Goal: Participate in discussion: Engage in conversation with other users on a specific topic

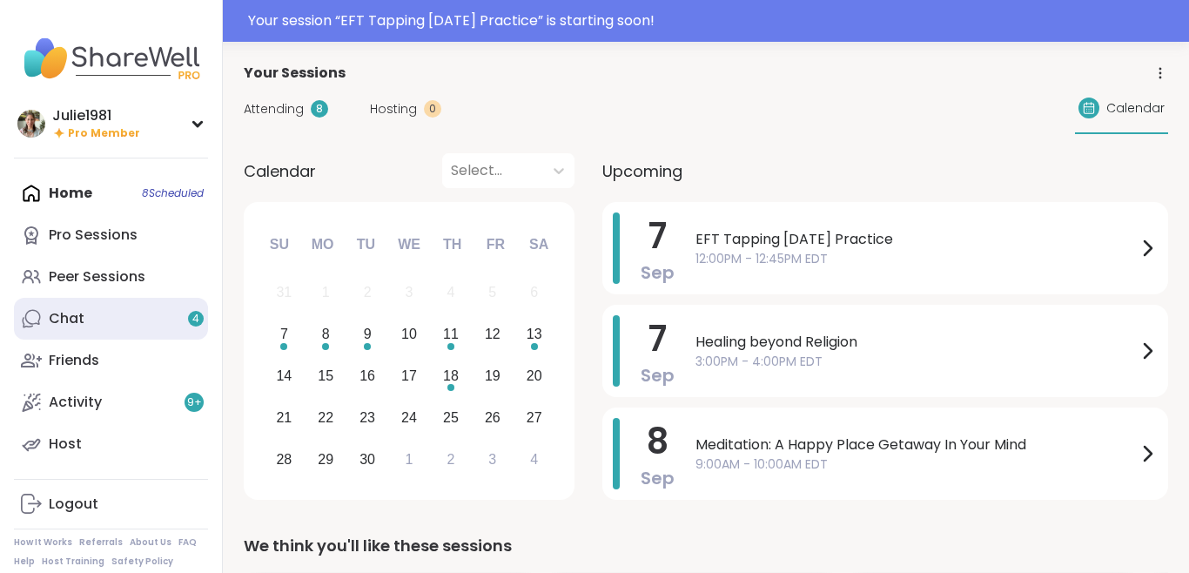
click at [91, 323] on link "Chat 4" at bounding box center [111, 319] width 194 height 42
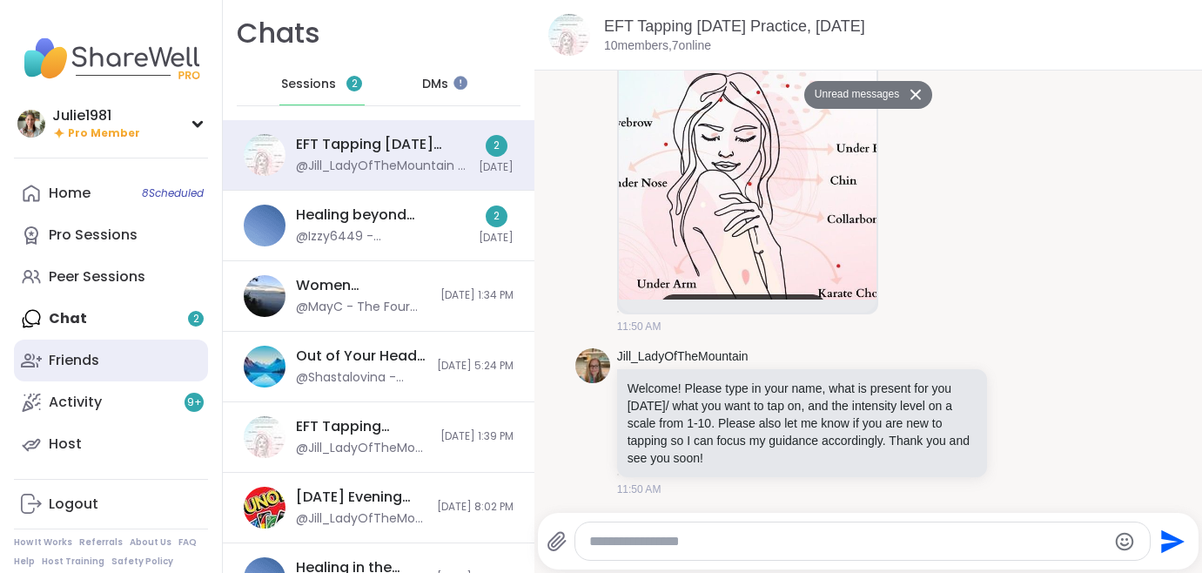
click at [73, 348] on link "Friends" at bounding box center [111, 361] width 194 height 42
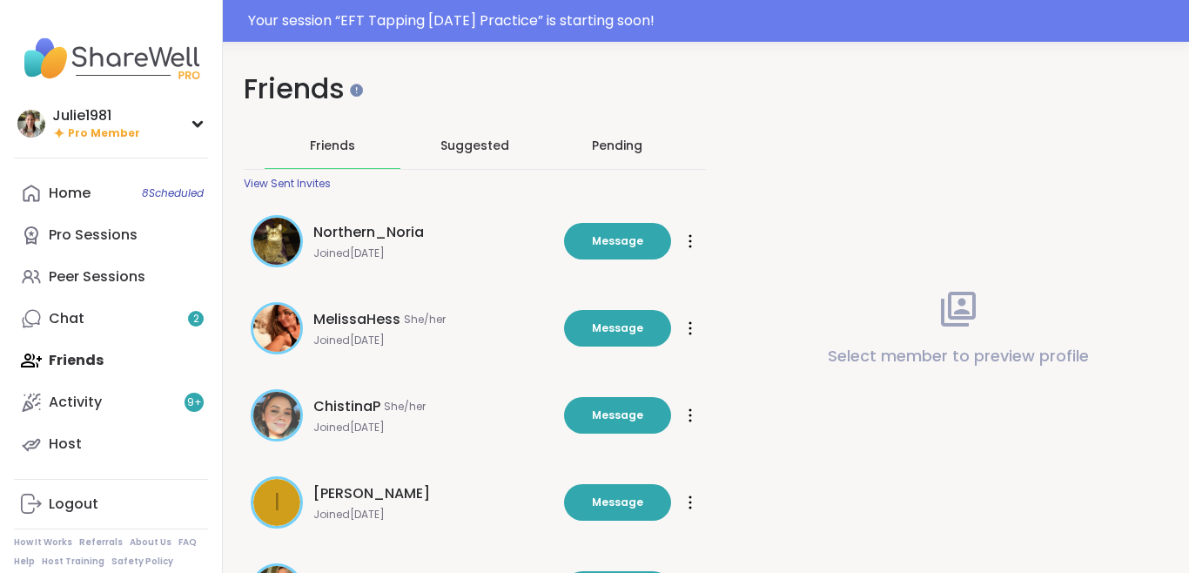
click at [314, 150] on span "Friends" at bounding box center [332, 145] width 45 height 17
click at [690, 329] on icon at bounding box center [690, 328] width 3 height 14
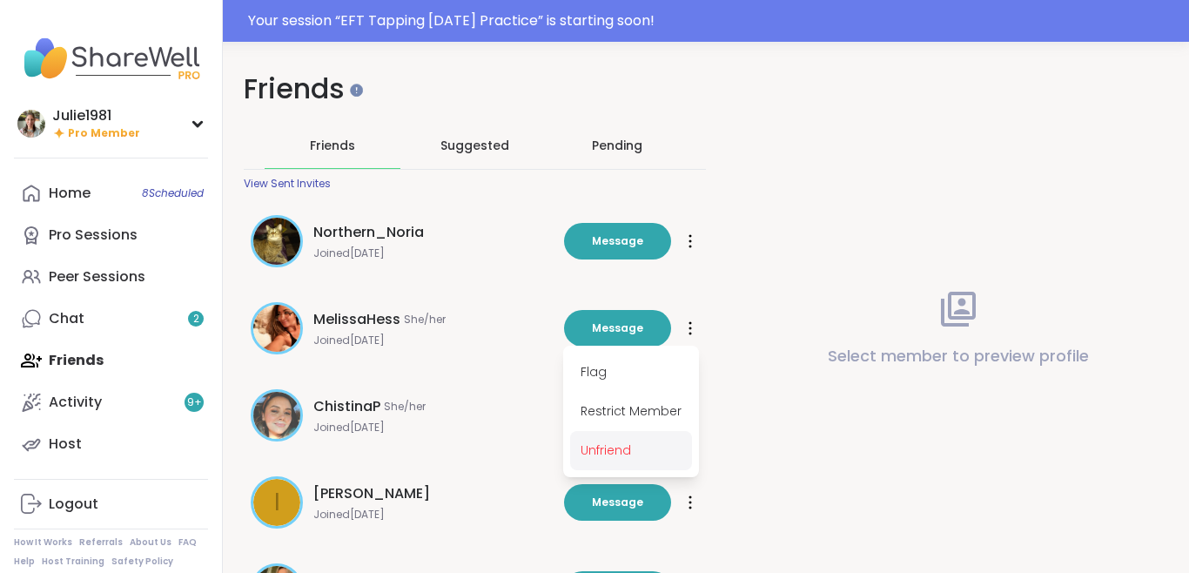
click at [631, 441] on span "Unfriend" at bounding box center [631, 450] width 122 height 39
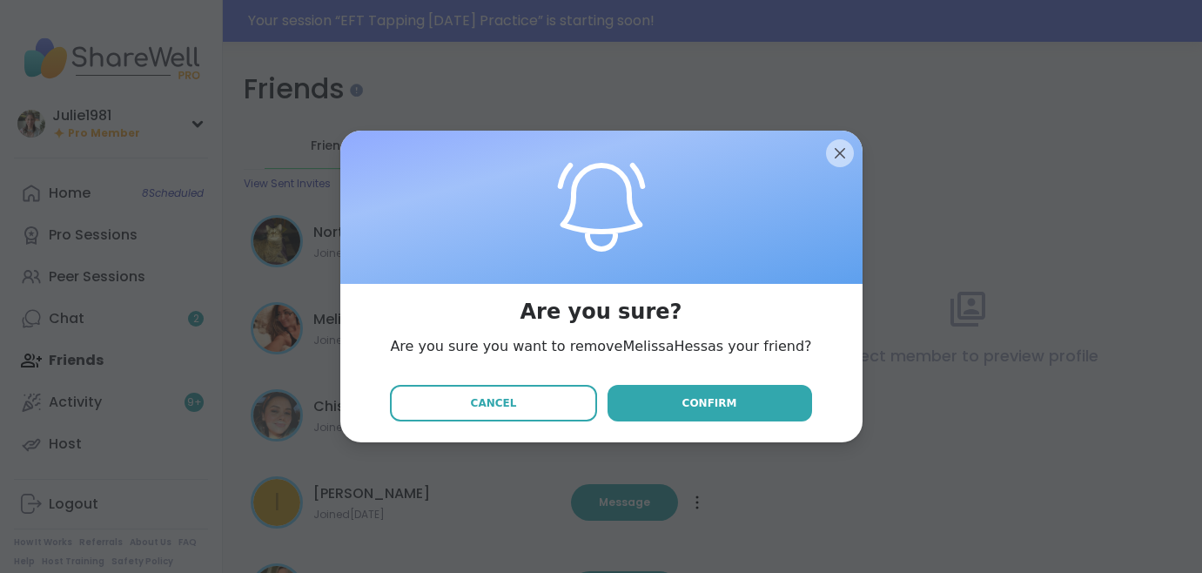
click at [652, 401] on button "Confirm" at bounding box center [710, 403] width 205 height 37
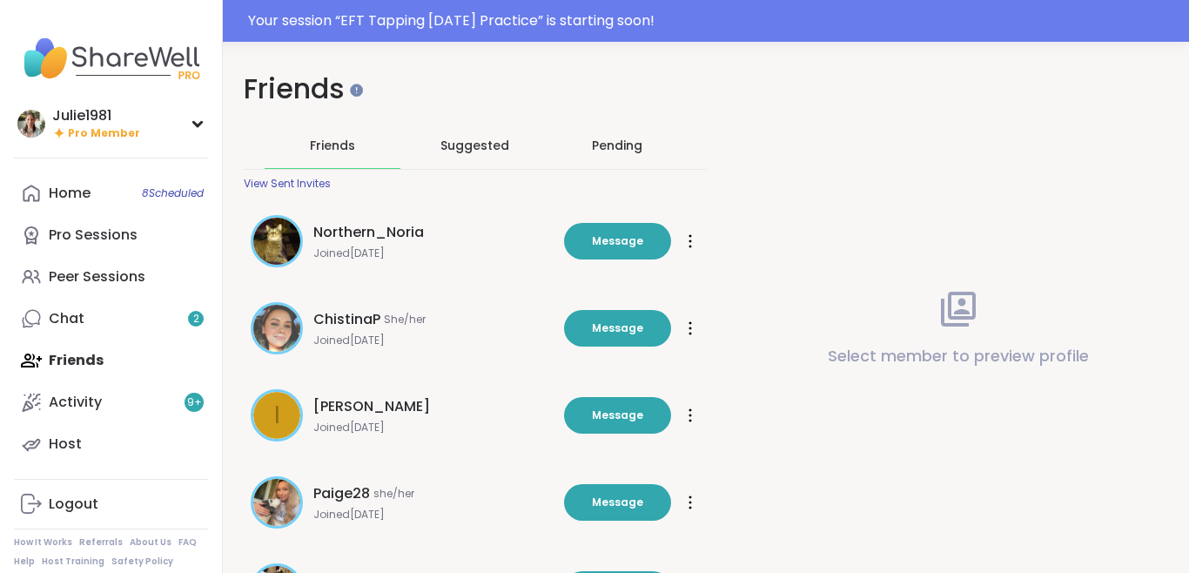
click at [690, 331] on icon at bounding box center [690, 328] width 3 height 14
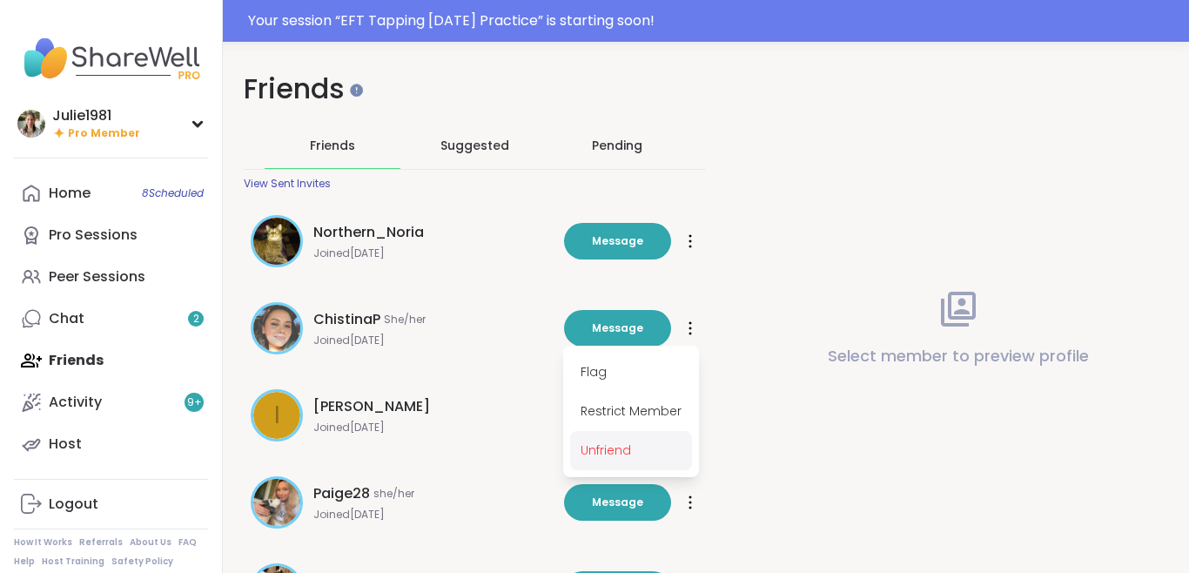
click at [638, 448] on span "Unfriend" at bounding box center [631, 450] width 122 height 39
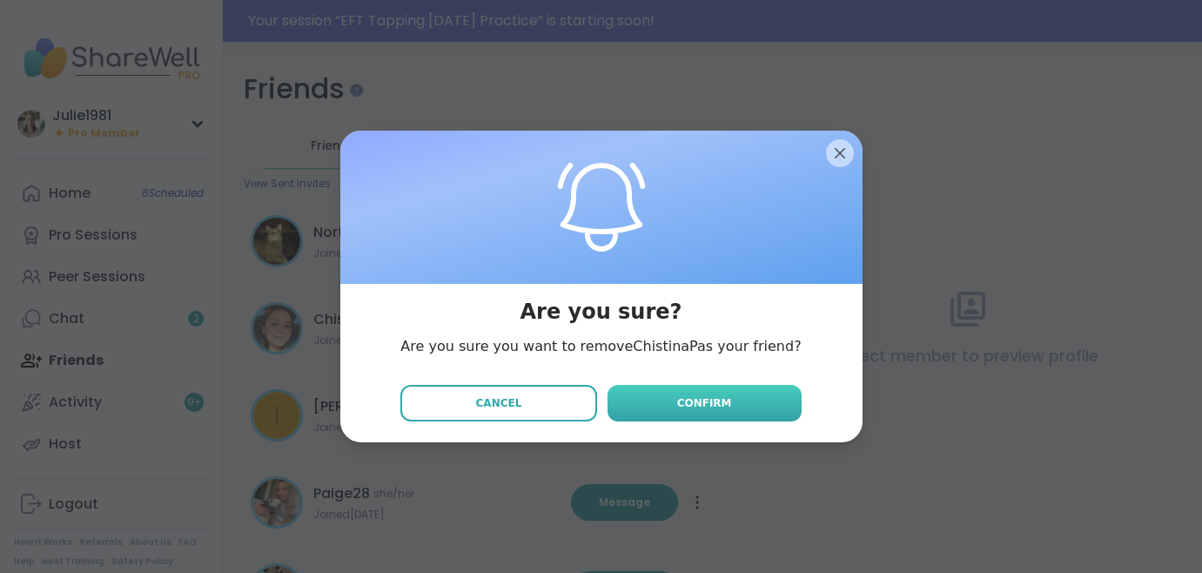
click at [640, 408] on button "Confirm" at bounding box center [705, 403] width 194 height 37
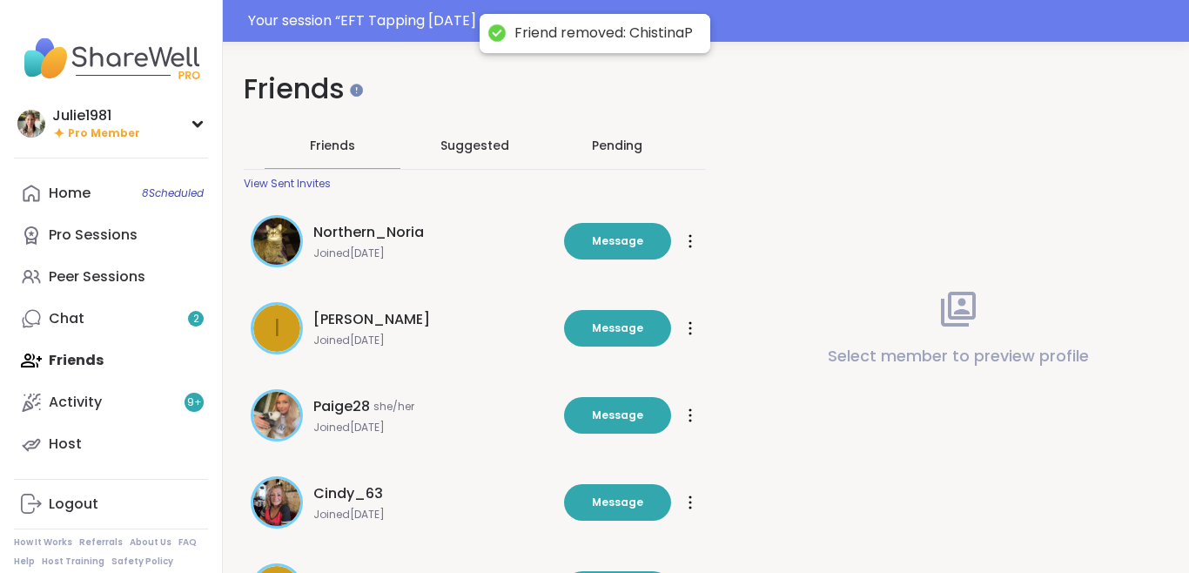
click at [690, 327] on icon at bounding box center [691, 328] width 2 height 12
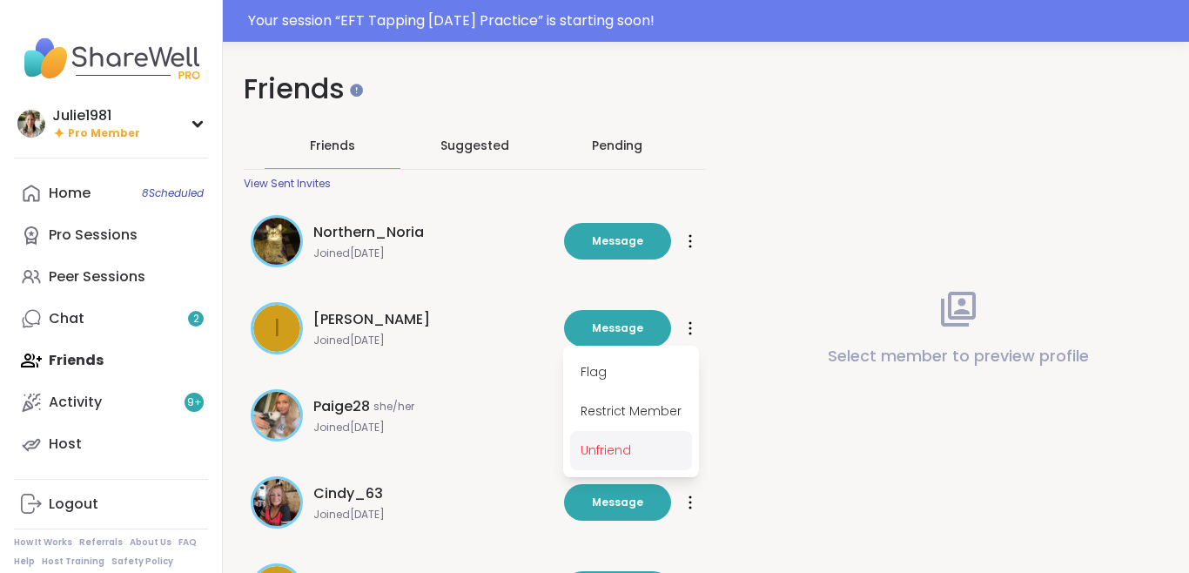
click at [627, 454] on span "Unfriend" at bounding box center [631, 450] width 122 height 39
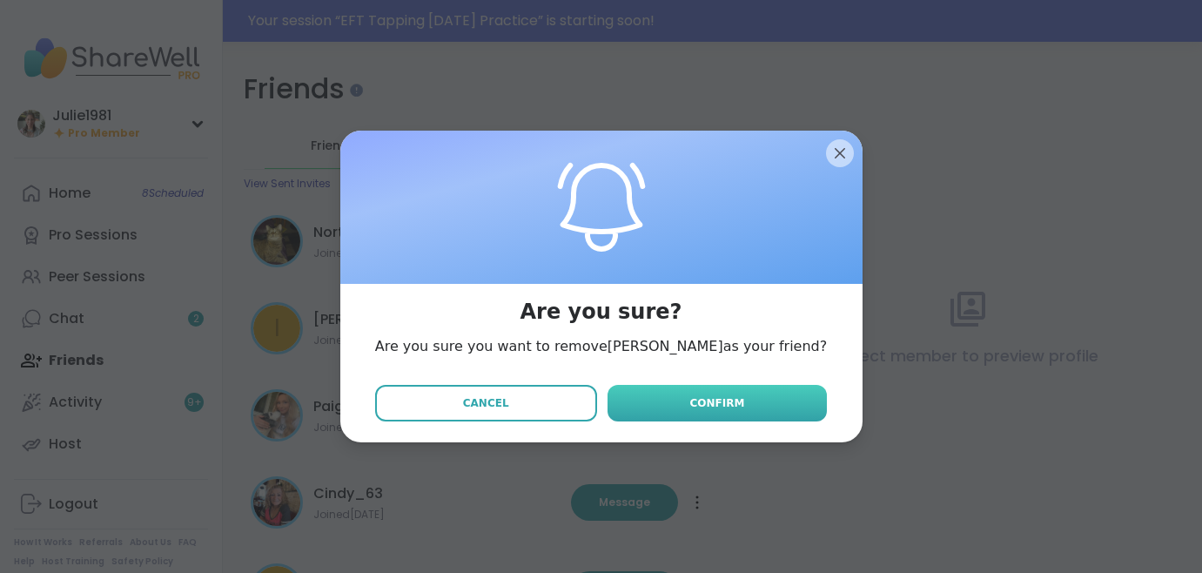
click at [690, 396] on span "Confirm" at bounding box center [717, 403] width 55 height 16
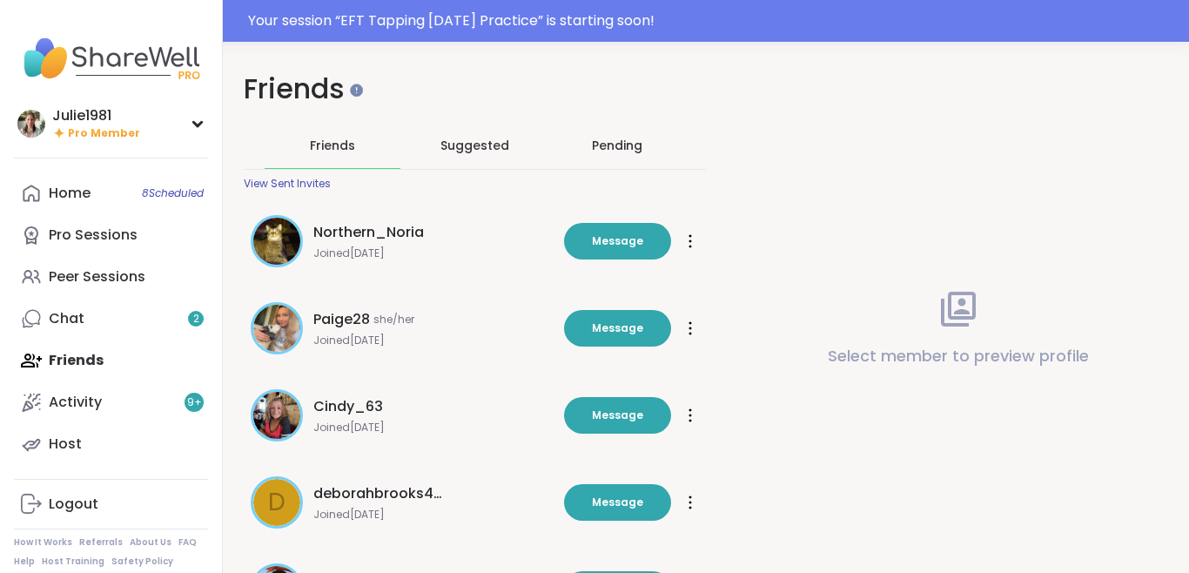
click at [688, 327] on div at bounding box center [690, 328] width 17 height 28
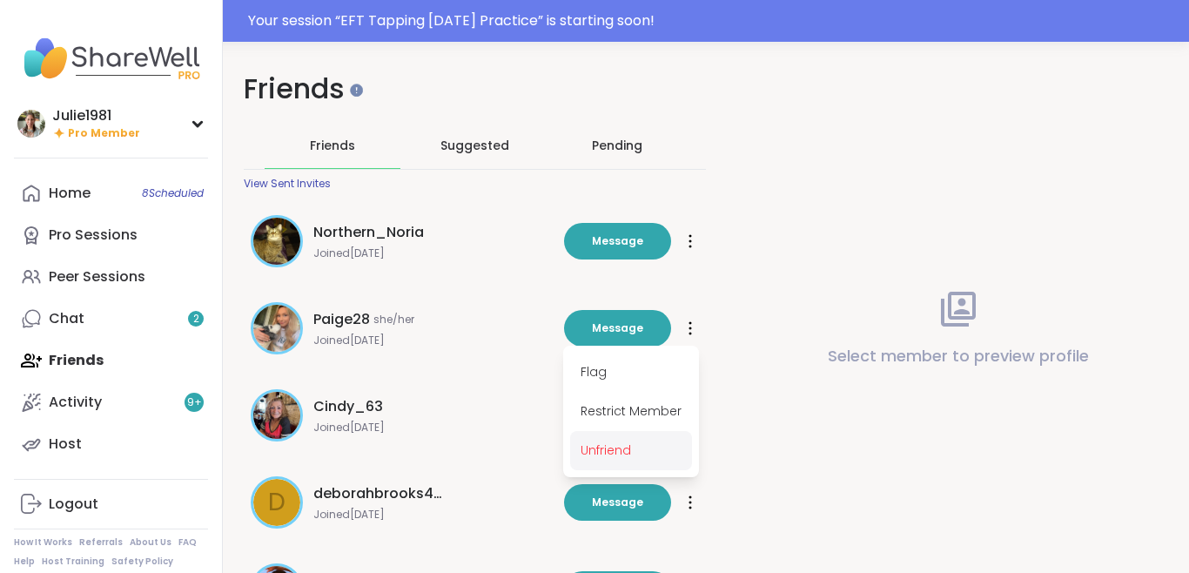
click at [641, 445] on span "Unfriend" at bounding box center [631, 450] width 122 height 39
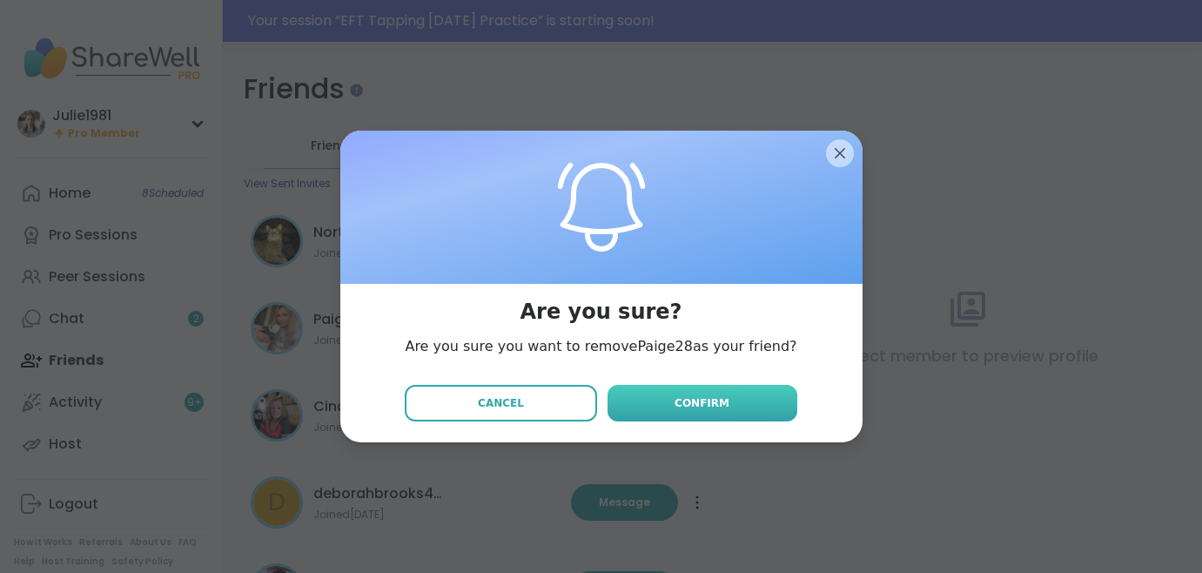
click at [692, 394] on button "Confirm" at bounding box center [703, 403] width 190 height 37
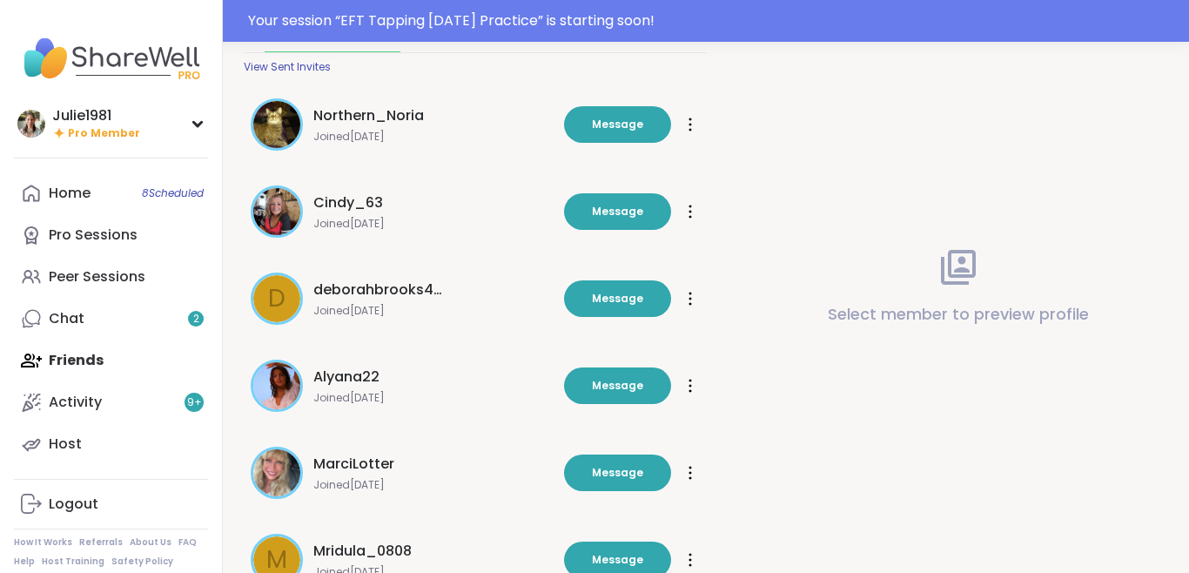
scroll to position [219, 0]
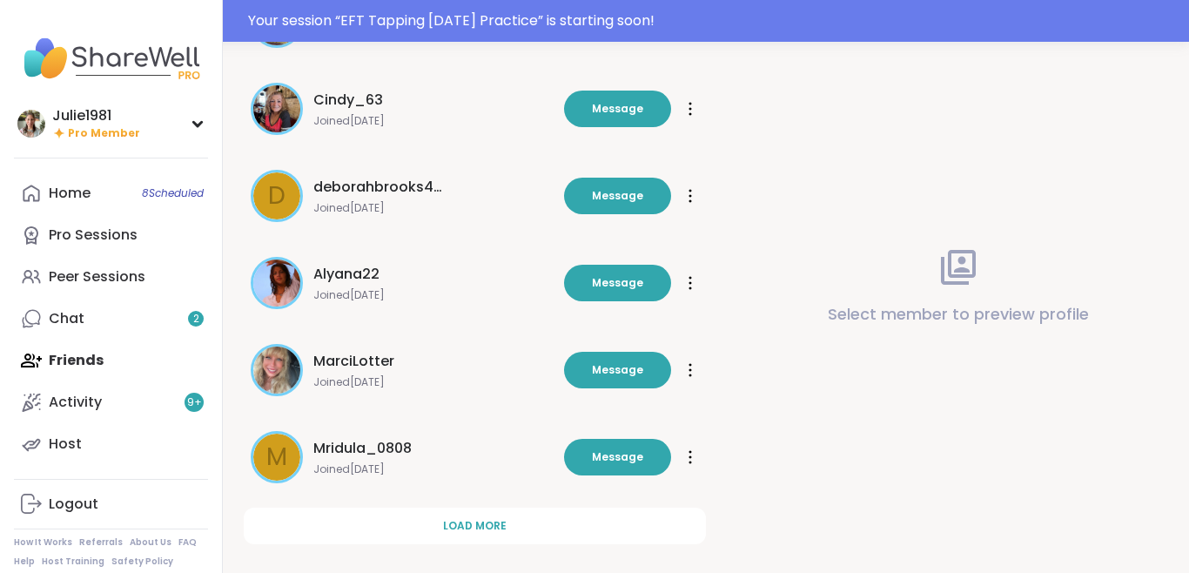
click at [691, 369] on icon at bounding box center [691, 370] width 2 height 12
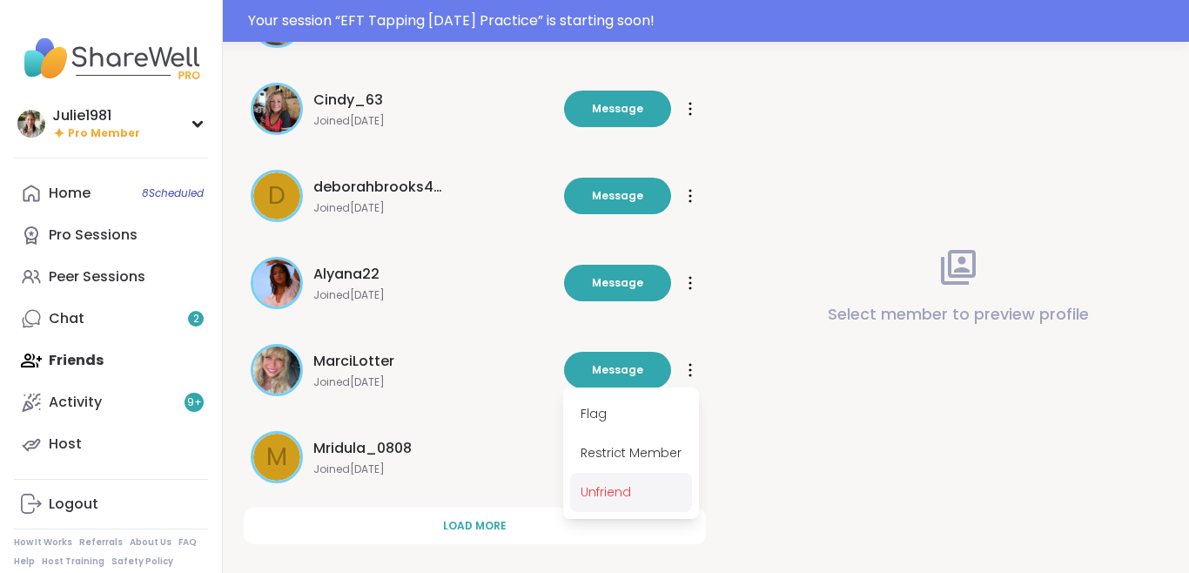
click at [581, 492] on span "Unfriend" at bounding box center [631, 492] width 122 height 39
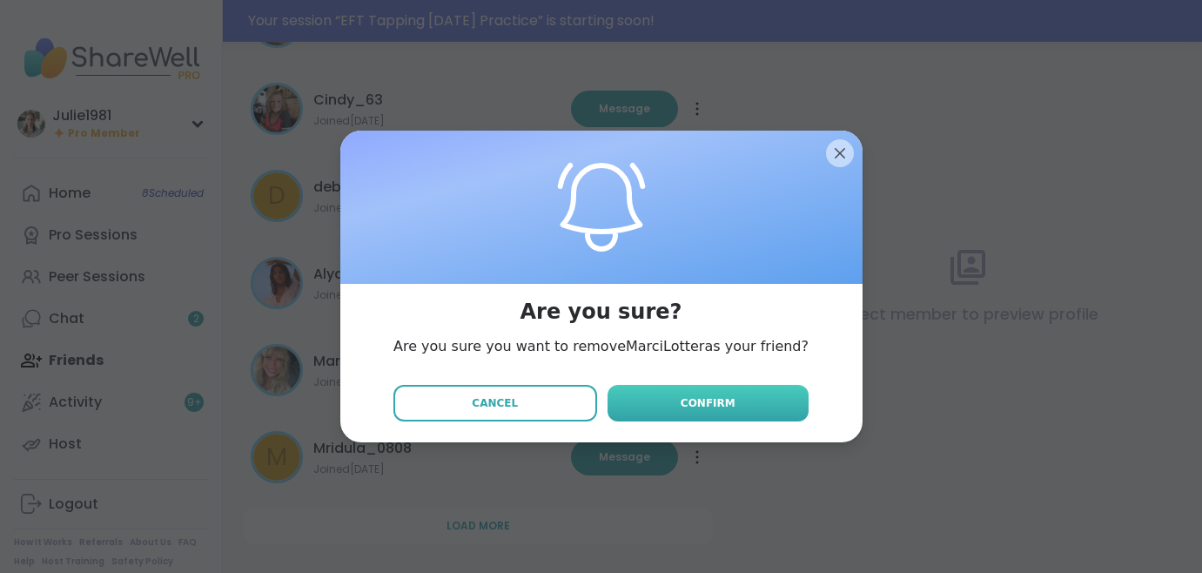
click at [709, 409] on span "Confirm" at bounding box center [708, 403] width 55 height 16
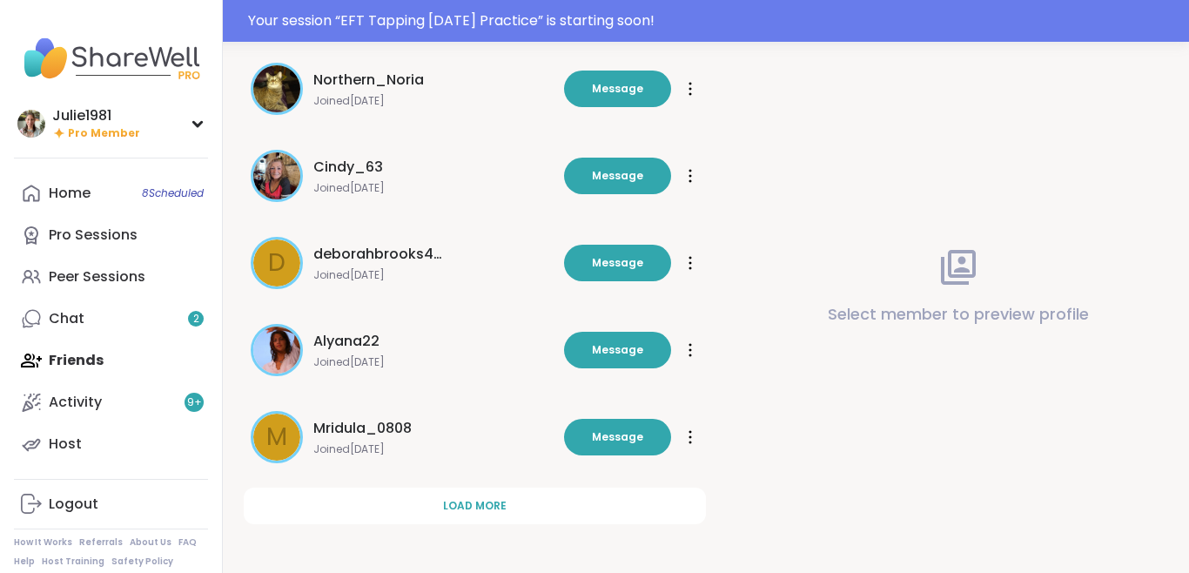
scroll to position [151, 0]
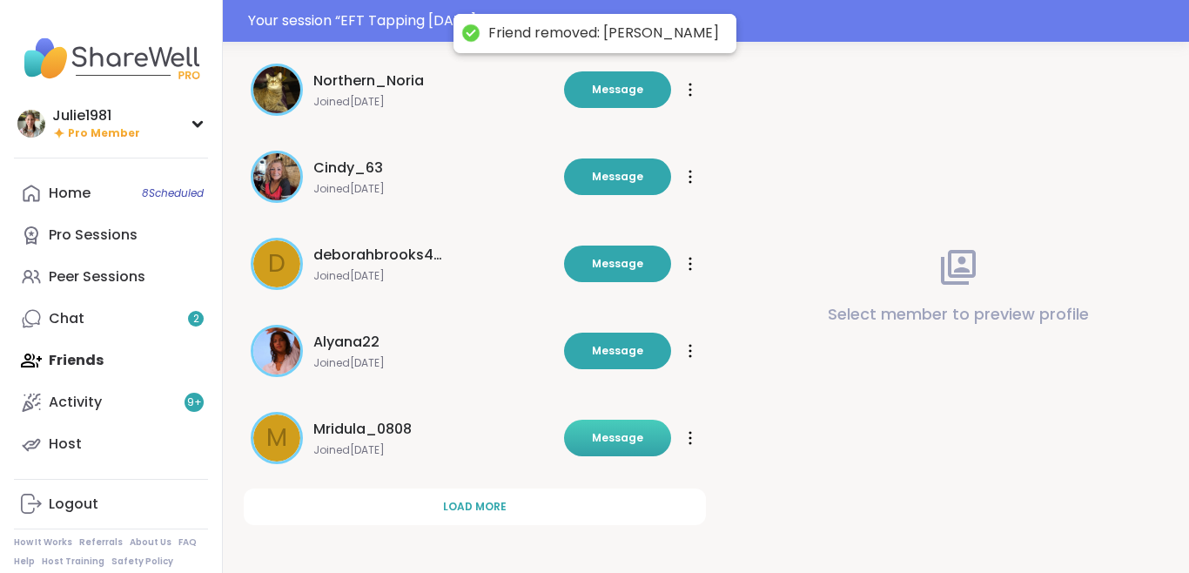
click at [612, 442] on span "Message" at bounding box center [617, 438] width 51 height 16
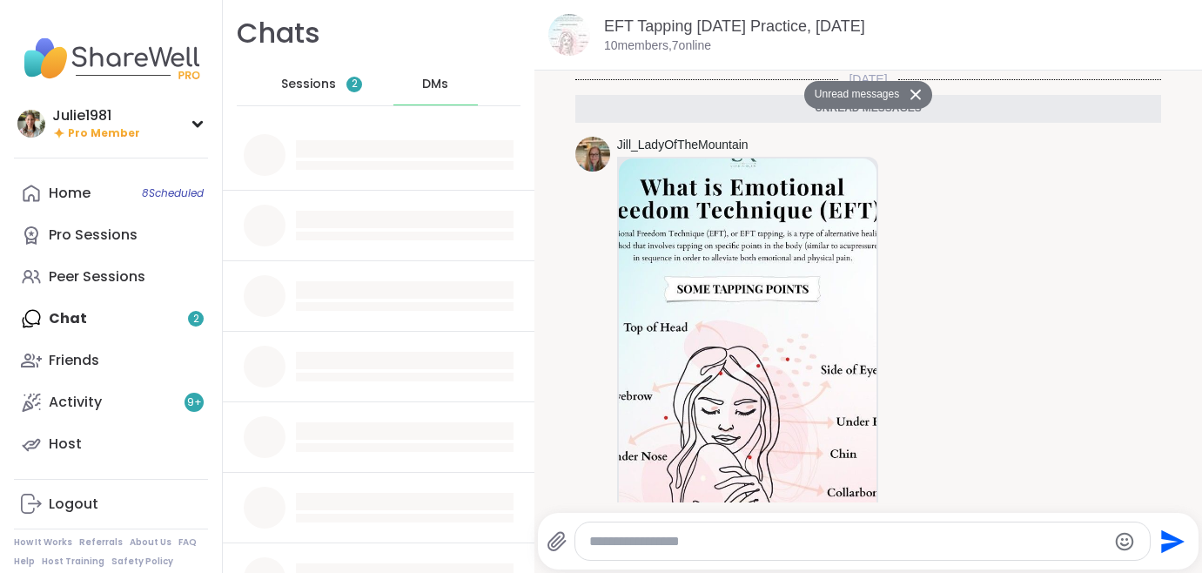
scroll to position [273, 0]
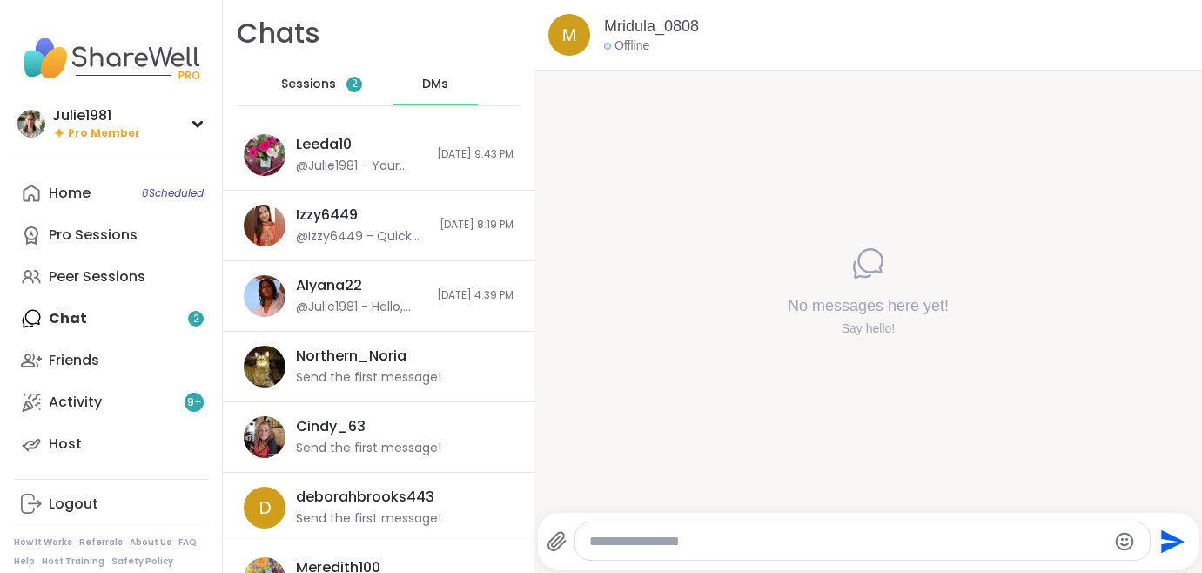
click at [80, 323] on div "Home 8 Scheduled Pro Sessions Peer Sessions Chat 2 Friends Activity 9 + Host" at bounding box center [111, 318] width 194 height 293
click at [69, 198] on div "Home 8 Scheduled" at bounding box center [70, 193] width 42 height 19
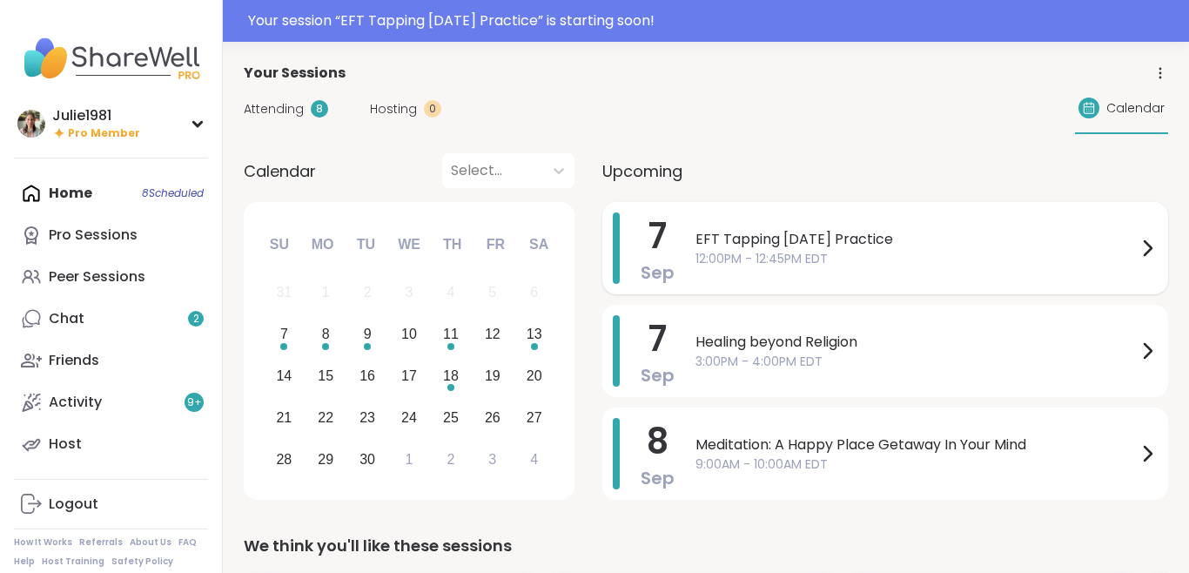
click at [798, 229] on span "EFT Tapping [DATE] Practice" at bounding box center [916, 239] width 441 height 21
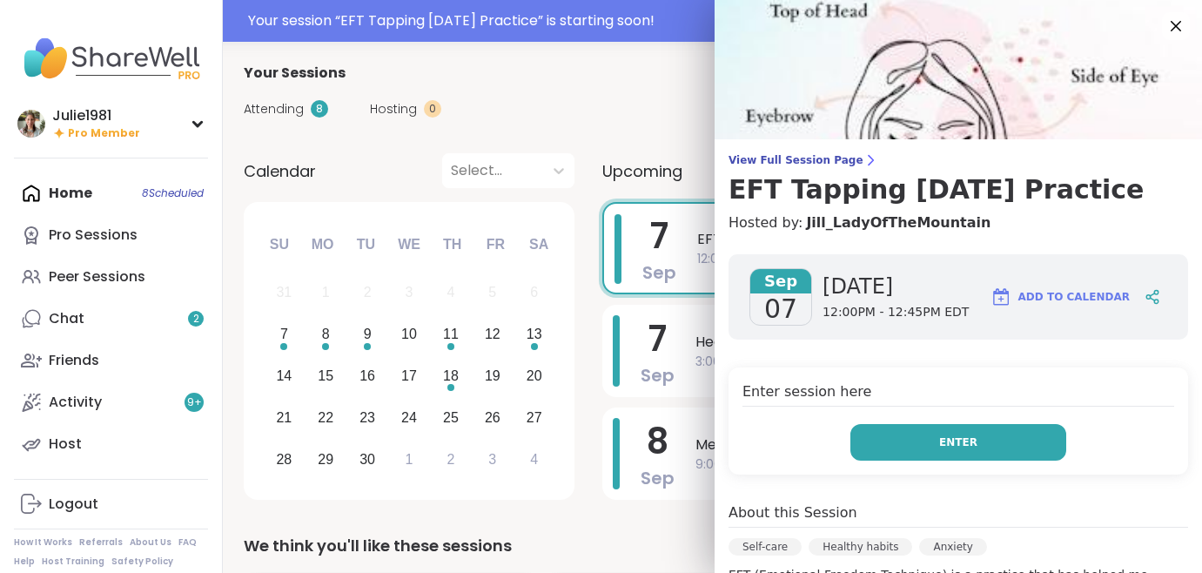
click at [892, 446] on button "Enter" at bounding box center [959, 442] width 216 height 37
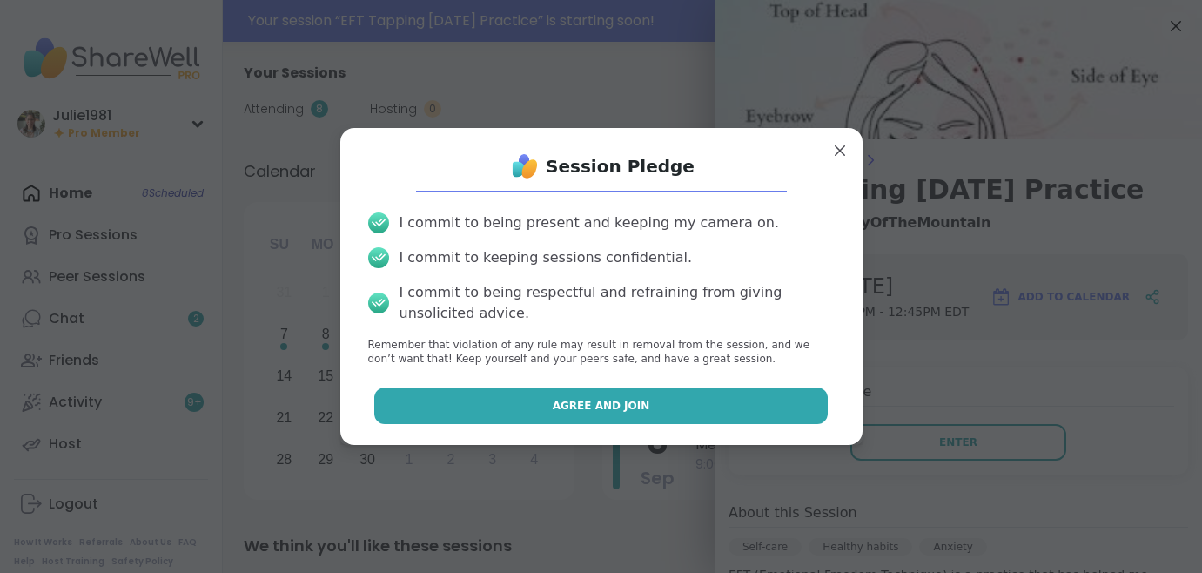
click at [733, 406] on button "Agree and Join" at bounding box center [601, 405] width 454 height 37
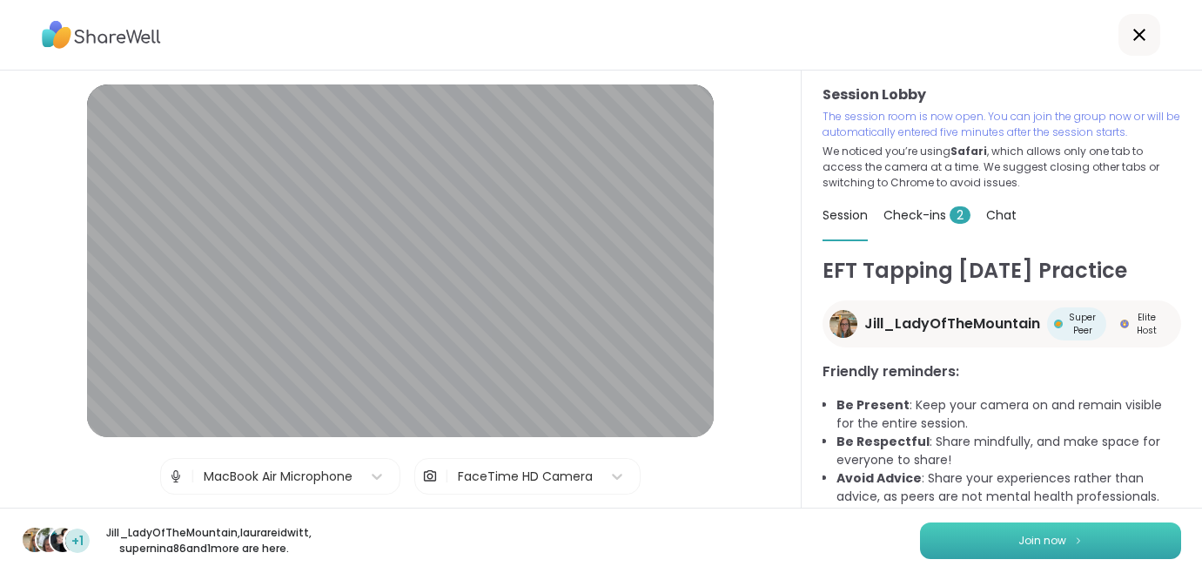
click at [1065, 545] on button "Join now" at bounding box center [1050, 540] width 261 height 37
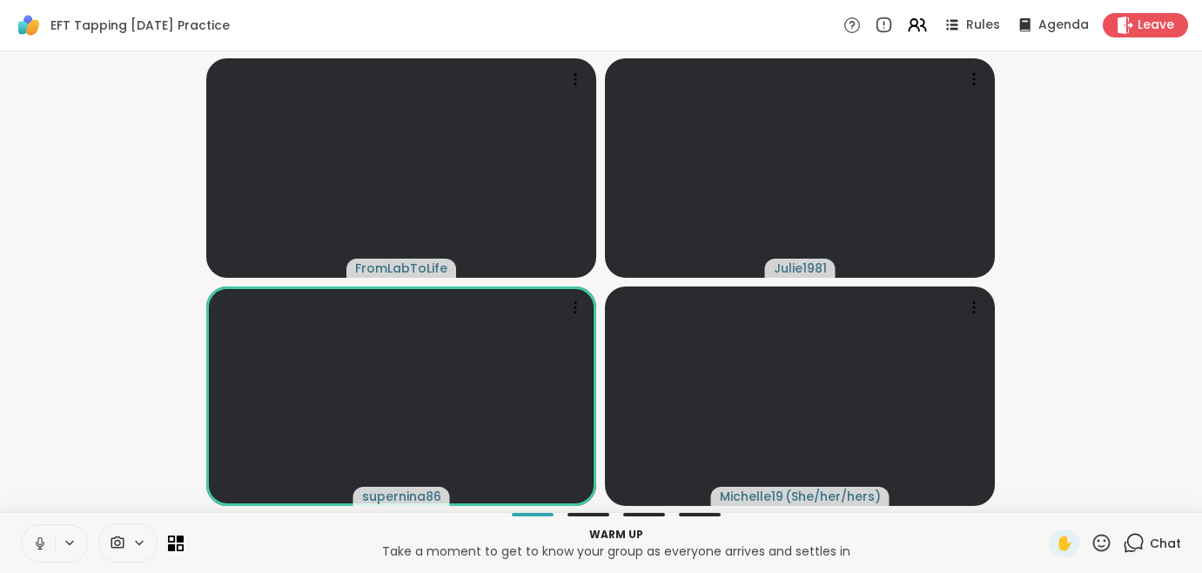
click at [37, 549] on icon at bounding box center [40, 543] width 16 height 16
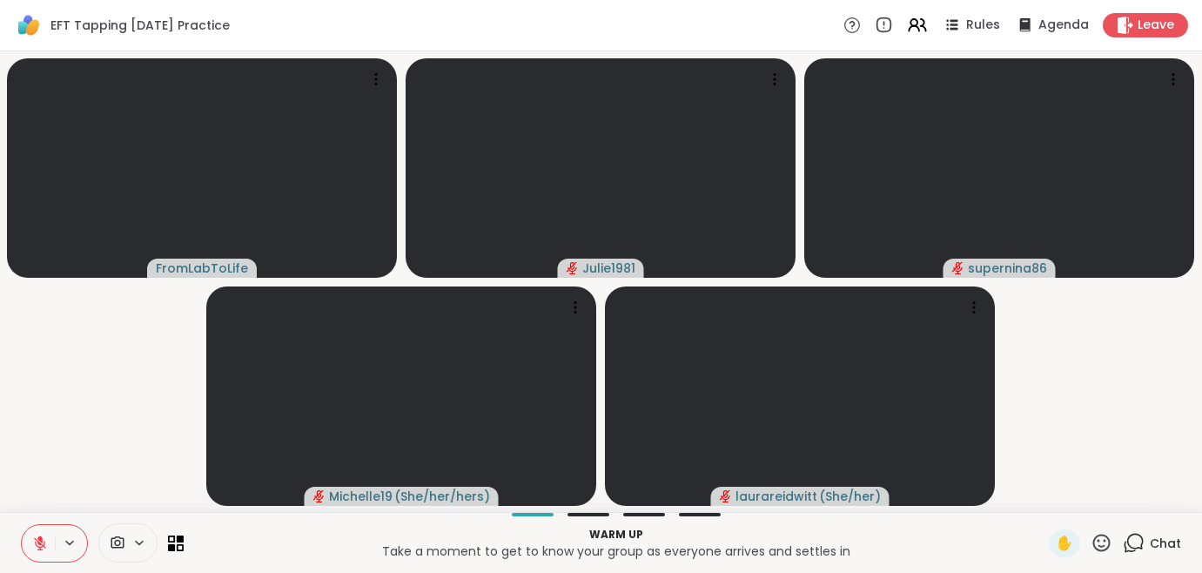
click at [1143, 542] on icon at bounding box center [1134, 543] width 22 height 22
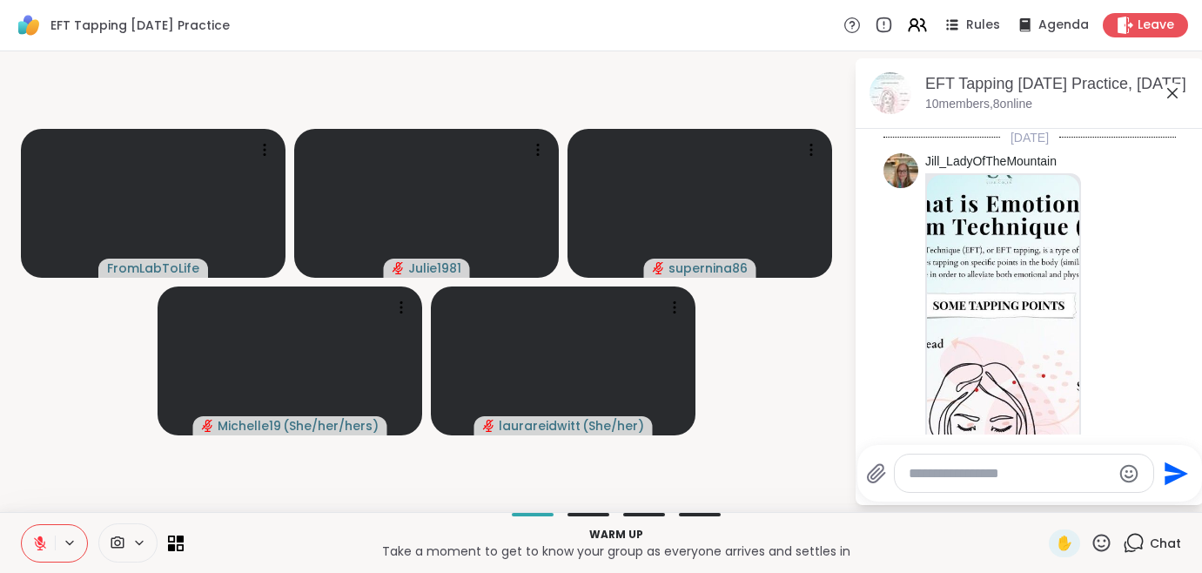
scroll to position [515, 0]
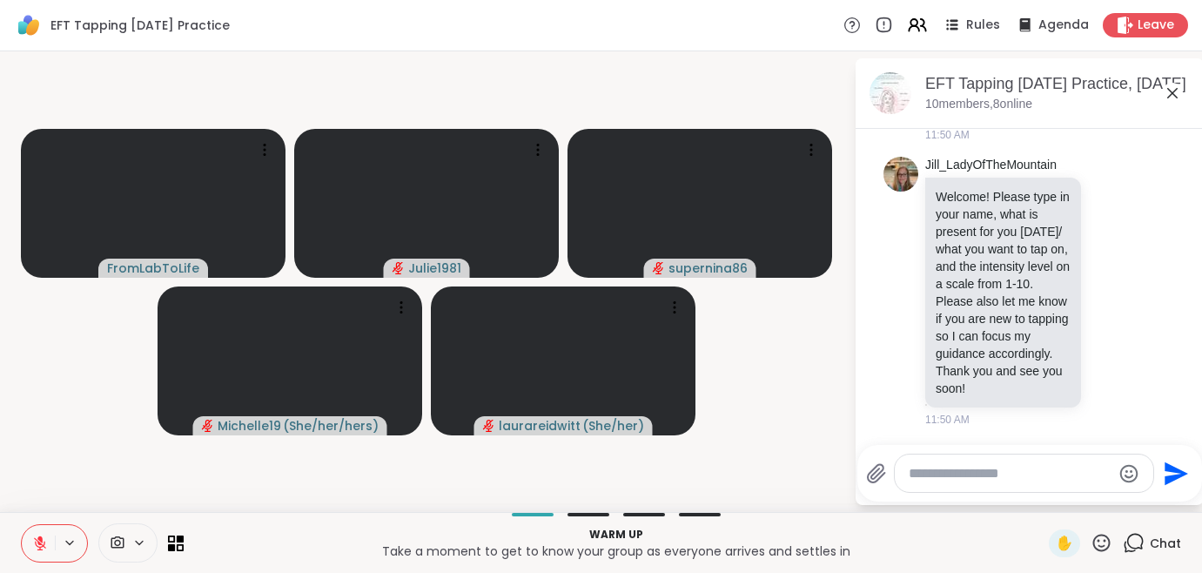
click at [1031, 473] on textarea "Type your message" at bounding box center [1010, 473] width 203 height 17
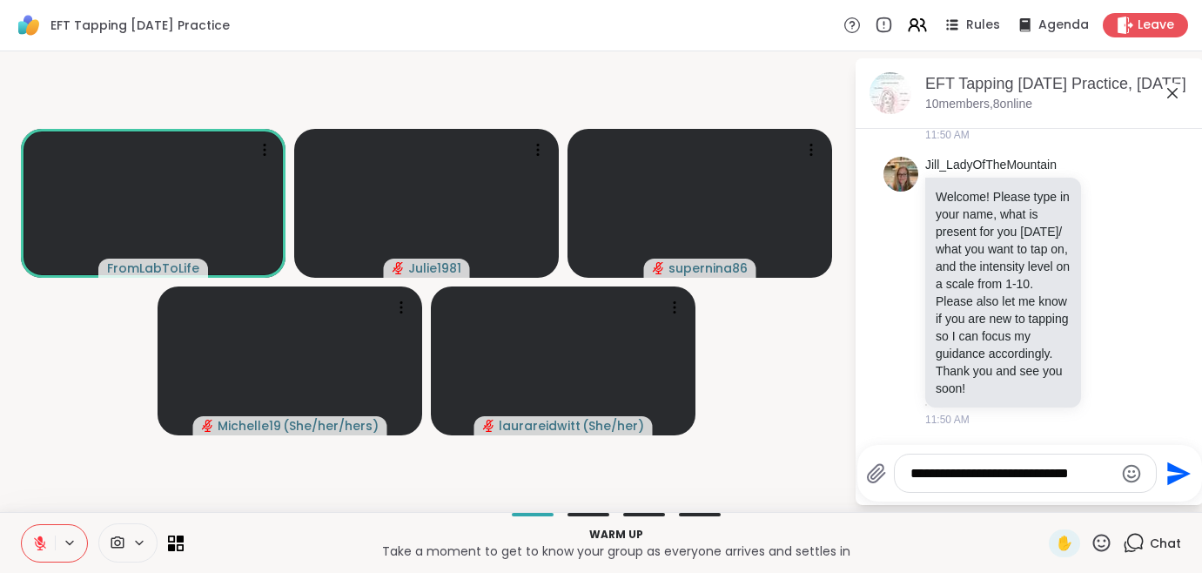
scroll to position [643, 0]
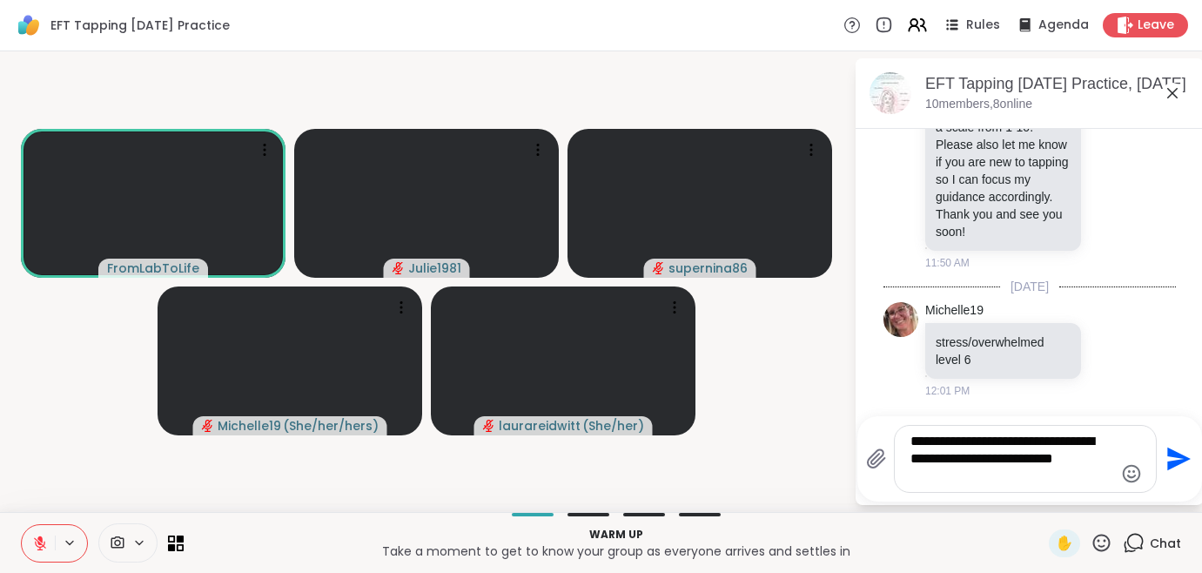
click at [982, 441] on textarea "**********" at bounding box center [1012, 459] width 203 height 52
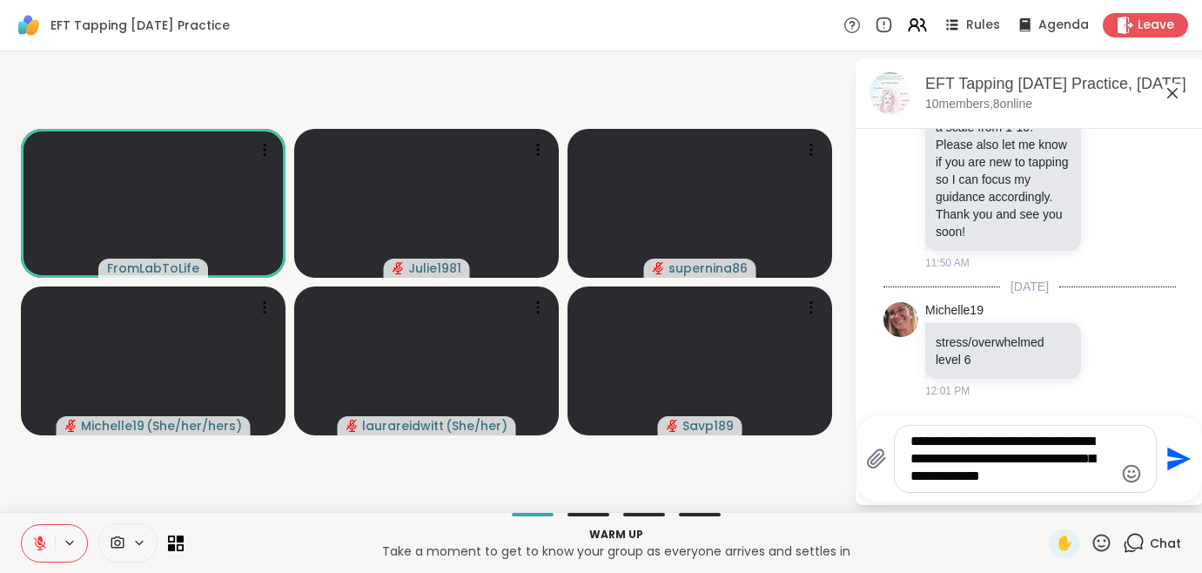
type textarea "**********"
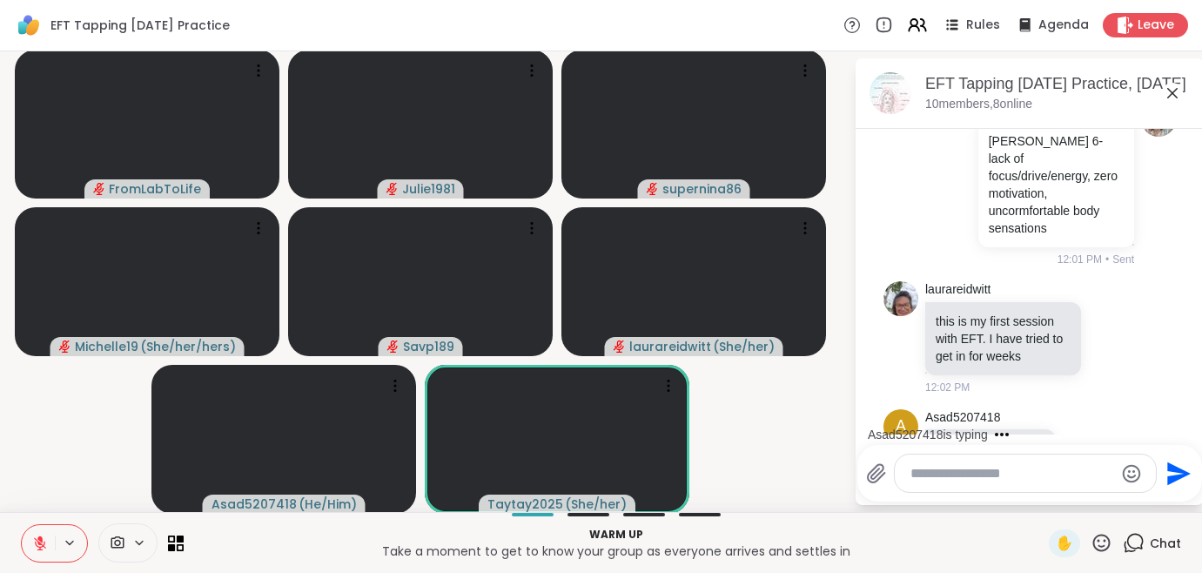
scroll to position [1059, 0]
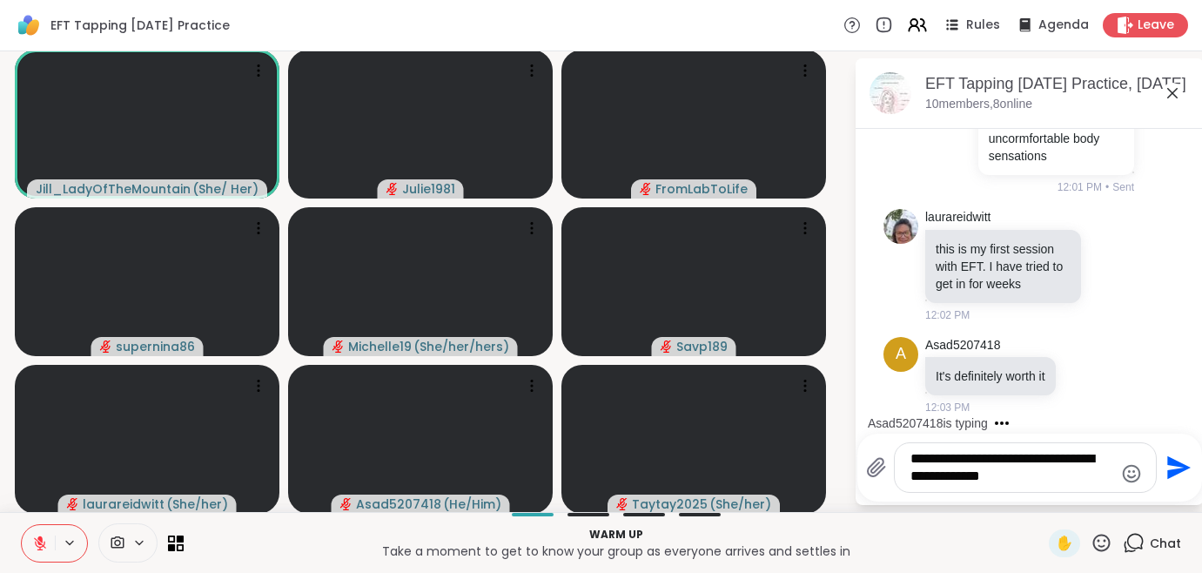
type textarea "**********"
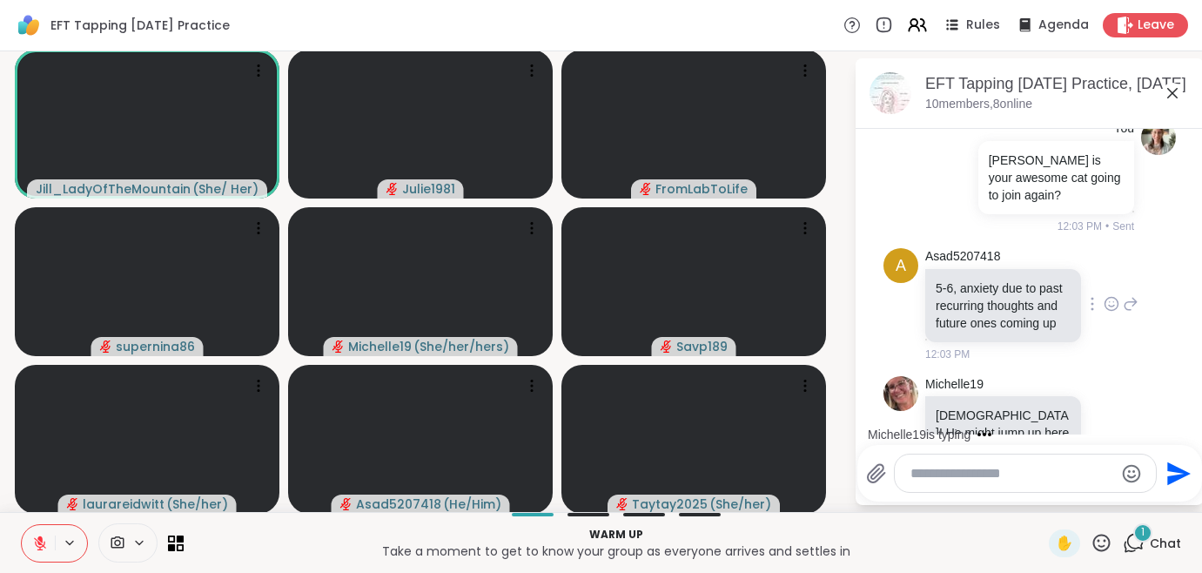
scroll to position [1510, 0]
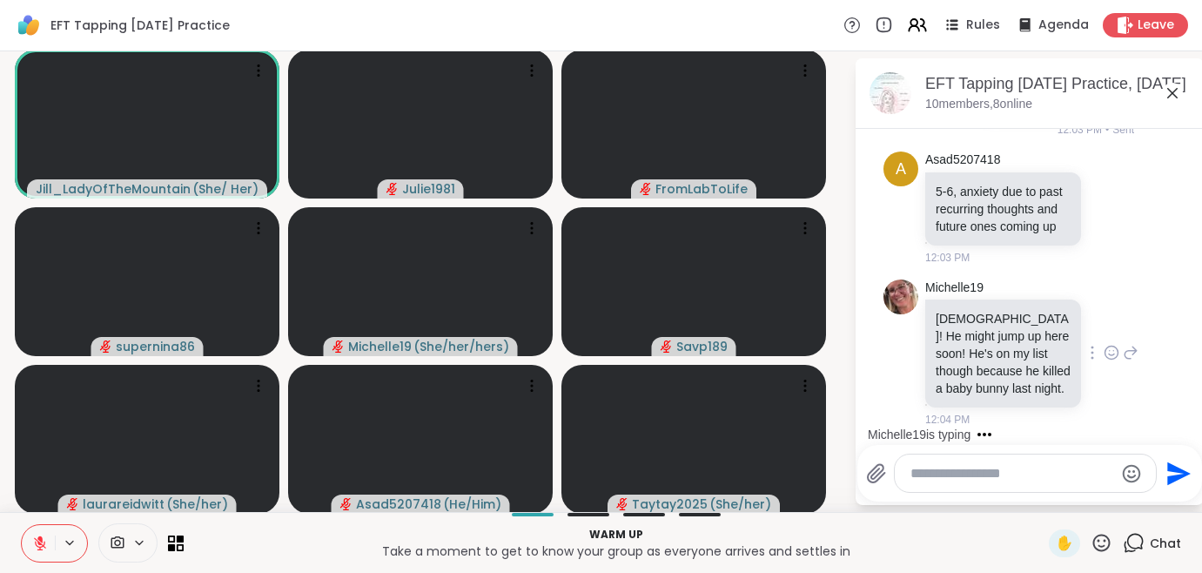
click at [1123, 346] on icon at bounding box center [1131, 352] width 16 height 21
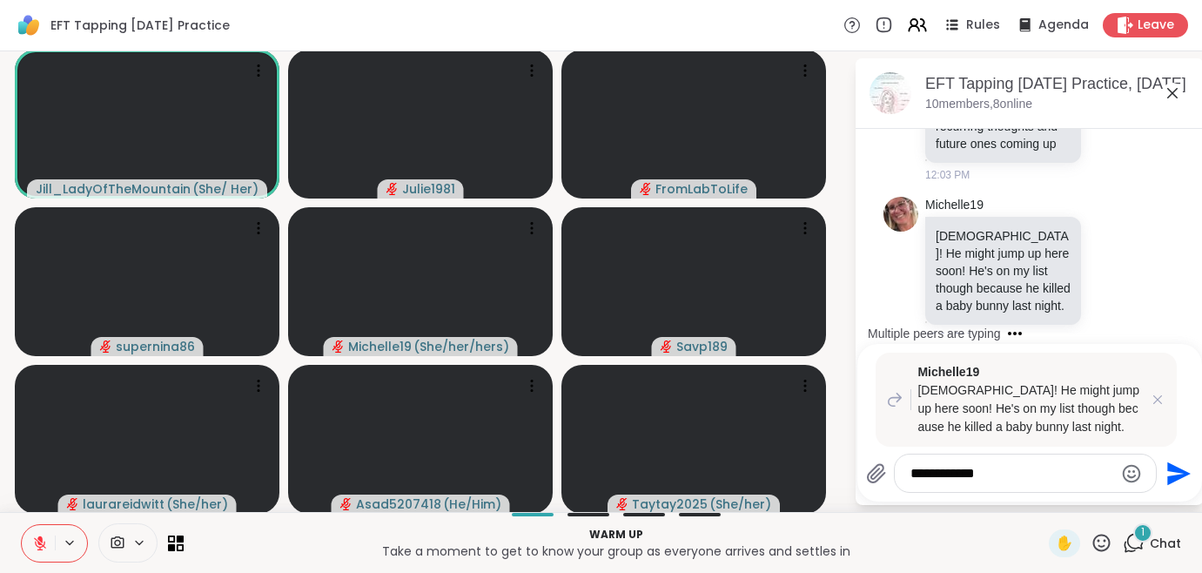
scroll to position [1720, 0]
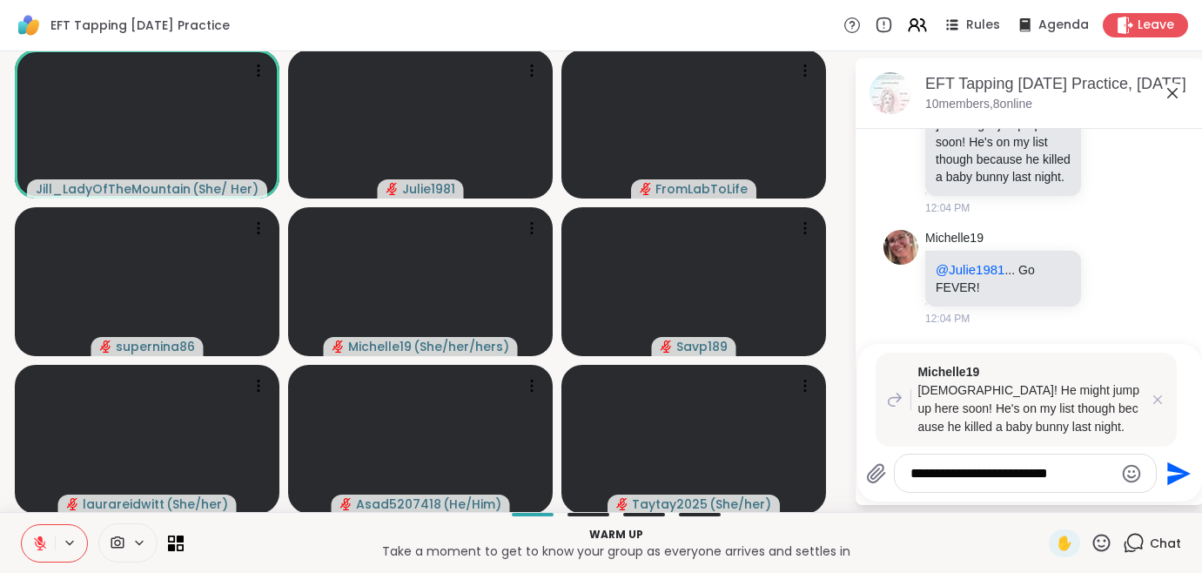
type textarea "**********"
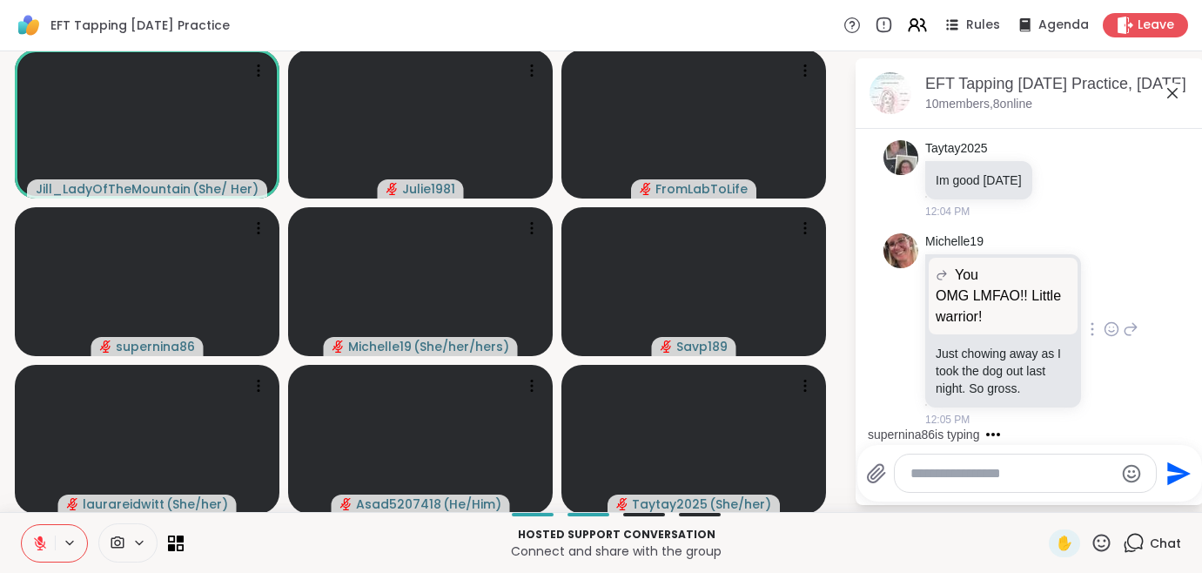
scroll to position [2309, 0]
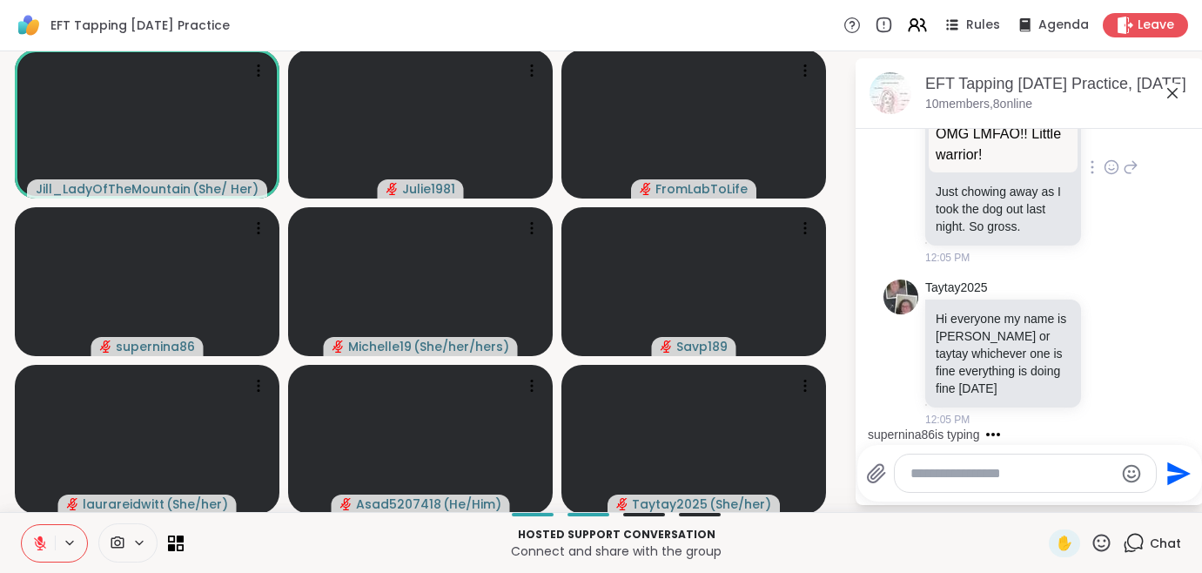
click at [1123, 157] on icon at bounding box center [1131, 167] width 16 height 21
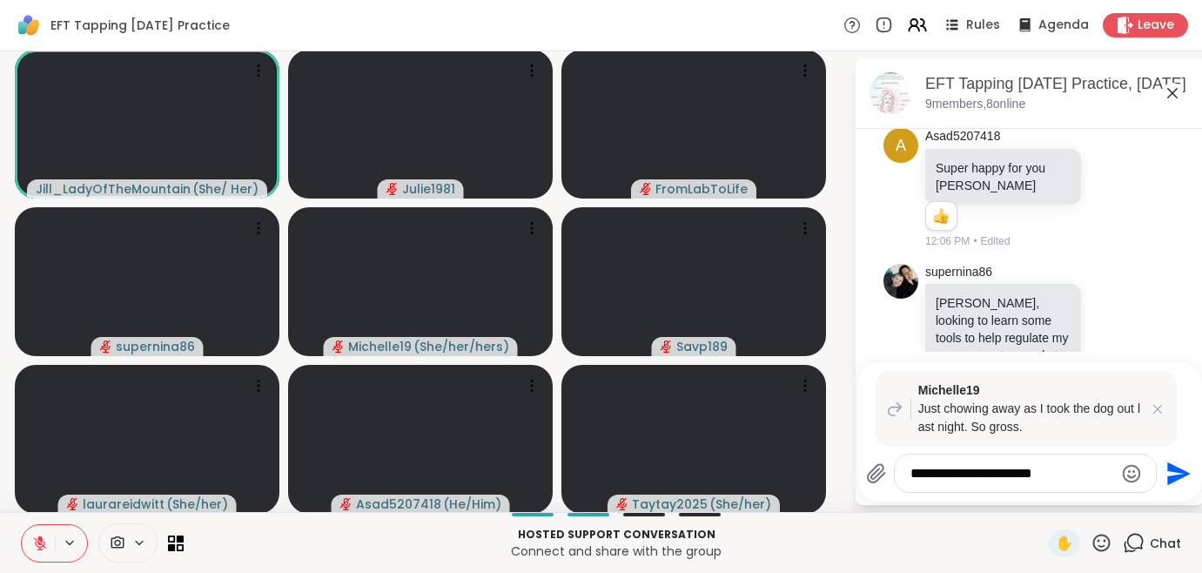
scroll to position [2944, 0]
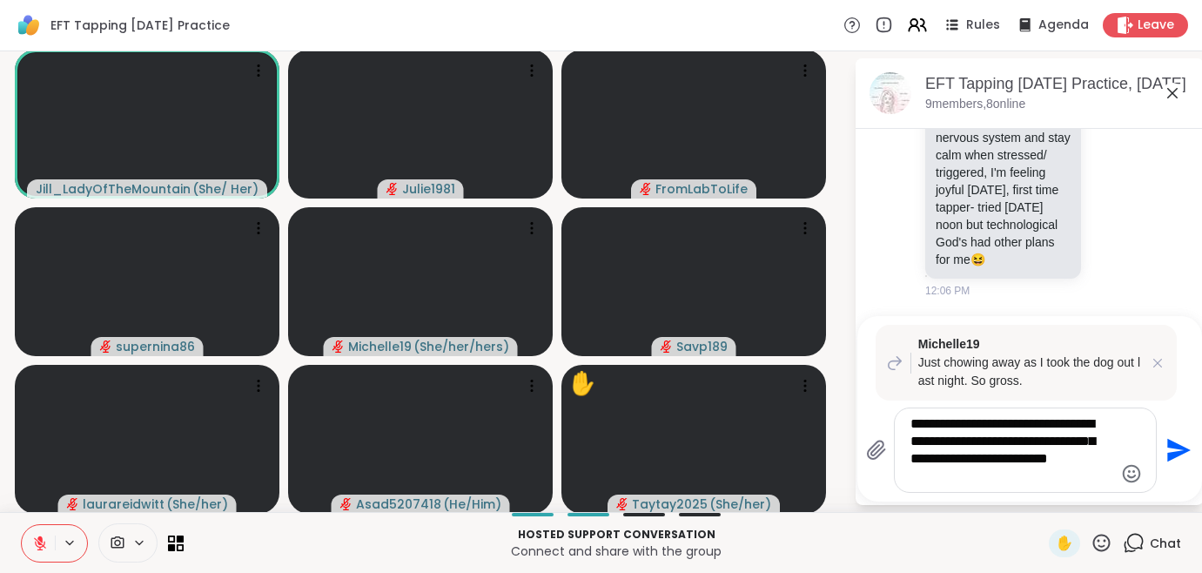
type textarea "**********"
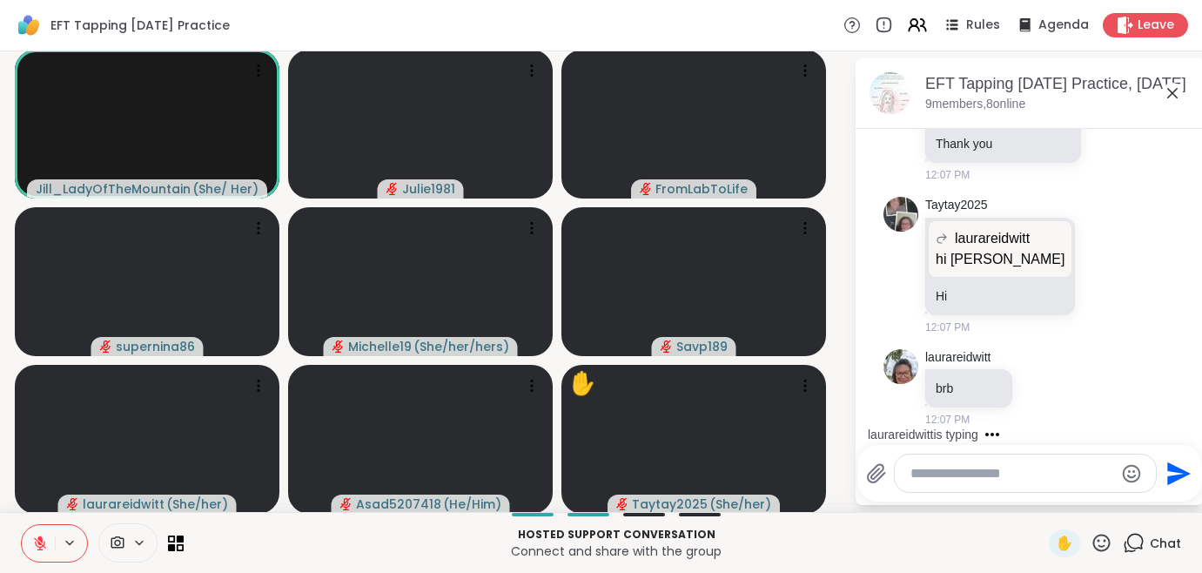
scroll to position [3650, 0]
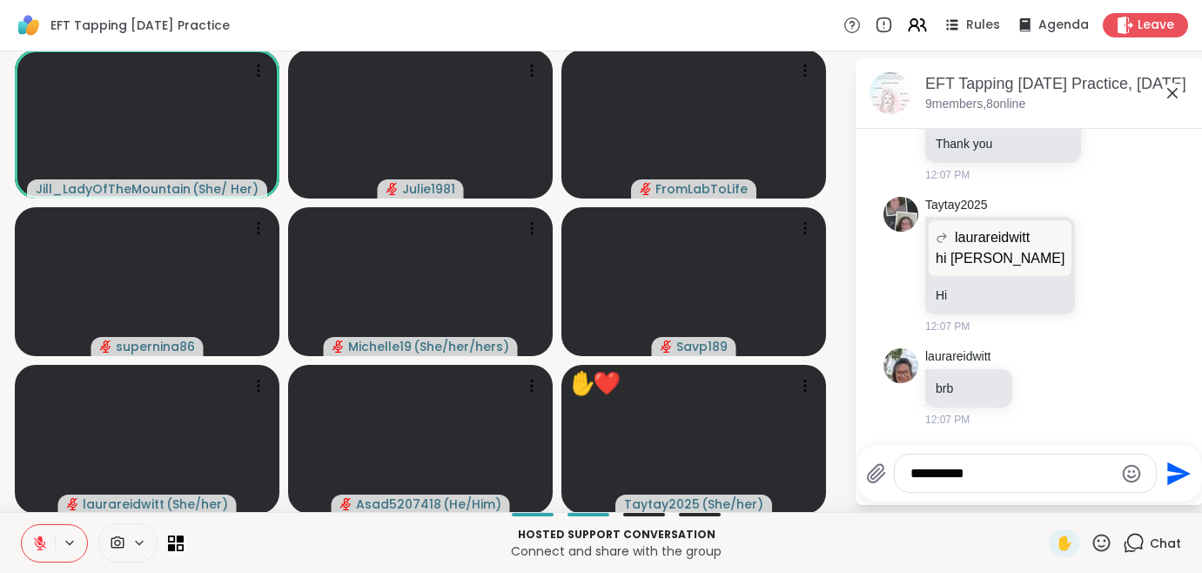
type textarea "**********"
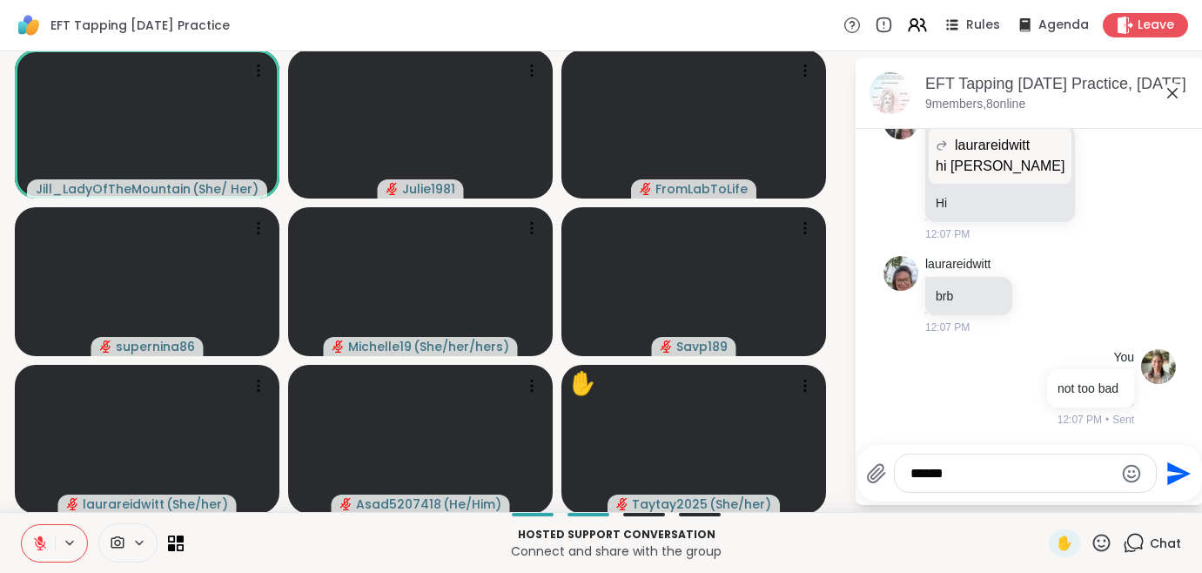
type textarea "*******"
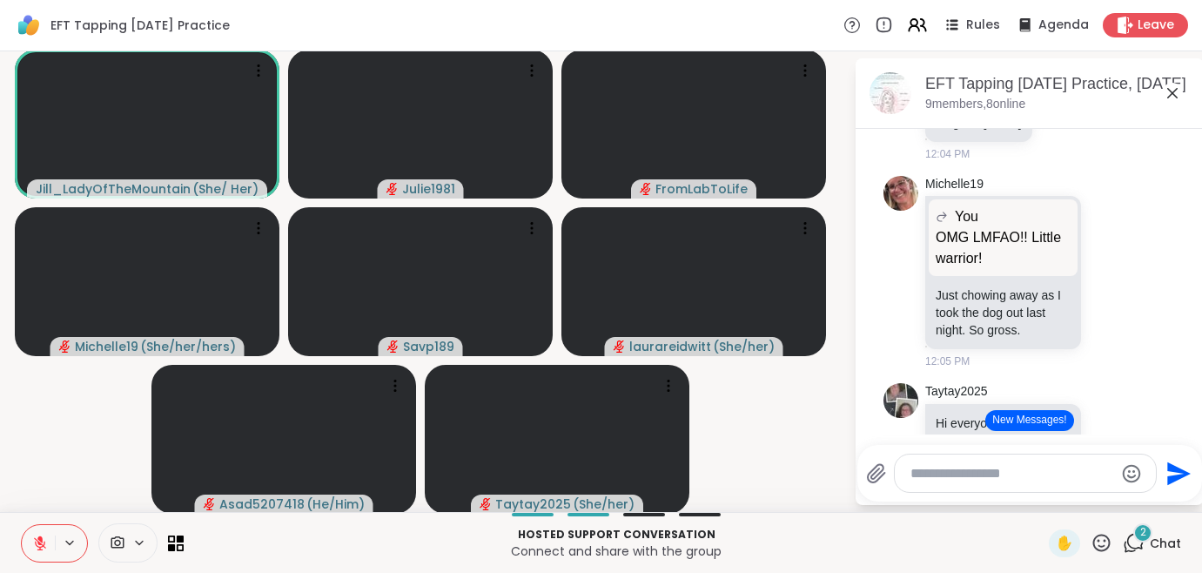
scroll to position [1804, 0]
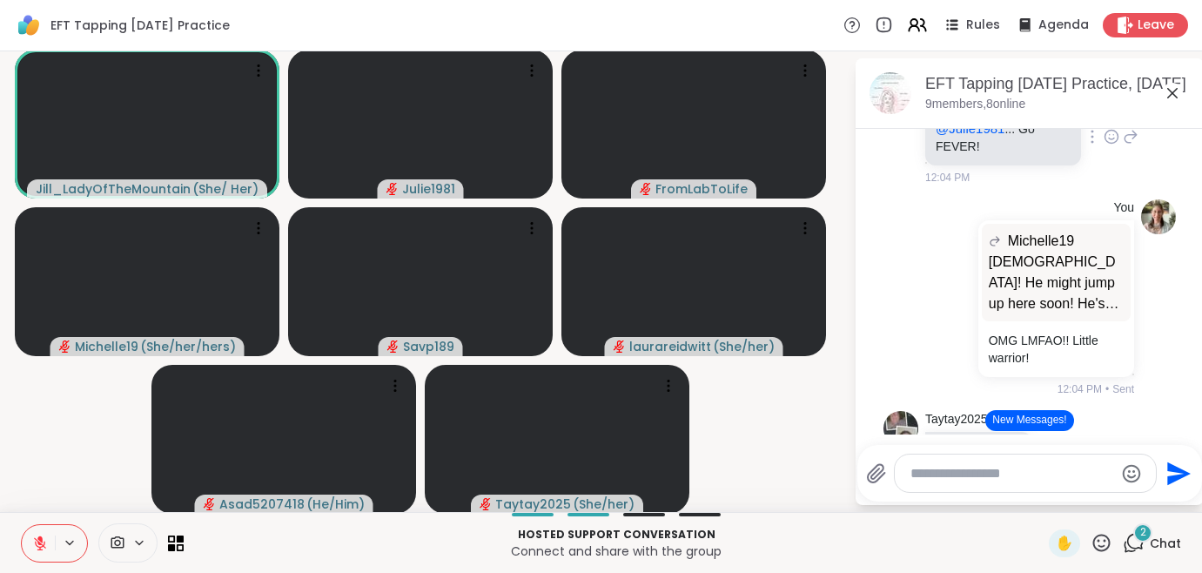
click at [1104, 145] on icon at bounding box center [1112, 136] width 16 height 17
click at [1104, 118] on span "Select Reaction: Heart" at bounding box center [1112, 108] width 16 height 17
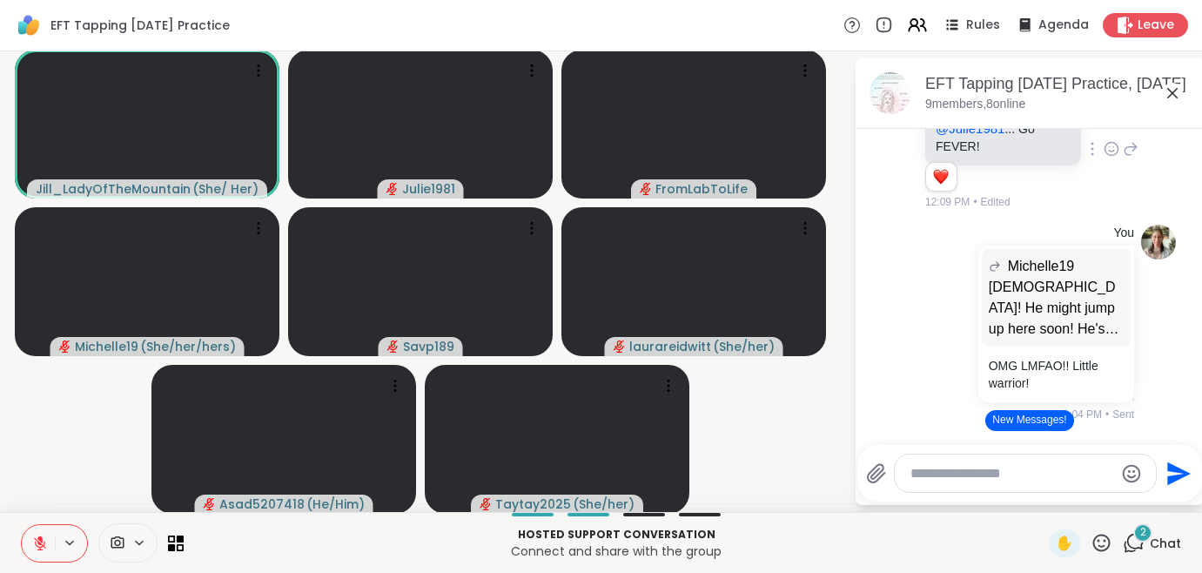
click at [1123, 159] on icon at bounding box center [1131, 148] width 16 height 21
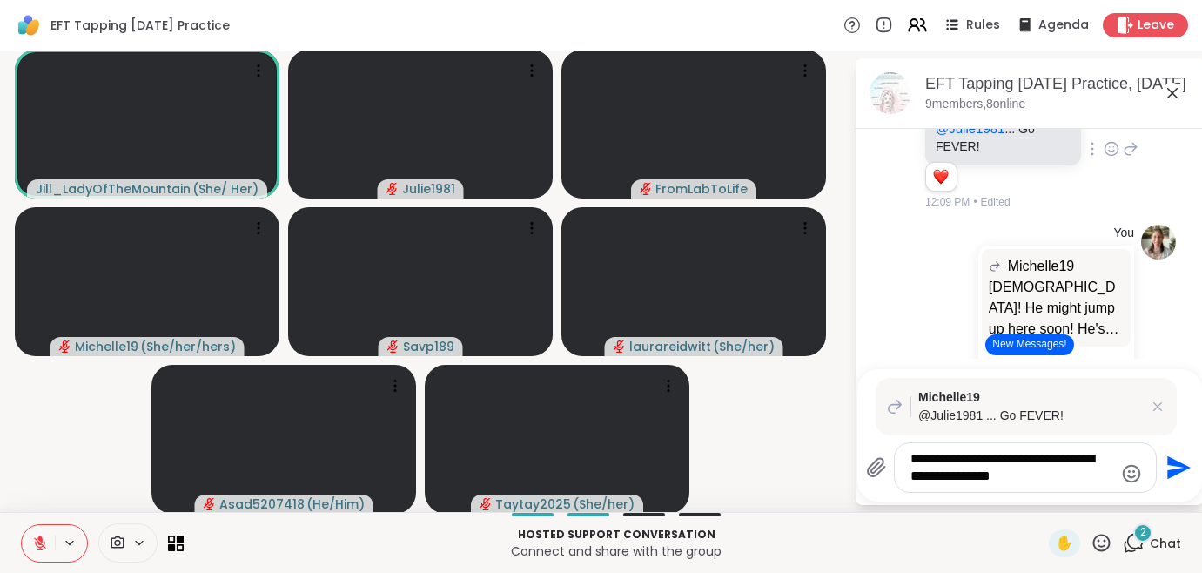
type textarea "**********"
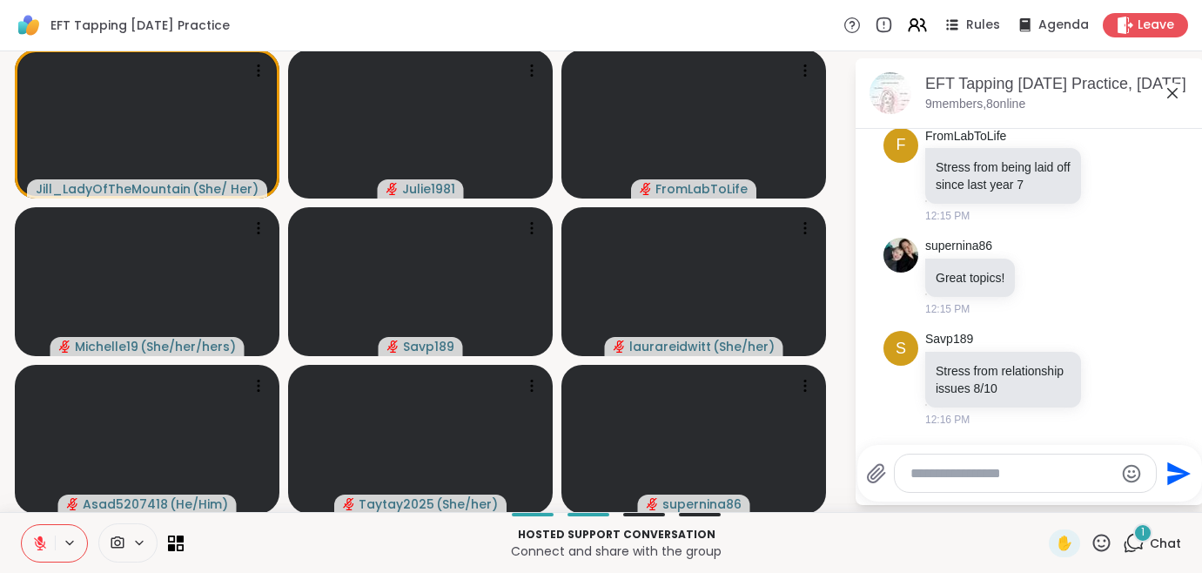
scroll to position [5083, 0]
click at [1097, 541] on icon at bounding box center [1102, 543] width 22 height 22
click at [1042, 495] on span "❤️" at bounding box center [1050, 497] width 17 height 21
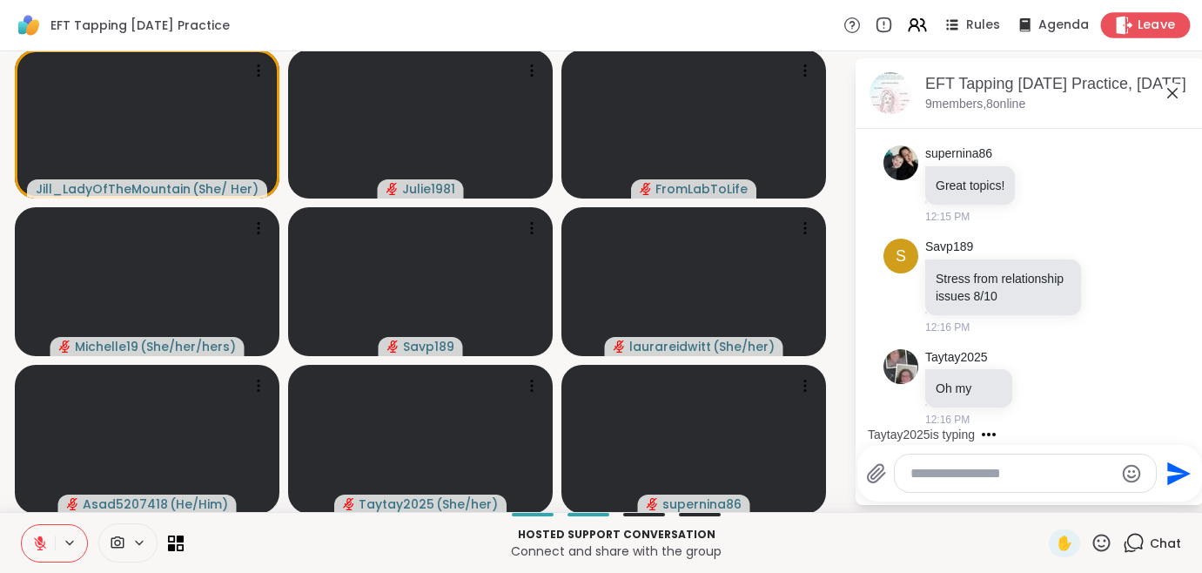
scroll to position [5267, 0]
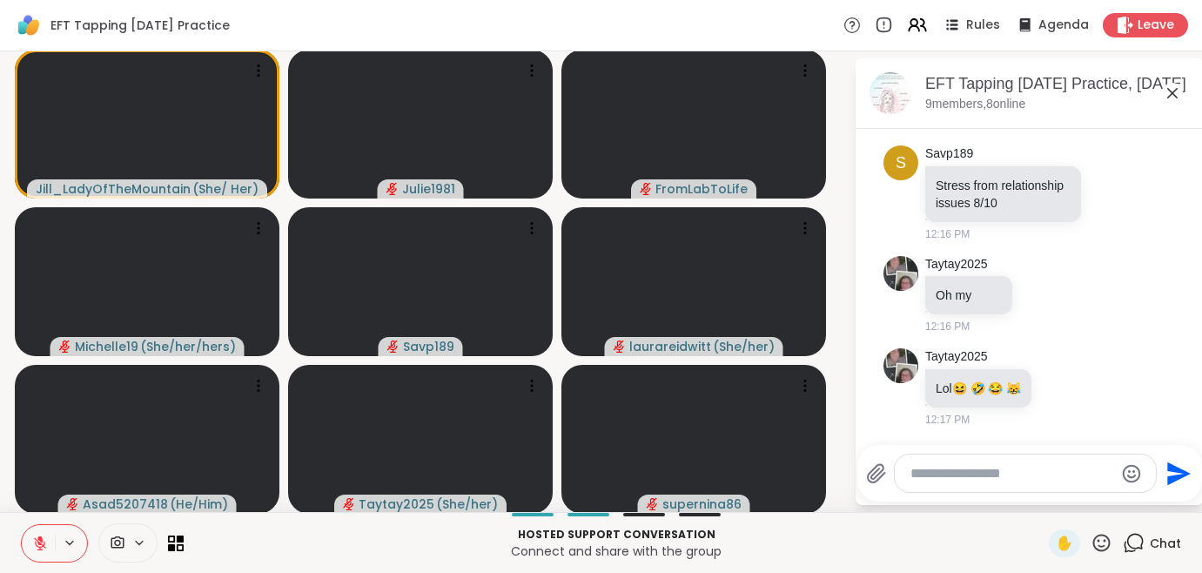
click at [957, 472] on textarea "Type your message" at bounding box center [1012, 473] width 203 height 17
type textarea "**********"
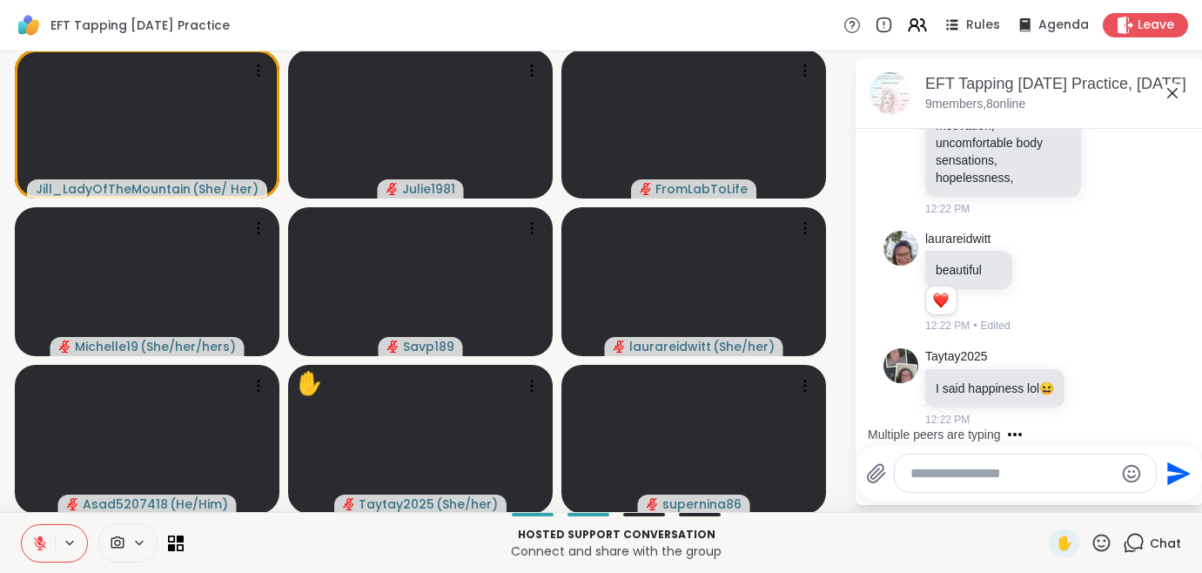
scroll to position [6062, 0]
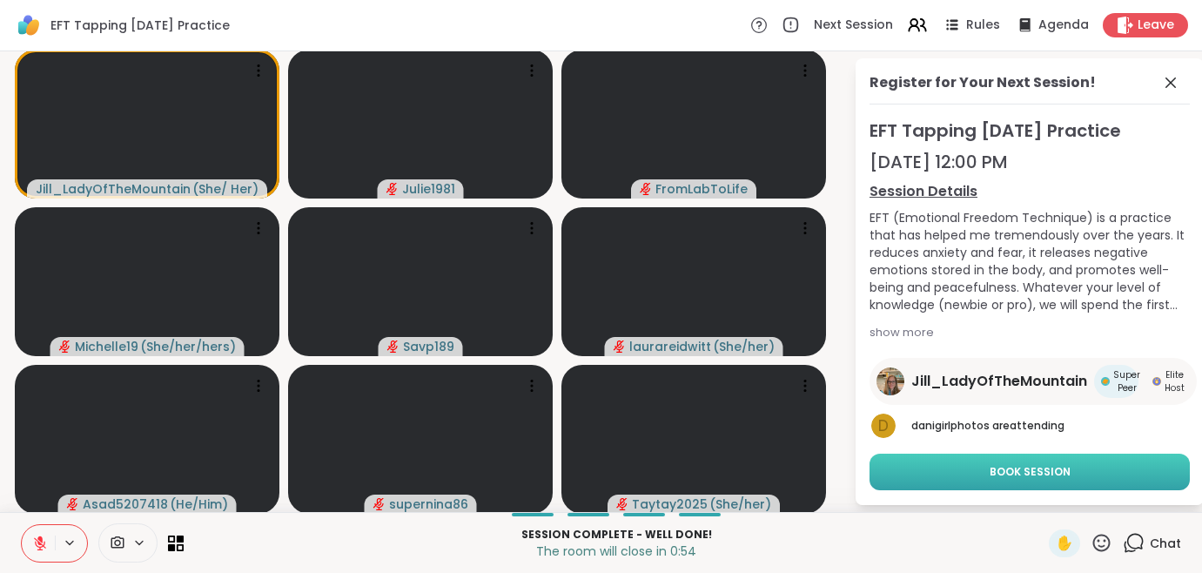
click at [878, 474] on button "Book Session" at bounding box center [1030, 472] width 320 height 37
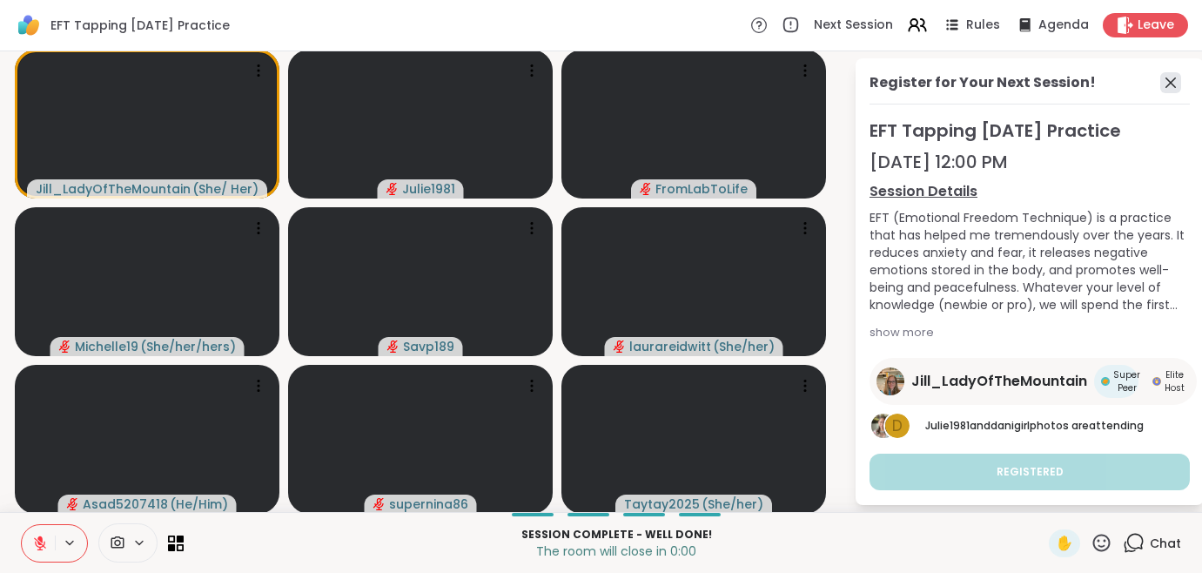
click at [1161, 83] on icon at bounding box center [1171, 82] width 21 height 21
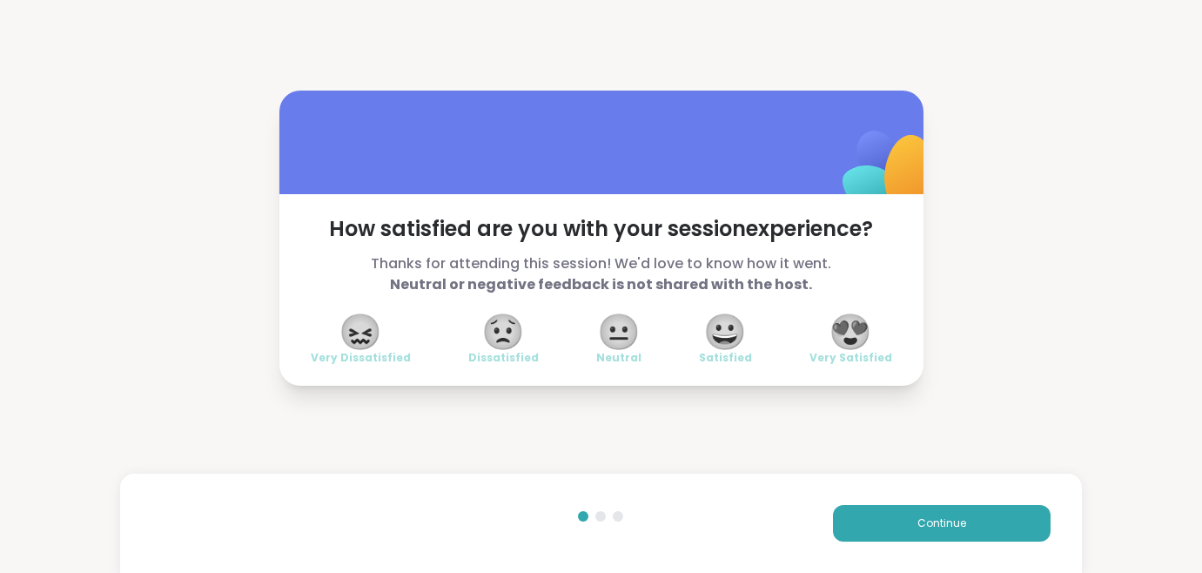
click at [852, 340] on span "😍" at bounding box center [851, 331] width 44 height 31
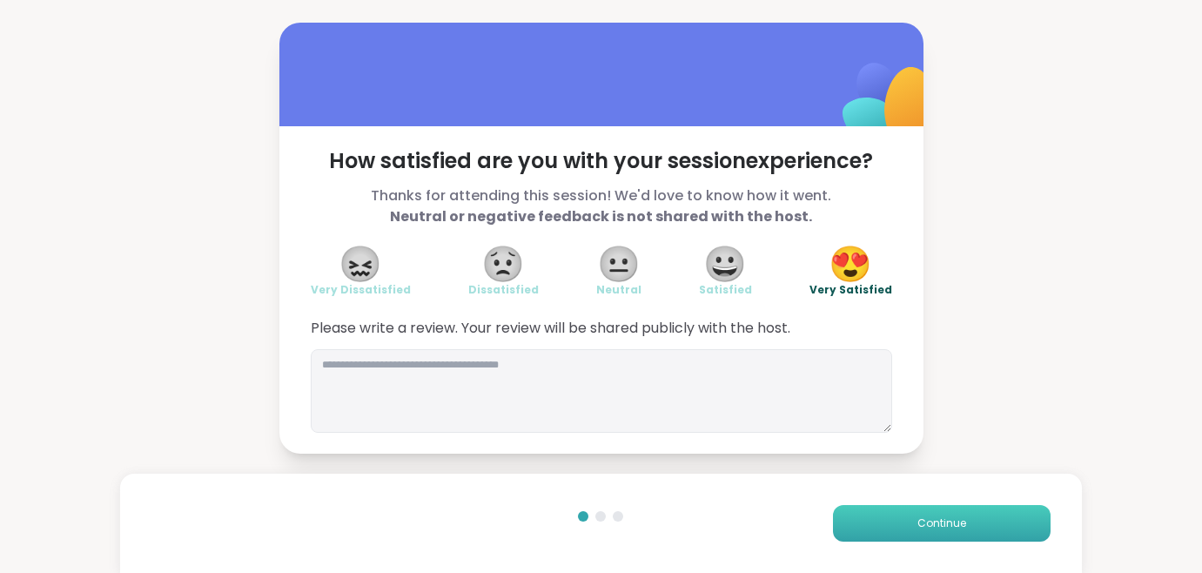
click at [897, 522] on button "Continue" at bounding box center [942, 523] width 218 height 37
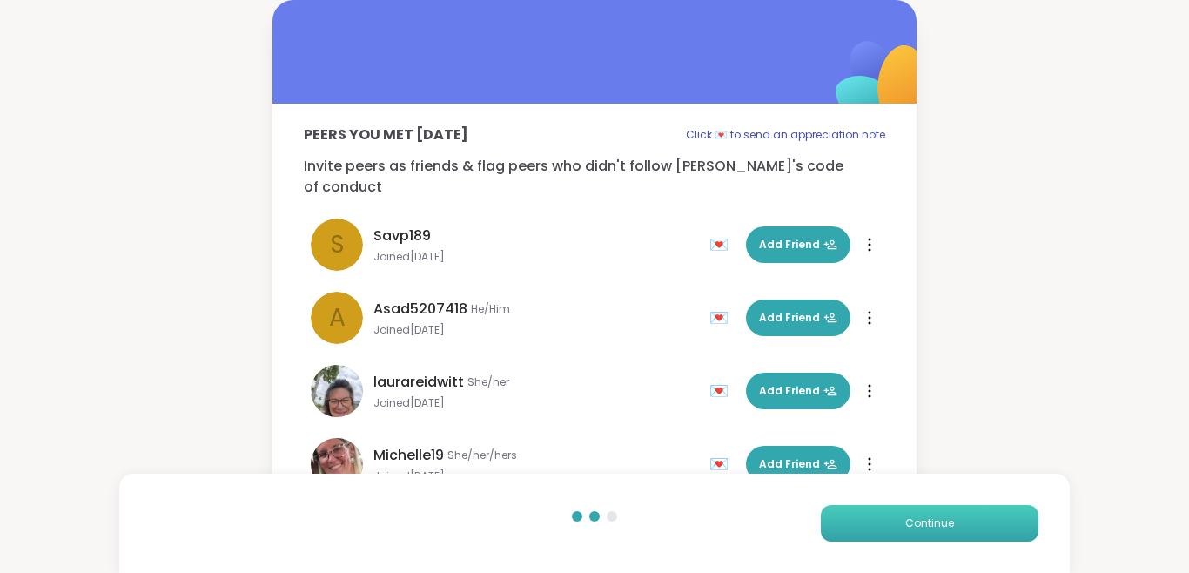
click at [897, 522] on button "Continue" at bounding box center [930, 523] width 218 height 37
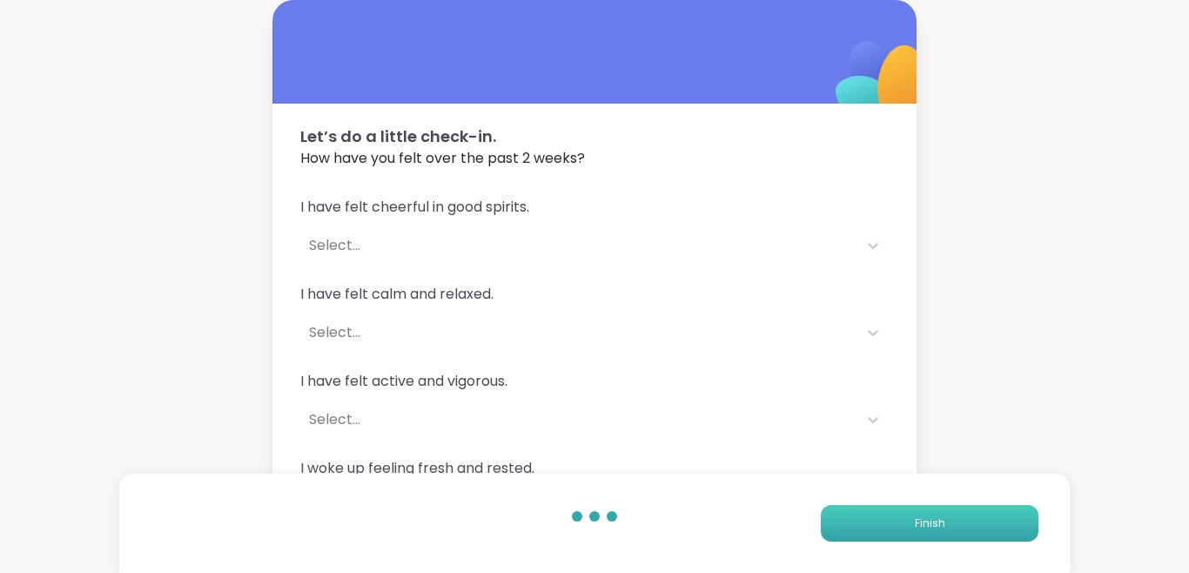
click at [897, 522] on button "Finish" at bounding box center [930, 523] width 218 height 37
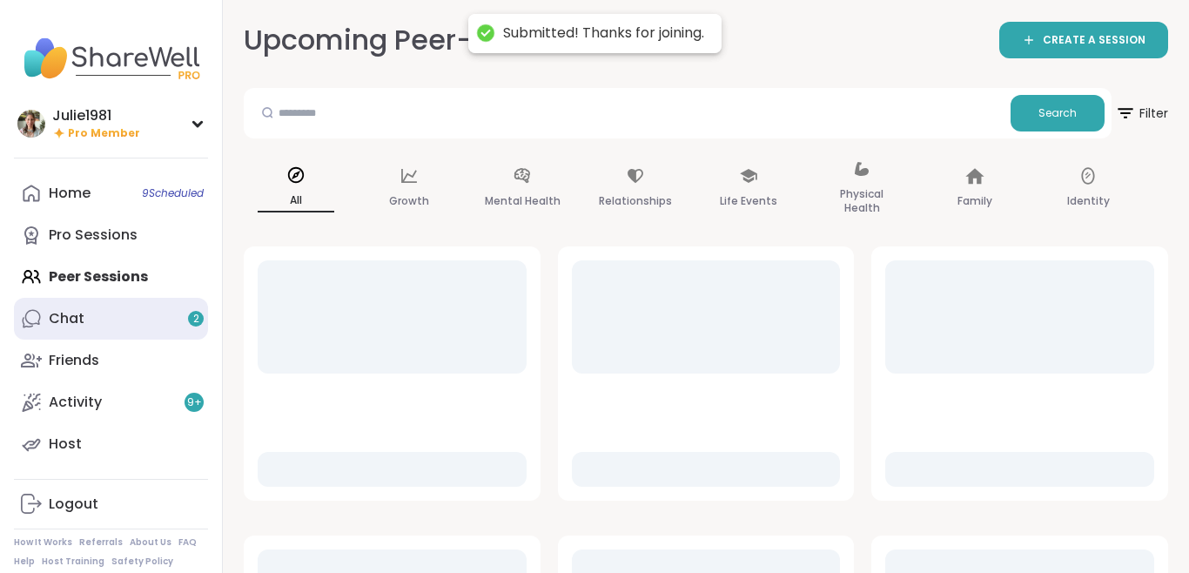
click at [87, 320] on link "Chat 2" at bounding box center [111, 319] width 194 height 42
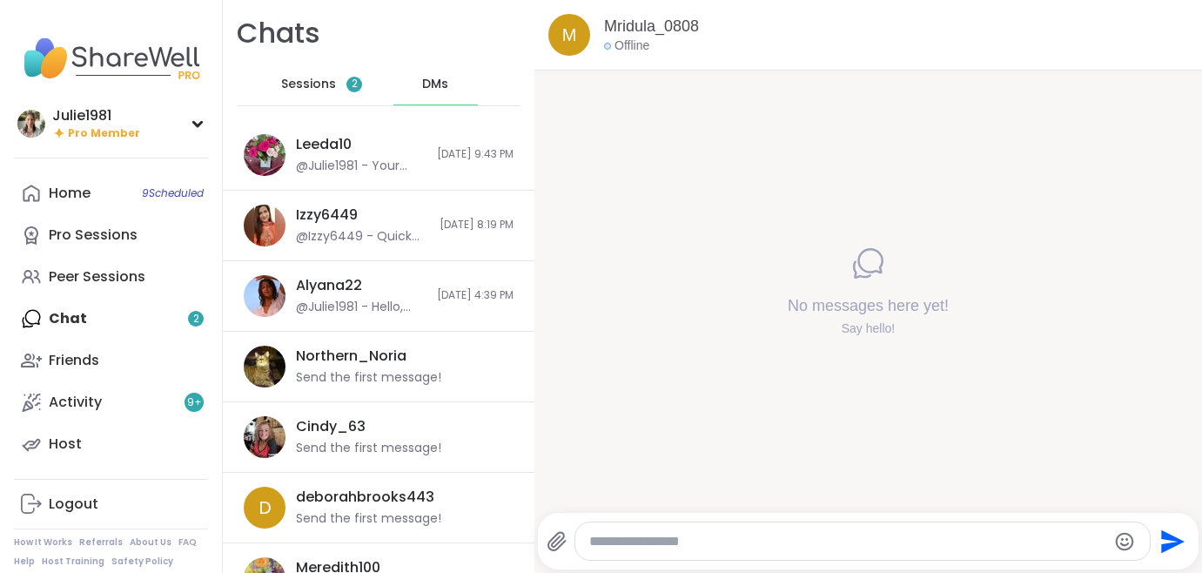
click at [83, 321] on div "Home 9 Scheduled Pro Sessions Peer Sessions Chat 2 Friends Activity 9 + Host" at bounding box center [111, 318] width 194 height 293
click at [81, 199] on div "Home 9 Scheduled" at bounding box center [70, 193] width 42 height 19
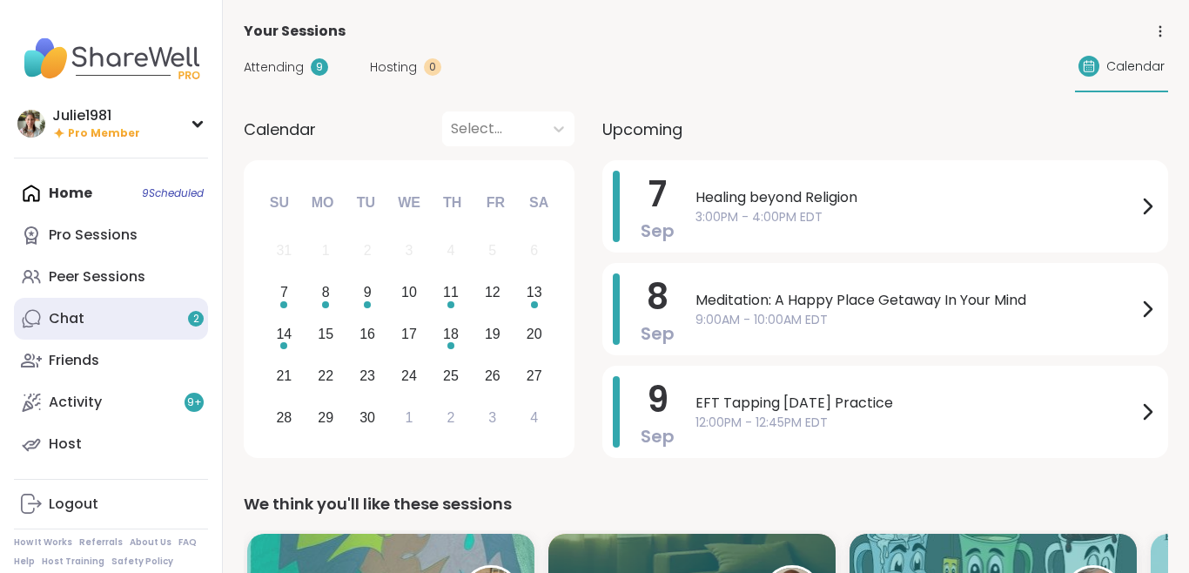
click at [78, 320] on div "Chat 2" at bounding box center [67, 318] width 36 height 19
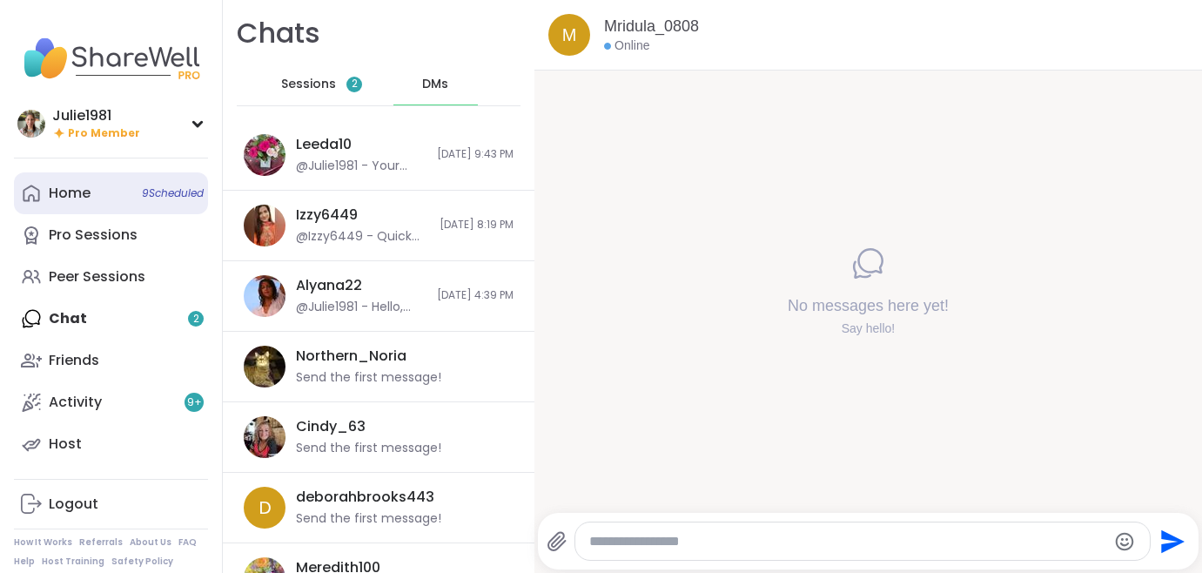
click at [63, 187] on div "Home 9 Scheduled" at bounding box center [70, 193] width 42 height 19
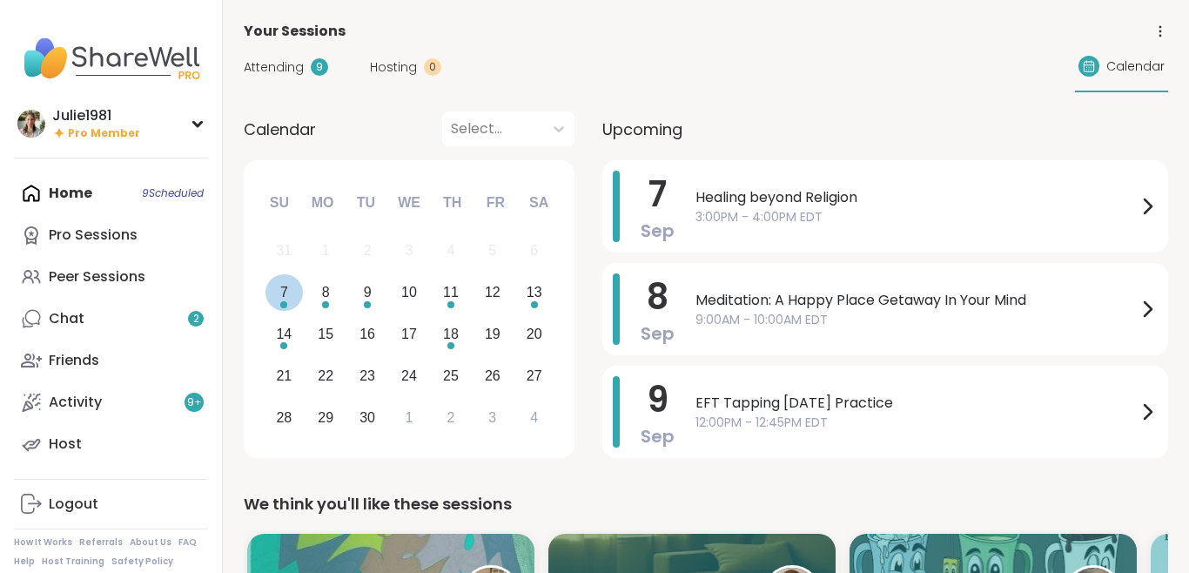
click at [281, 298] on div "7" at bounding box center [284, 292] width 8 height 24
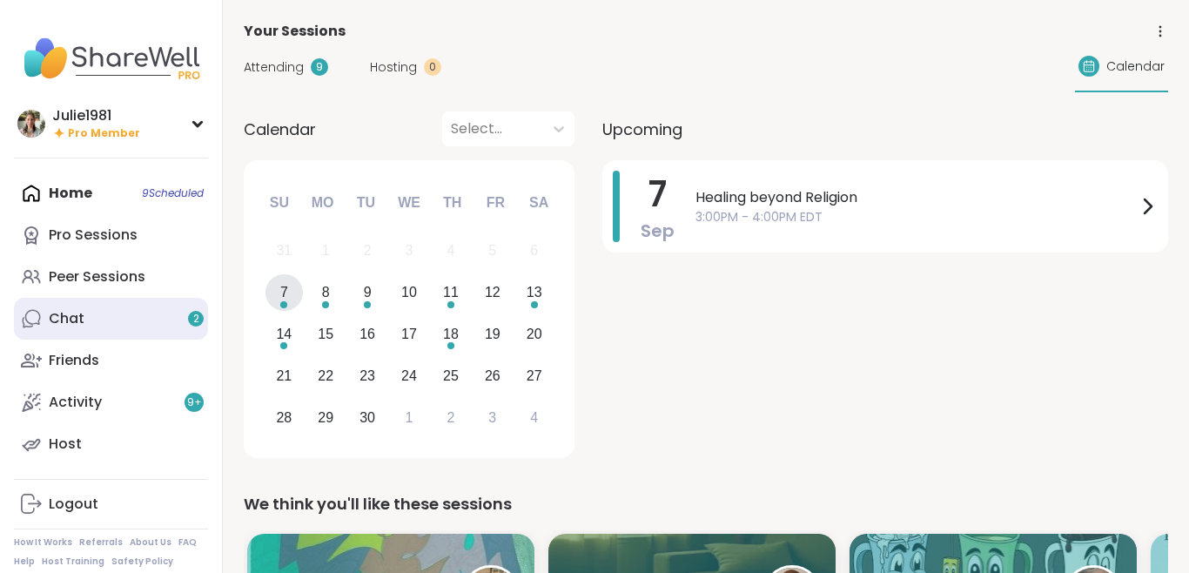
click at [72, 316] on div "Chat 2" at bounding box center [67, 318] width 36 height 19
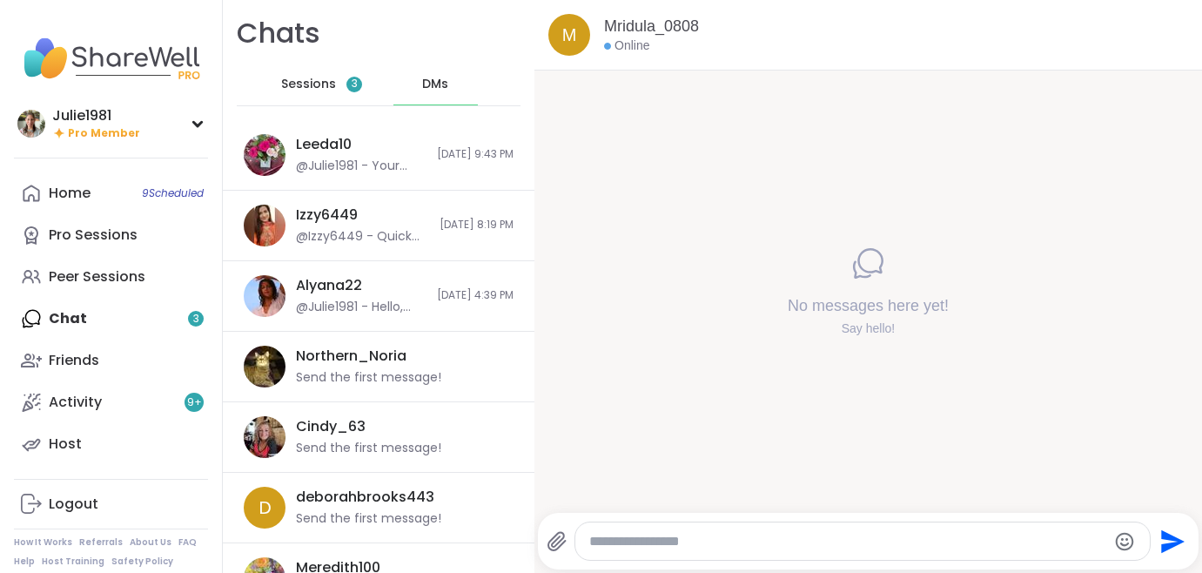
click at [303, 78] on span "Sessions" at bounding box center [308, 84] width 55 height 17
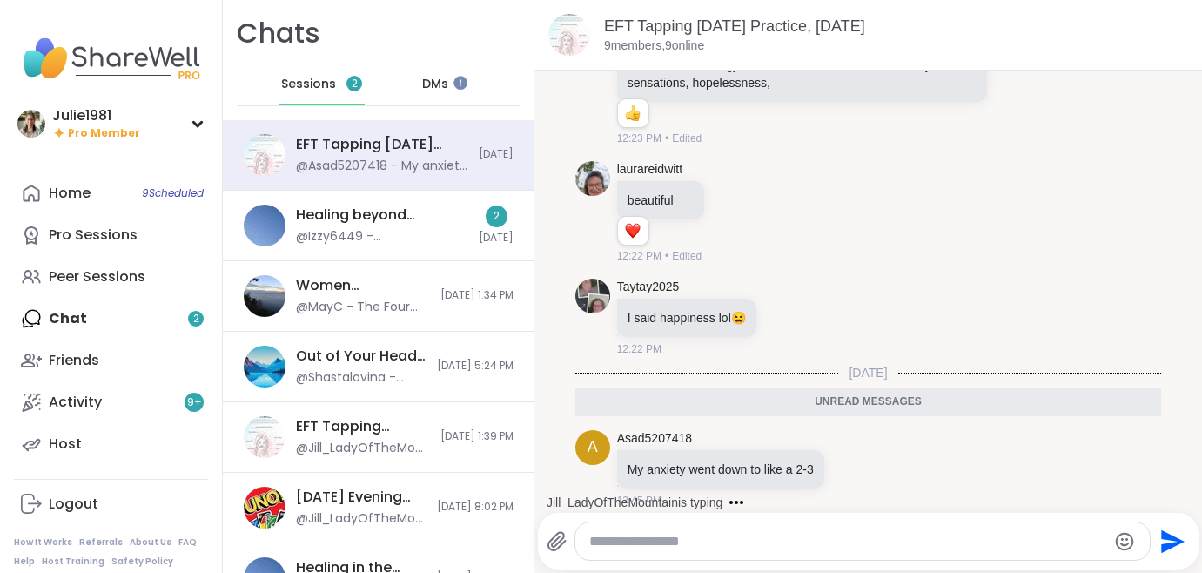
click at [768, 547] on textarea "Type your message" at bounding box center [848, 541] width 518 height 17
type textarea "*"
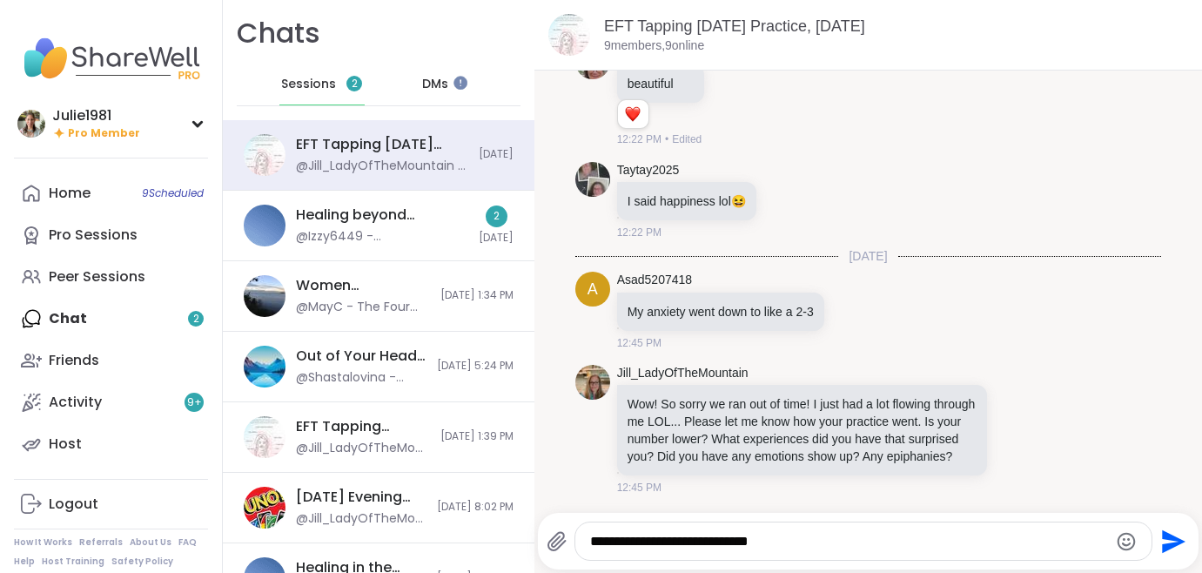
type textarea "**********"
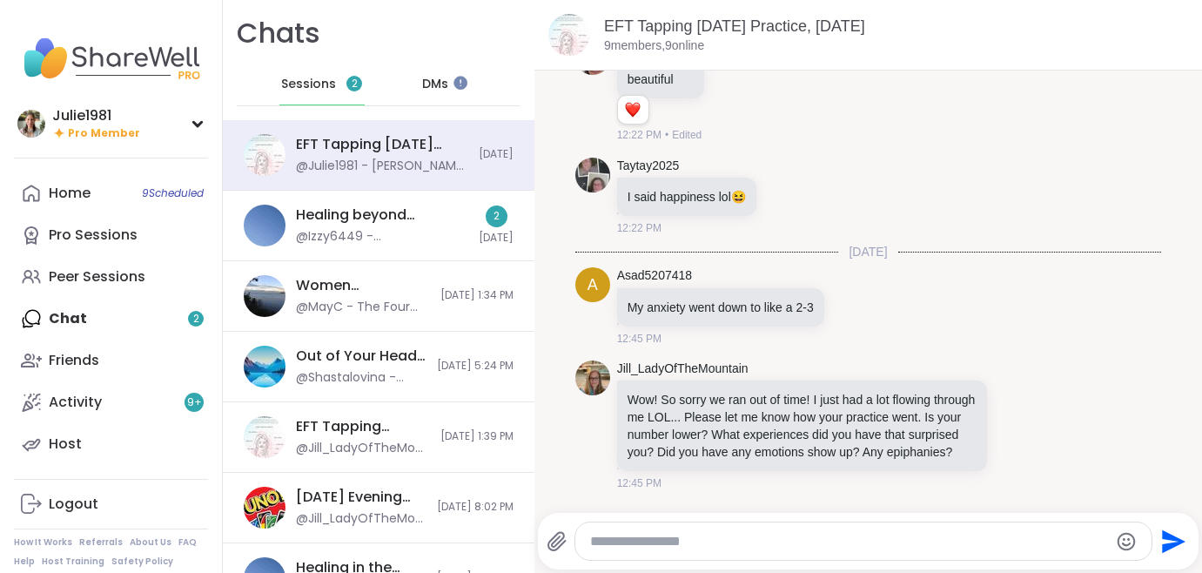
scroll to position [5105, 0]
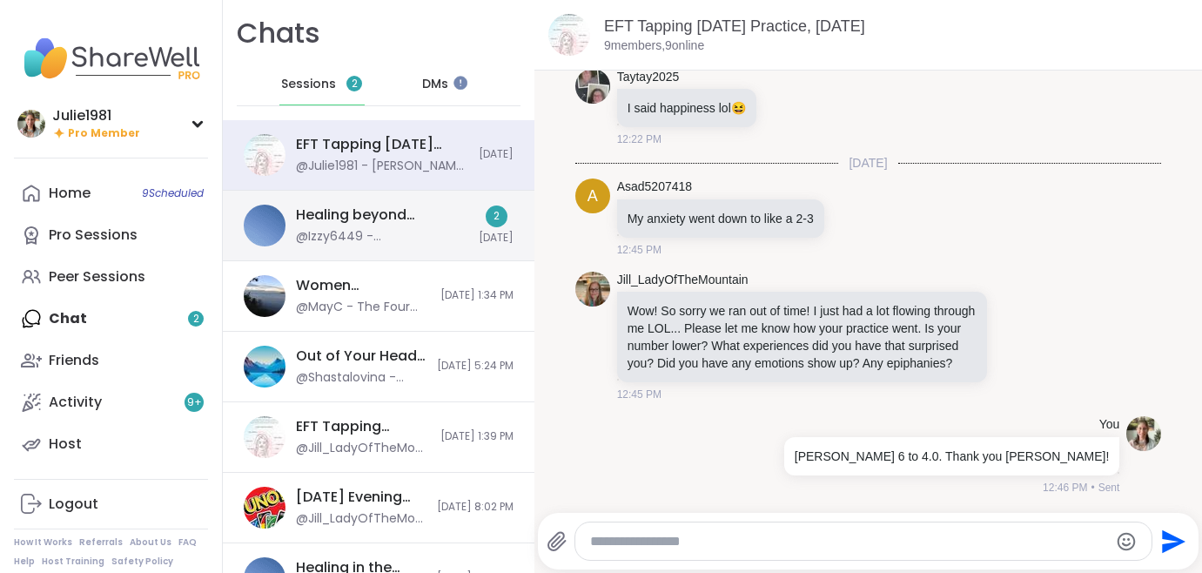
click at [407, 238] on div "@Izzy6449 - @[PERSON_NAME] asked me to share this video with the group. Feel fr…" at bounding box center [382, 236] width 172 height 17
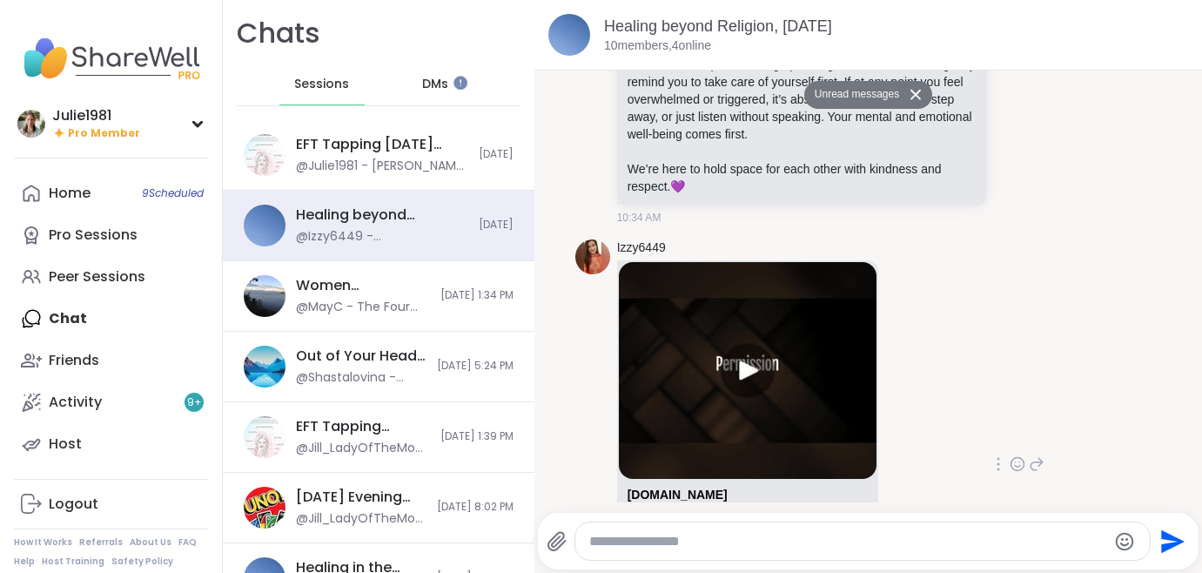
scroll to position [476, 0]
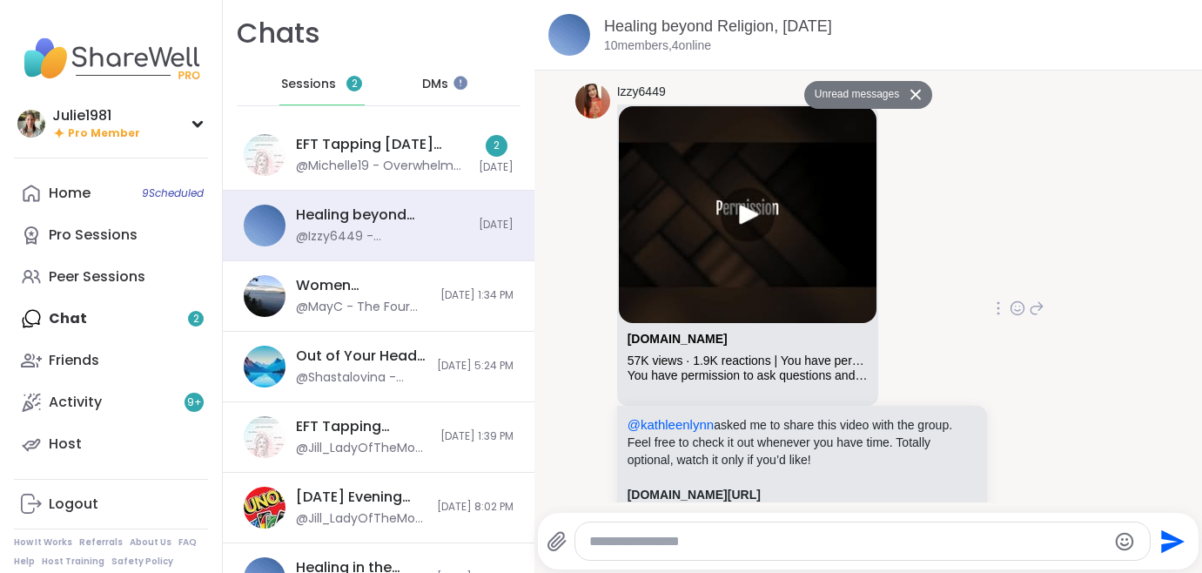
click at [754, 238] on img at bounding box center [748, 214] width 258 height 217
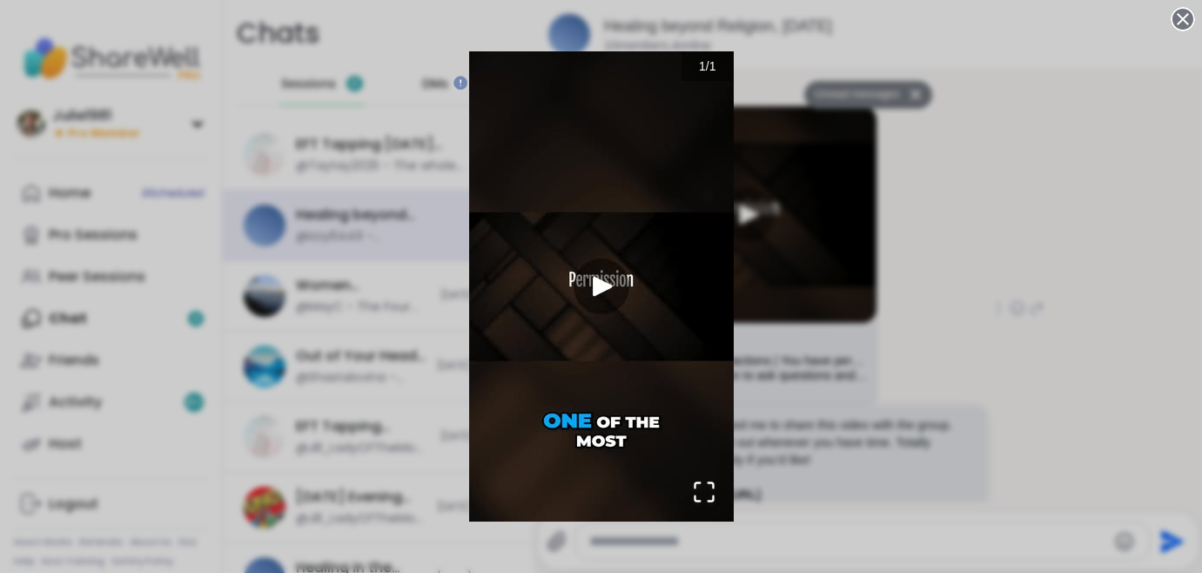
click at [609, 286] on img "Go to Slide 1" at bounding box center [601, 286] width 265 height 470
click at [596, 287] on img "Go to Slide 1" at bounding box center [601, 286] width 265 height 470
click at [599, 285] on img "Go to Slide 1" at bounding box center [601, 286] width 265 height 470
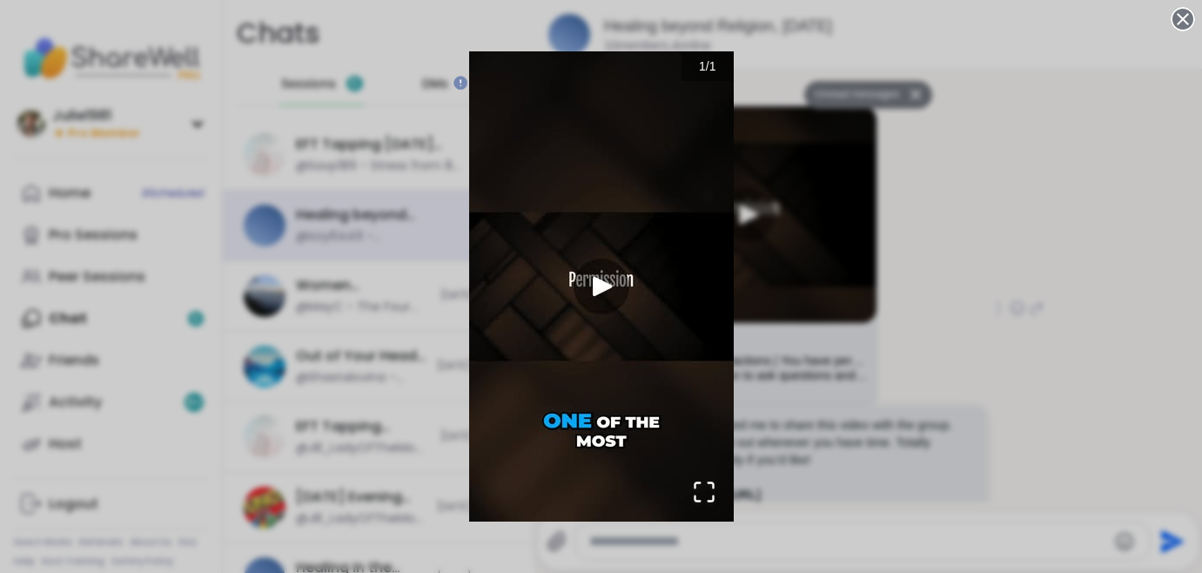
click at [599, 285] on img "Go to Slide 1" at bounding box center [601, 286] width 265 height 470
click at [978, 278] on div "1 / 1" at bounding box center [601, 286] width 1202 height 573
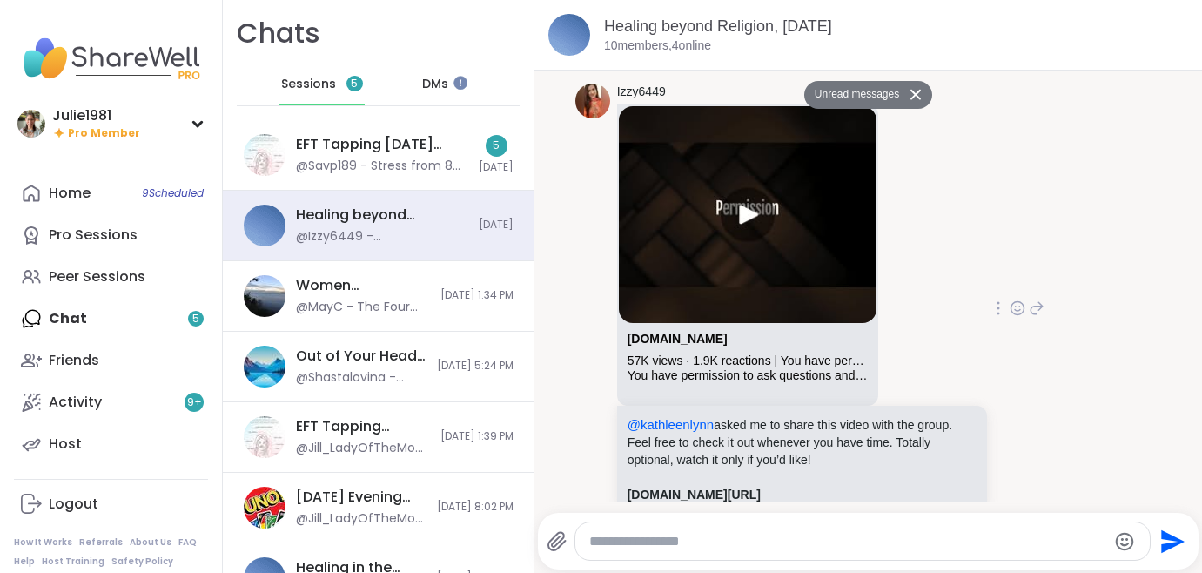
click at [736, 232] on img at bounding box center [748, 214] width 258 height 217
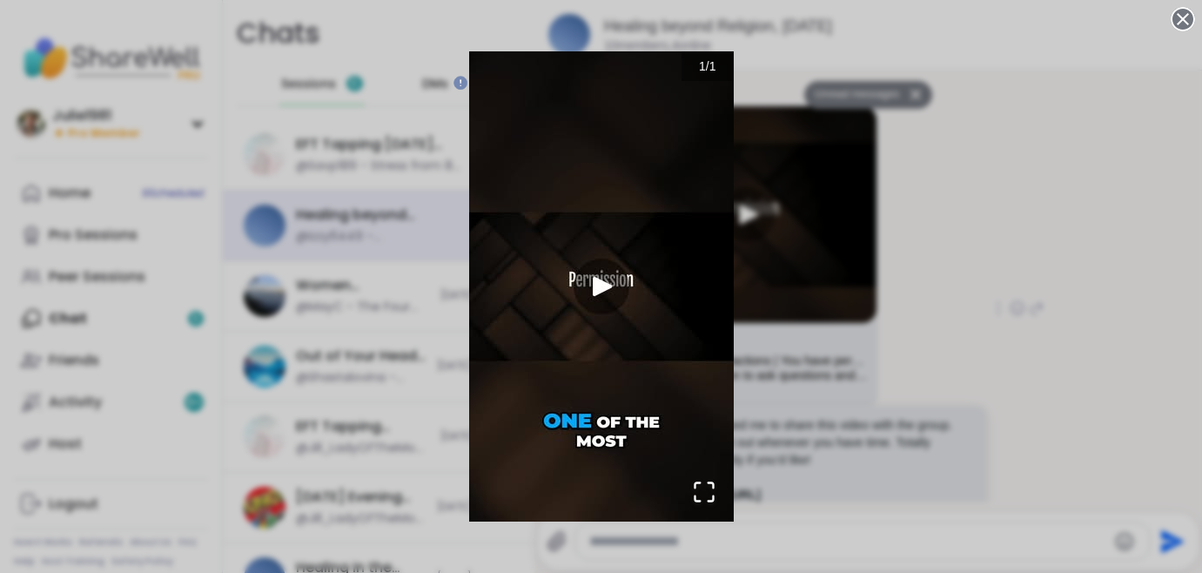
click at [601, 283] on img "Go to Slide 1" at bounding box center [601, 286] width 265 height 470
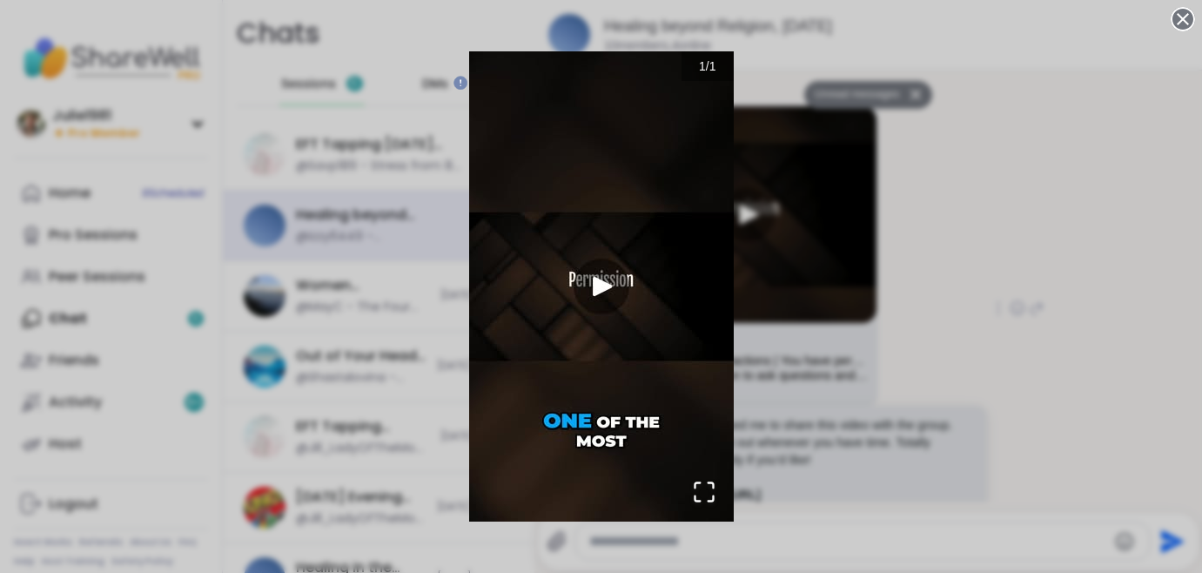
click at [1004, 252] on div "1 / 1" at bounding box center [601, 286] width 1202 height 573
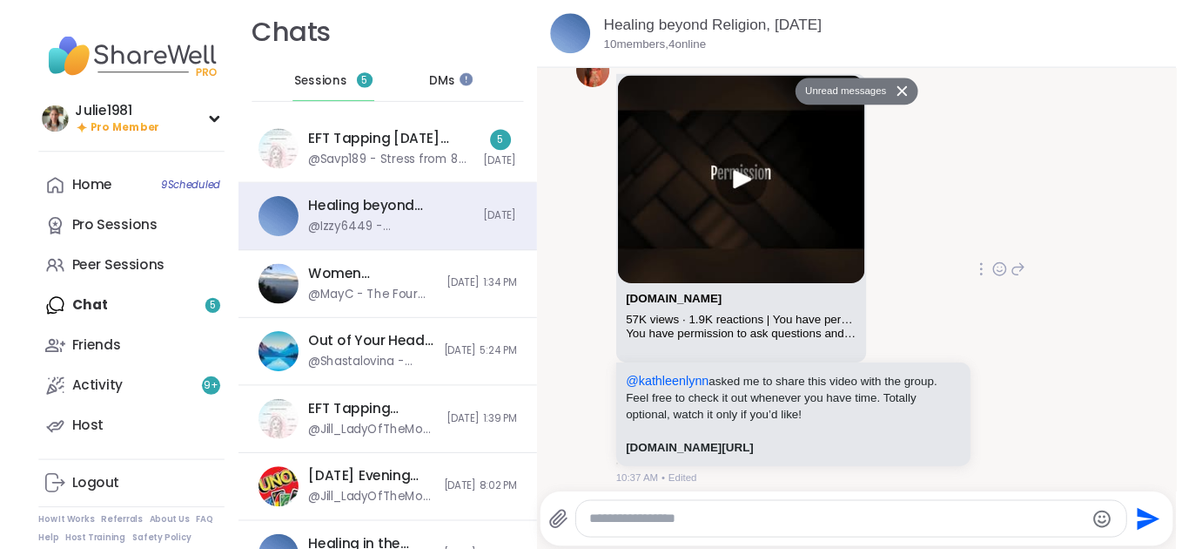
scroll to position [528, 0]
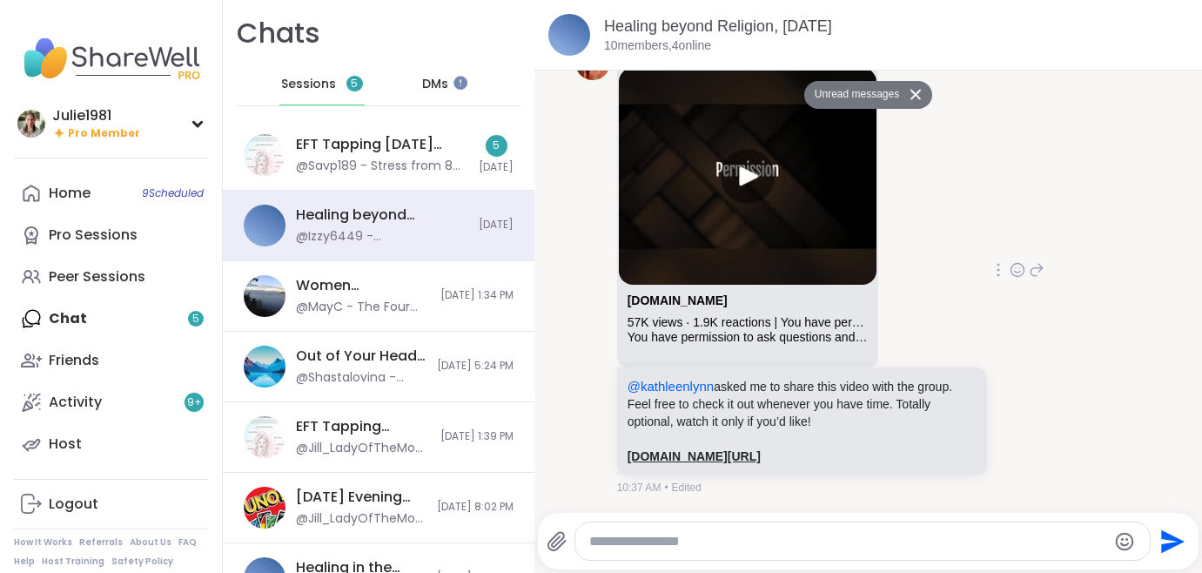
click at [761, 457] on link "[DOMAIN_NAME][URL]" at bounding box center [694, 456] width 133 height 14
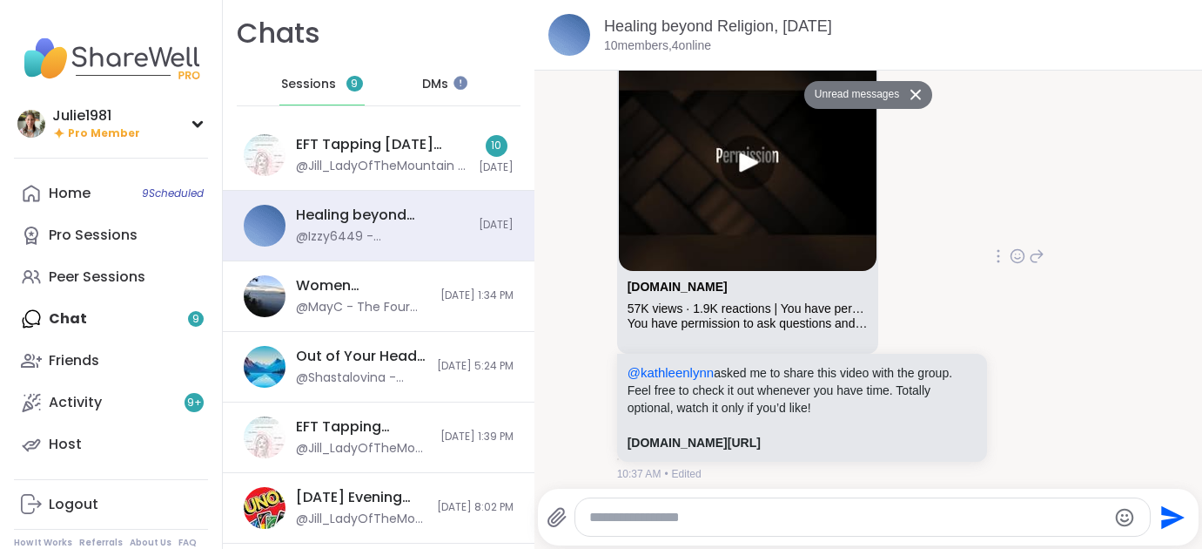
click at [1015, 259] on icon at bounding box center [1017, 258] width 5 height 2
click at [872, 236] on div "Select Reaction: Heart" at bounding box center [880, 228] width 16 height 16
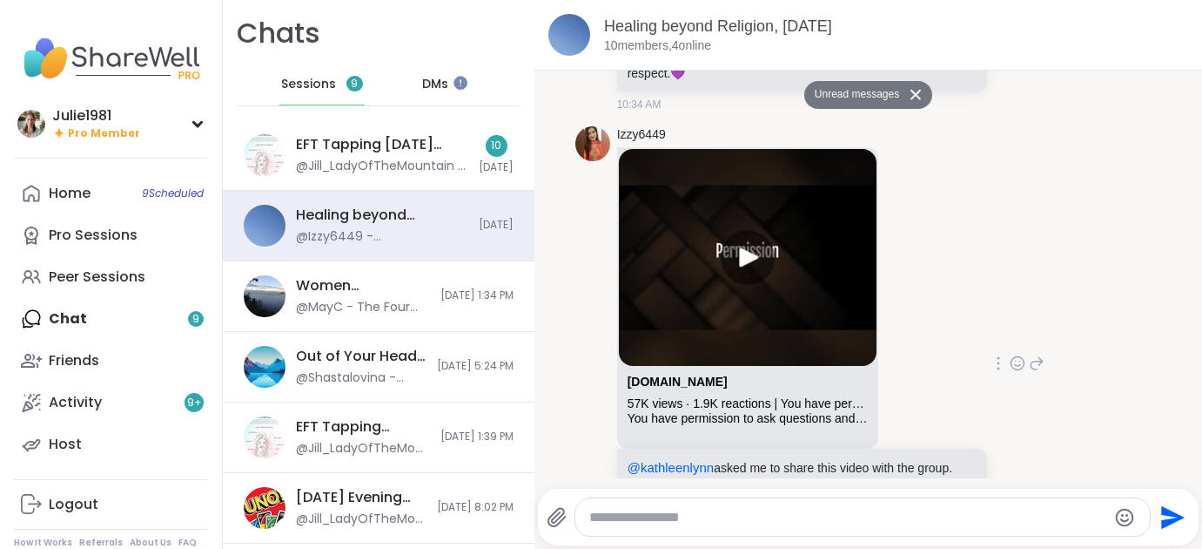
scroll to position [286, 0]
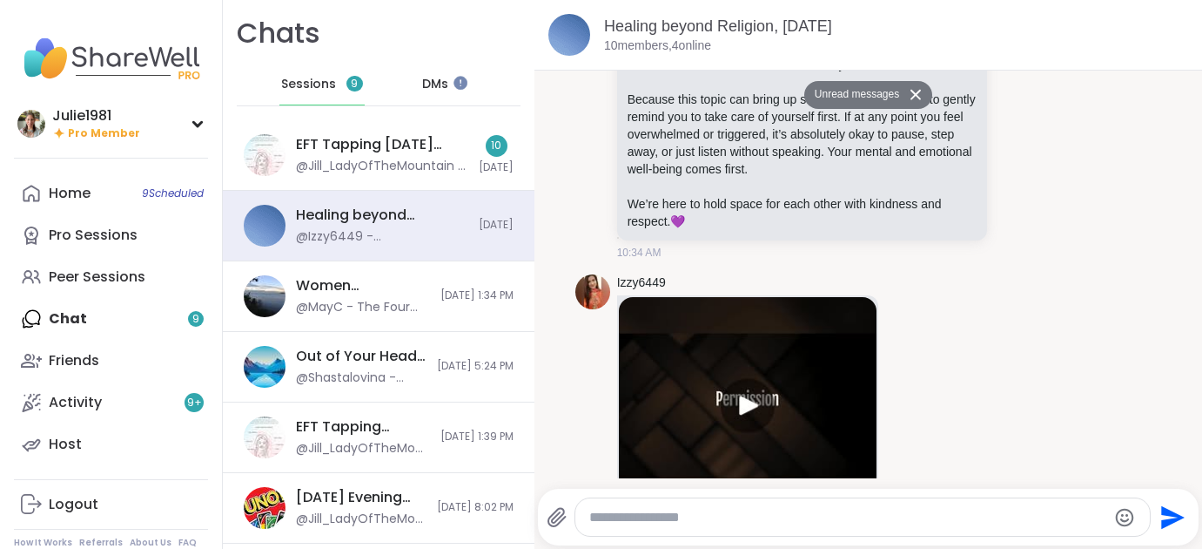
click at [707, 521] on textarea "Type your message" at bounding box center [848, 516] width 518 height 17
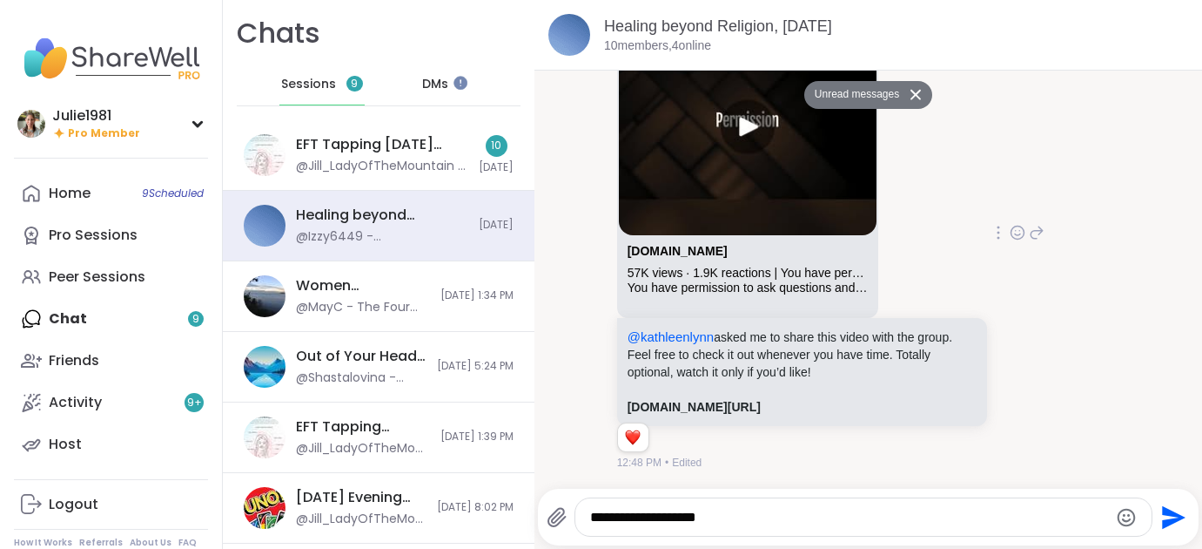
scroll to position [0, 0]
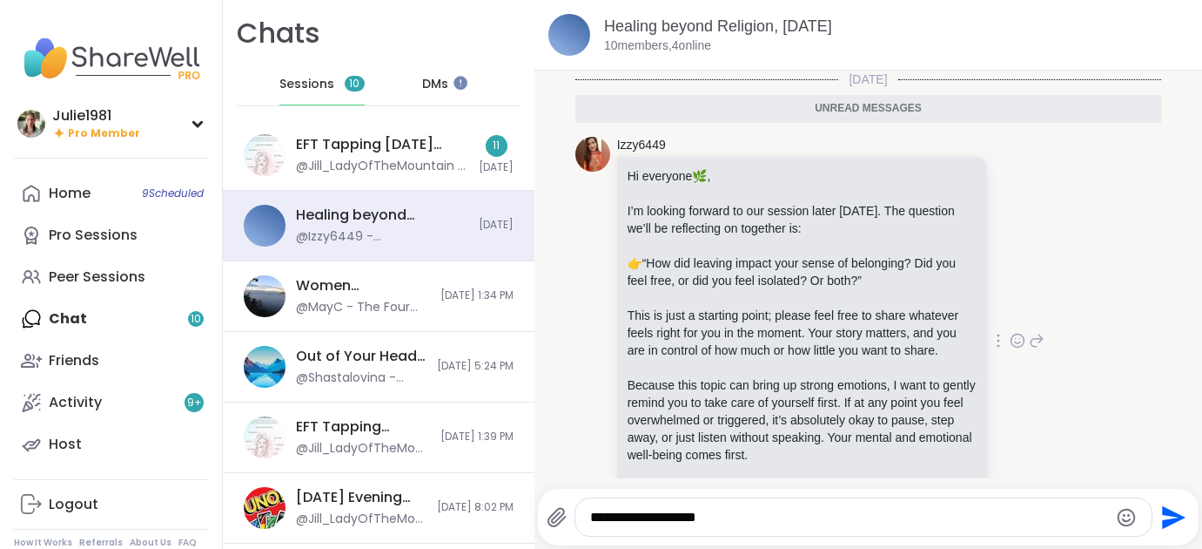
click at [1010, 349] on icon at bounding box center [1018, 340] width 16 height 17
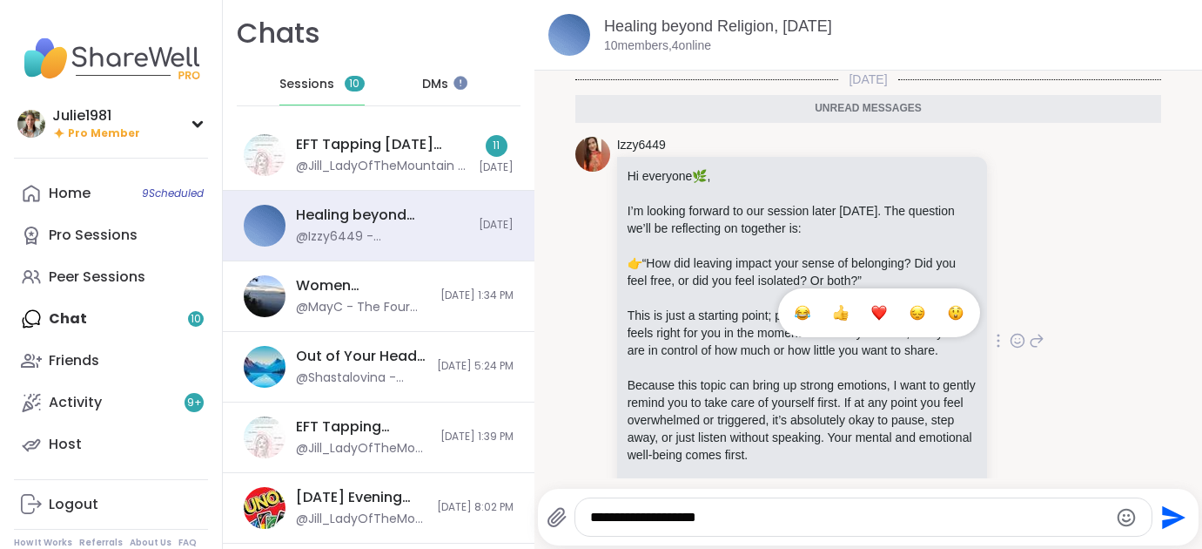
click at [872, 320] on div "Select Reaction: Heart" at bounding box center [880, 313] width 16 height 16
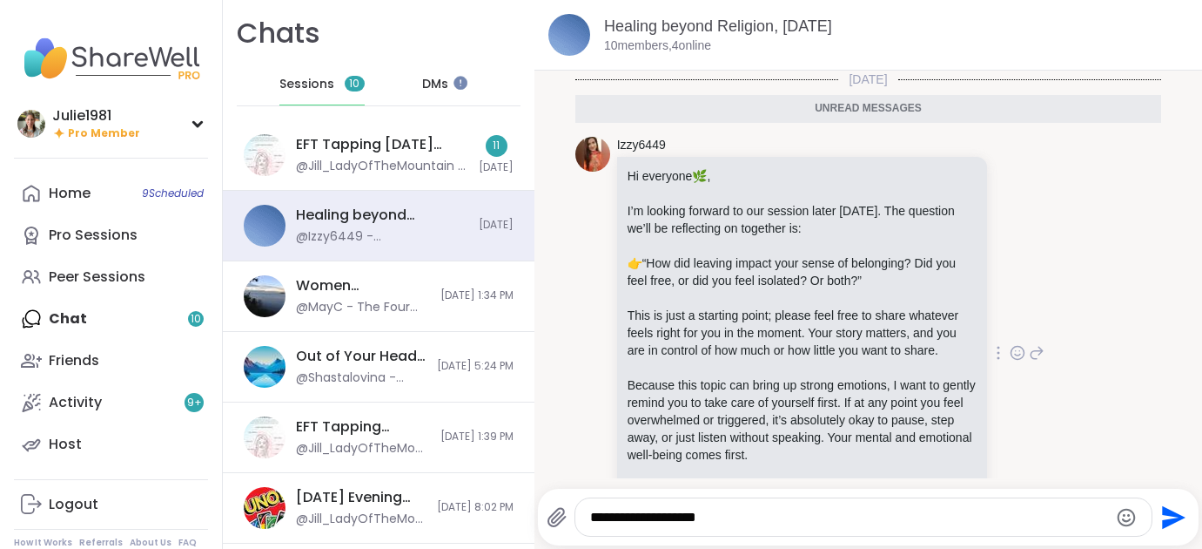
scroll to position [602, 0]
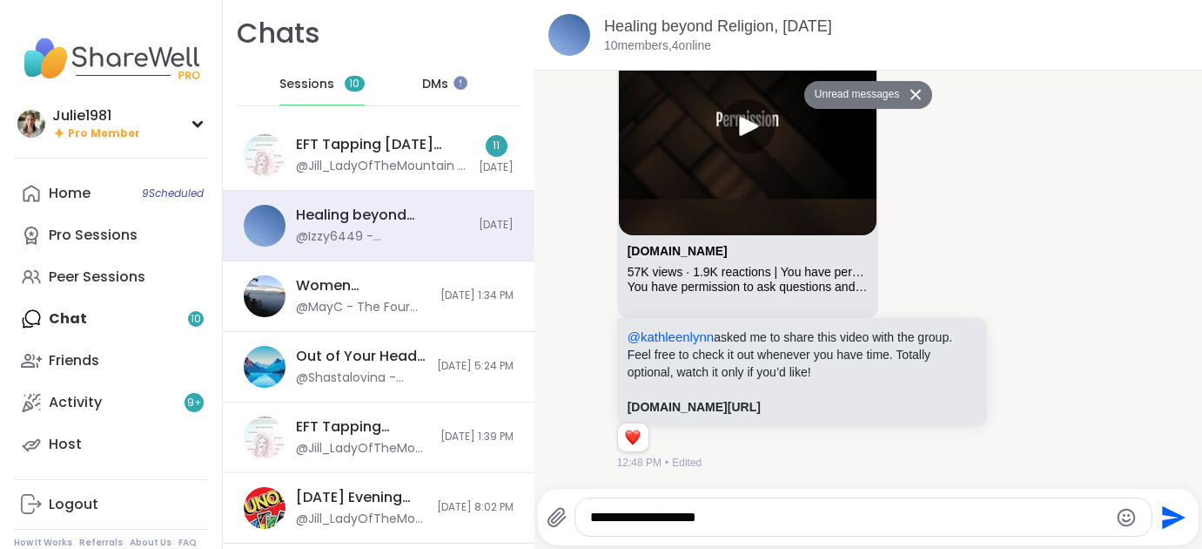
click at [749, 507] on div "**********" at bounding box center [864, 516] width 576 height 37
click at [738, 522] on textarea "**********" at bounding box center [849, 516] width 518 height 17
click at [970, 518] on textarea "**********" at bounding box center [849, 516] width 518 height 17
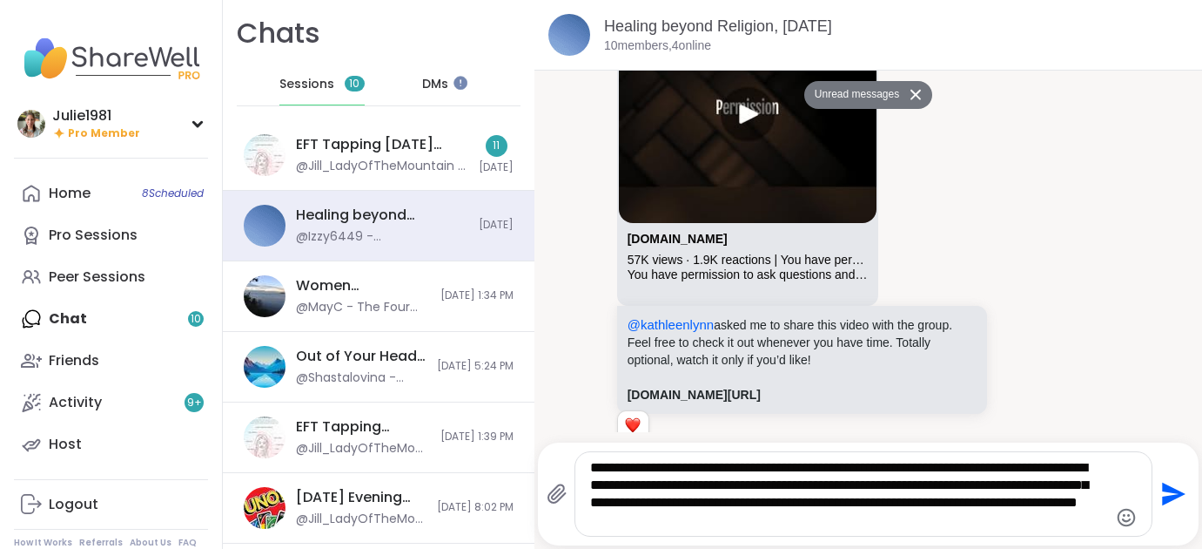
click at [912, 525] on textarea "**********" at bounding box center [849, 494] width 518 height 70
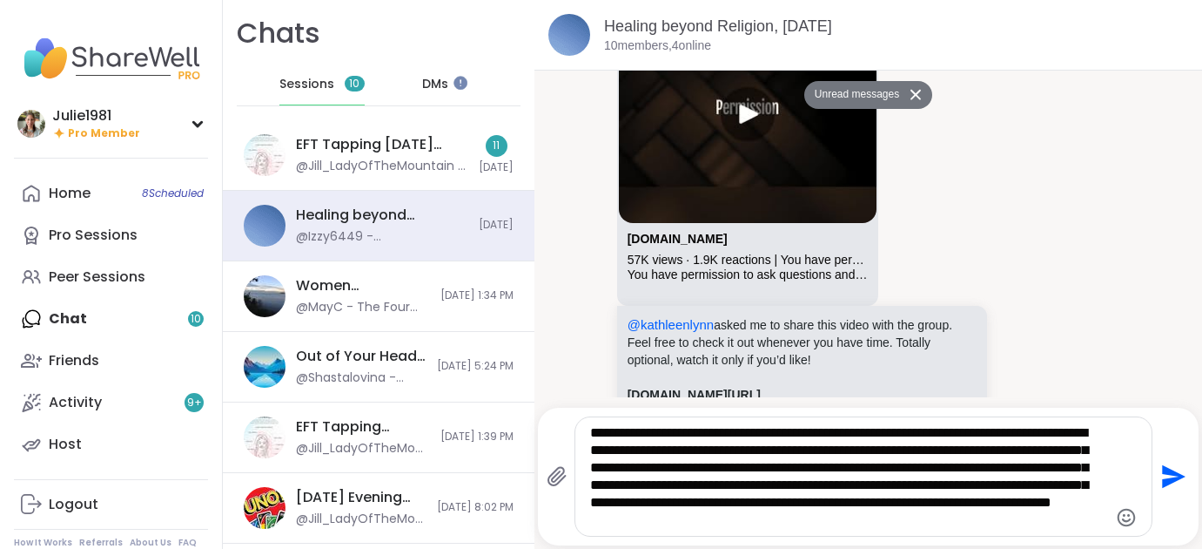
type textarea "**********"
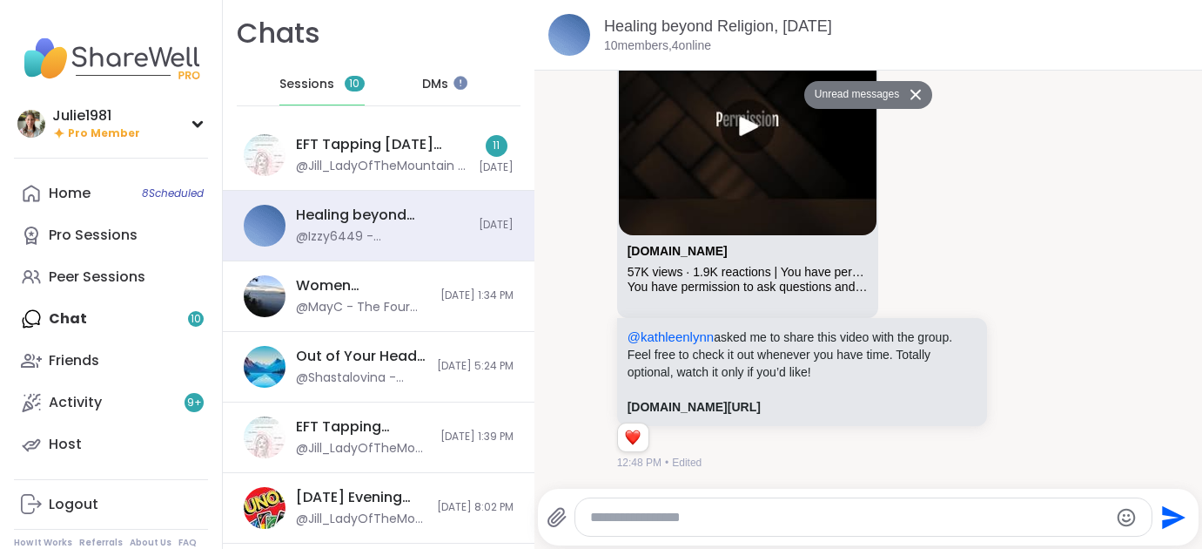
scroll to position [792, 0]
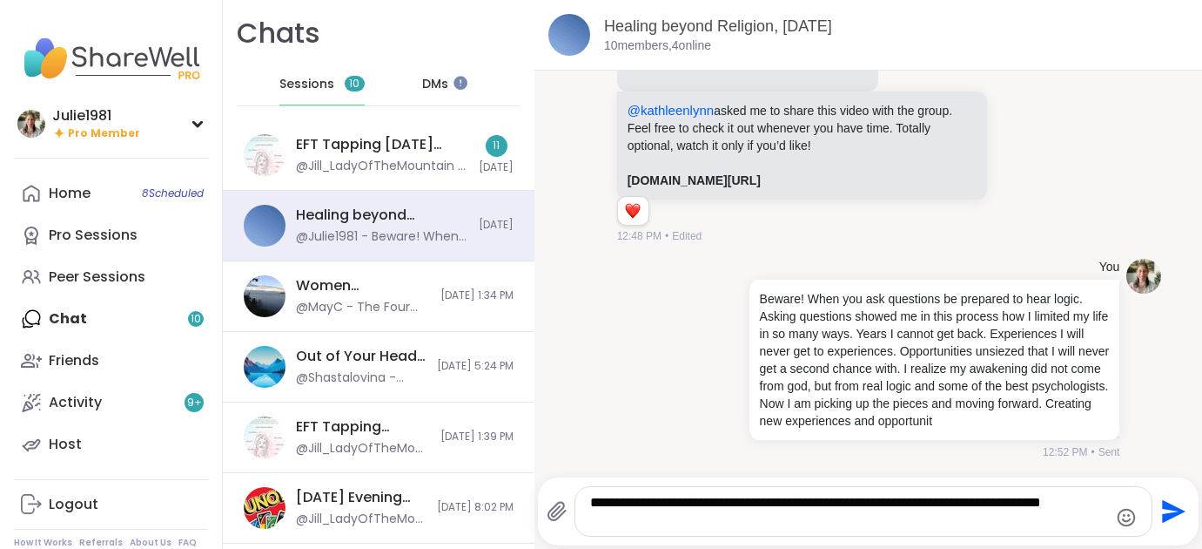
type textarea "**********"
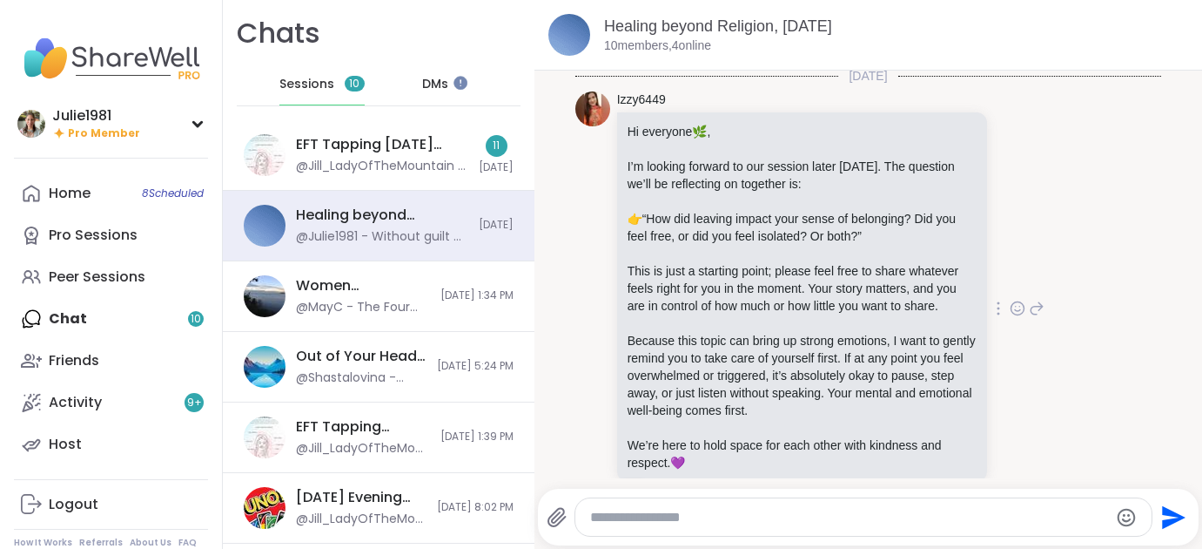
scroll to position [7, 0]
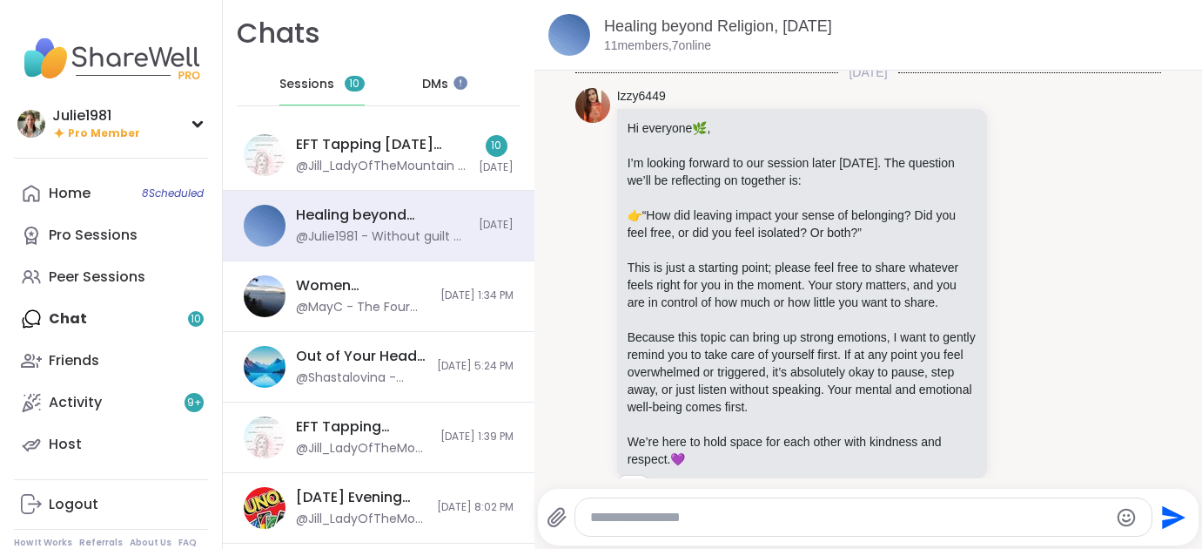
click at [61, 313] on div "Home 8 Scheduled Pro Sessions Peer Sessions Chat 10 Friends Activity 9 + Host" at bounding box center [111, 318] width 194 height 293
click at [62, 317] on div "Home 8 Scheduled Pro Sessions Peer Sessions Chat 10 Friends Activity 9 + Host" at bounding box center [111, 318] width 194 height 293
click at [71, 187] on div "Home 8 Scheduled" at bounding box center [70, 193] width 42 height 19
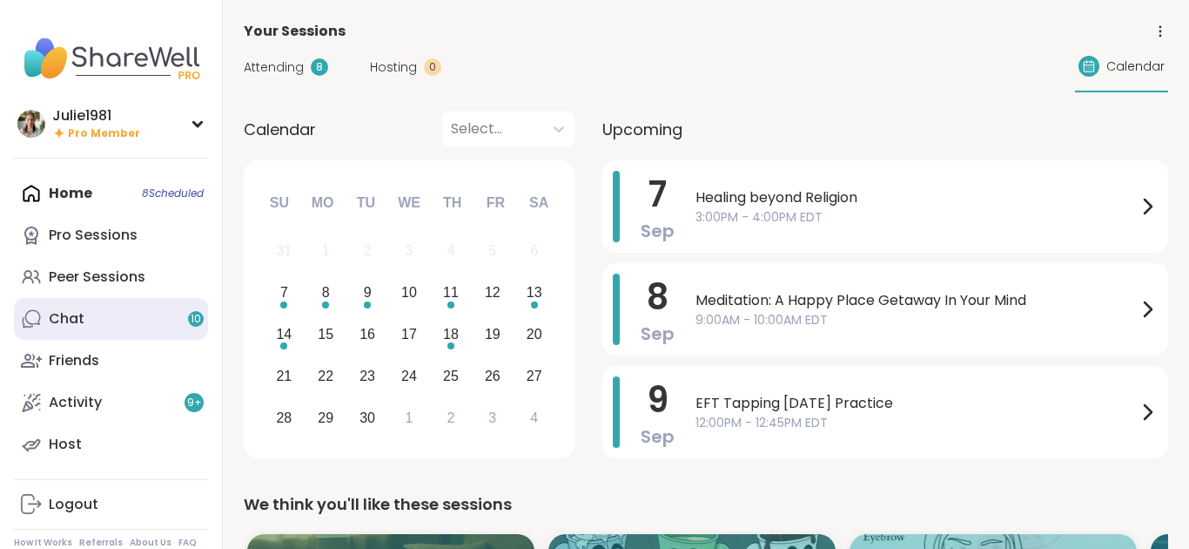
click at [90, 313] on link "Chat 10" at bounding box center [111, 319] width 194 height 42
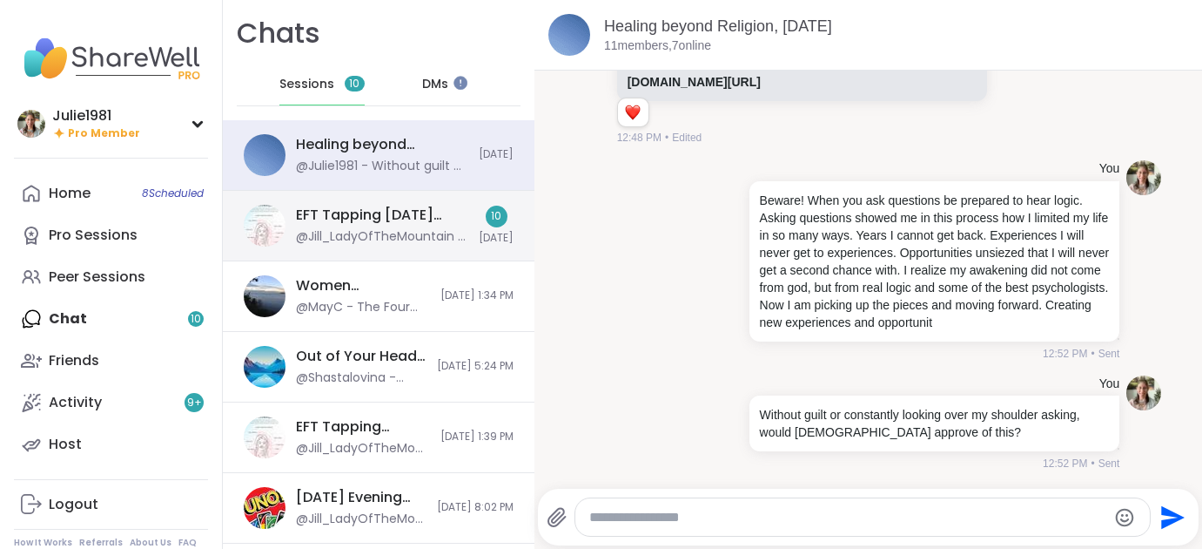
click at [388, 226] on div "EFT Tapping [DATE] Practice, [DATE] @Jill_LadyOfTheMountain - Wonderful [PERSON…" at bounding box center [382, 225] width 172 height 40
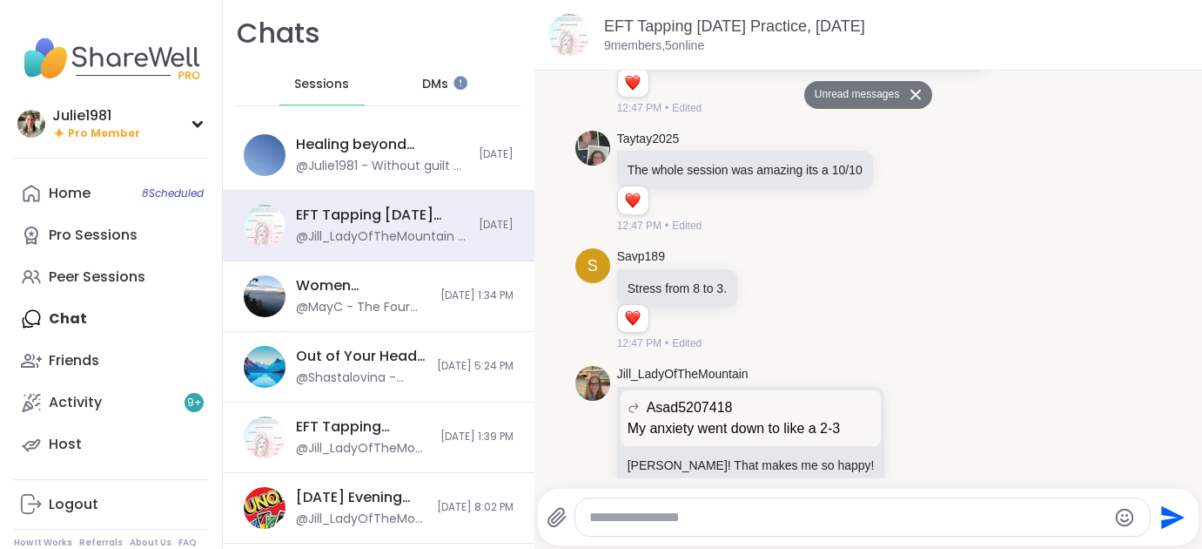
scroll to position [6028, 0]
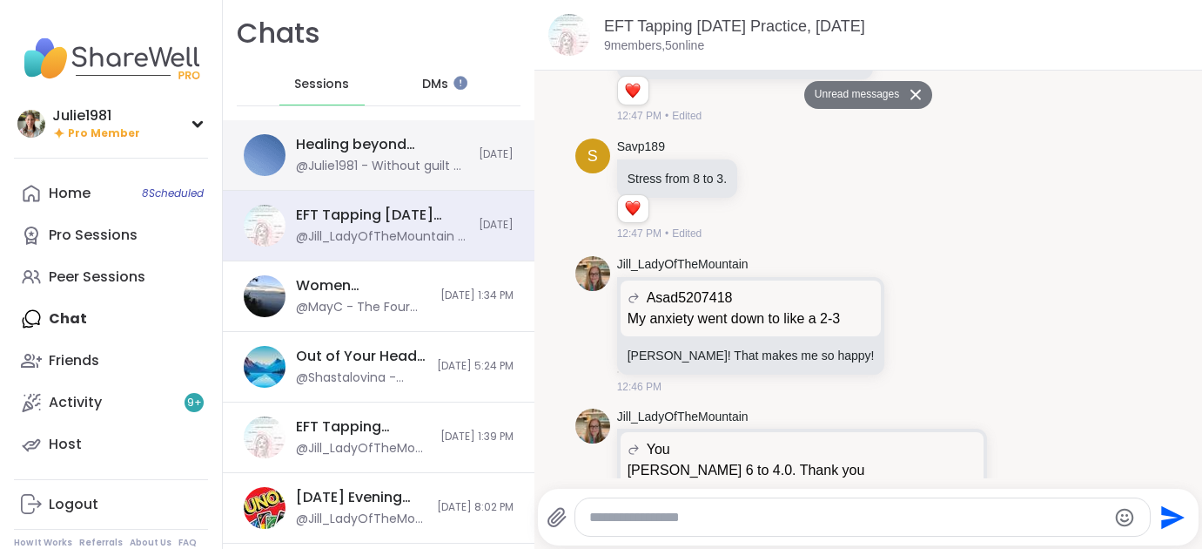
click at [433, 165] on div "@Julie1981 - Without guilt or constantly looking over my shoulder asking, would…" at bounding box center [382, 166] width 172 height 17
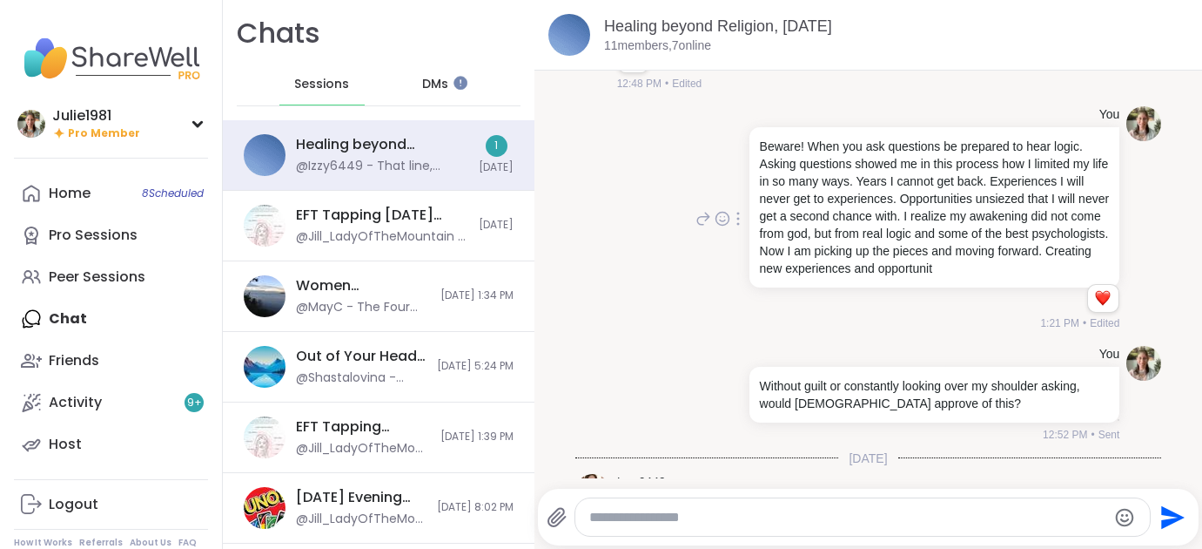
scroll to position [1207, 0]
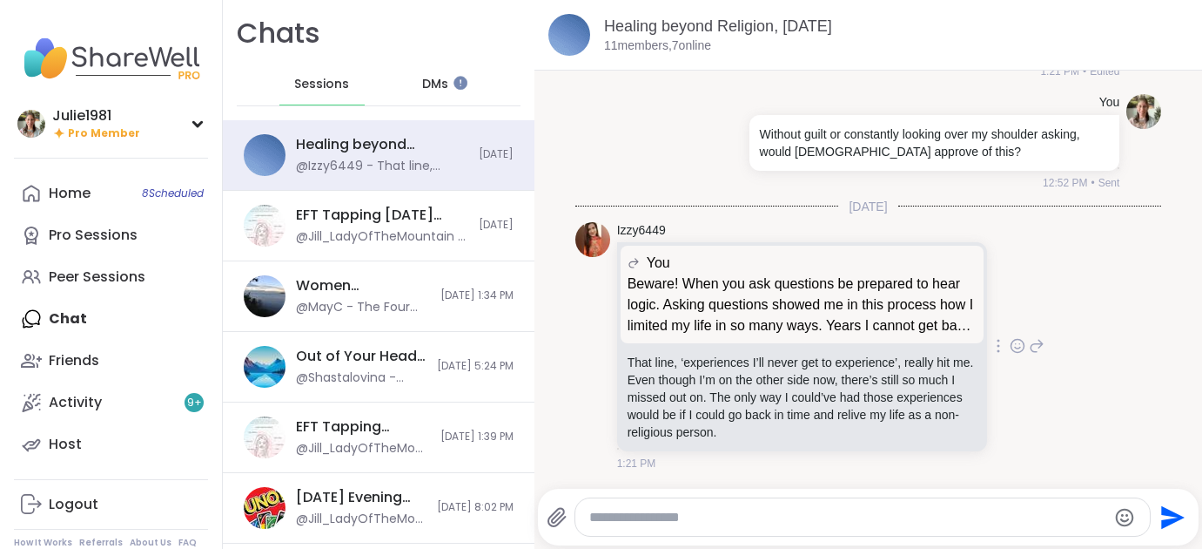
click at [1010, 346] on icon at bounding box center [1018, 345] width 16 height 17
click at [872, 322] on div "Select Reaction: Heart" at bounding box center [880, 318] width 16 height 16
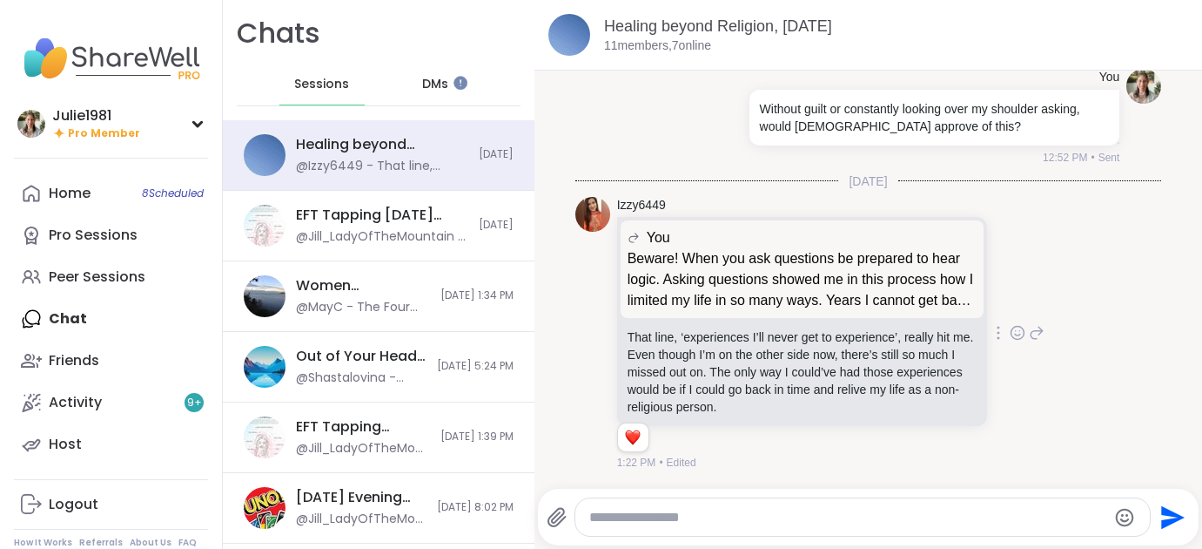
click at [1029, 334] on icon at bounding box center [1037, 332] width 16 height 21
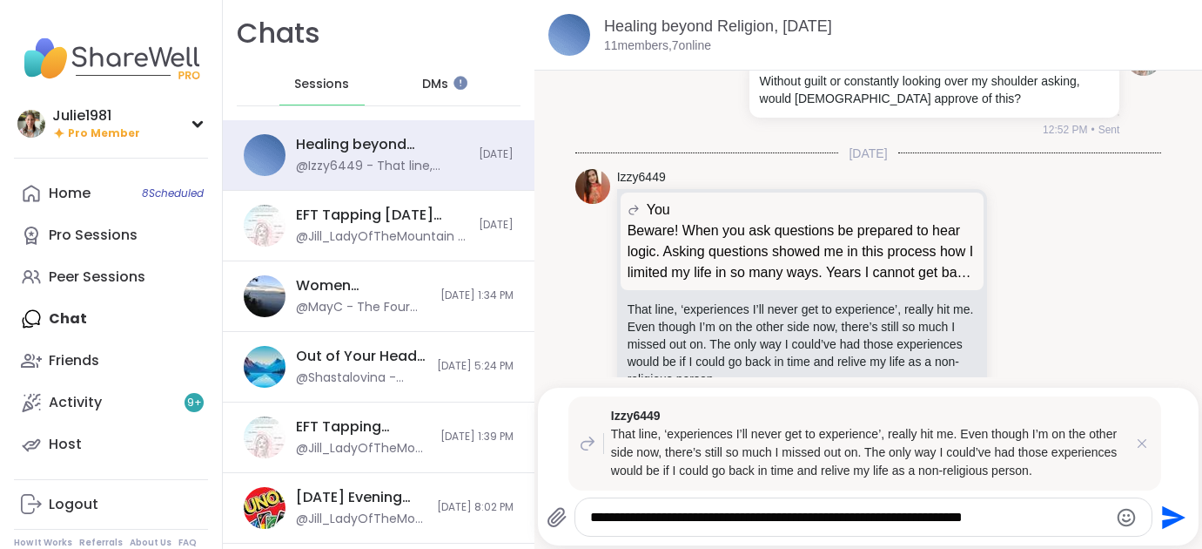
click at [1125, 522] on icon "Emoji picker" at bounding box center [1126, 517] width 21 height 21
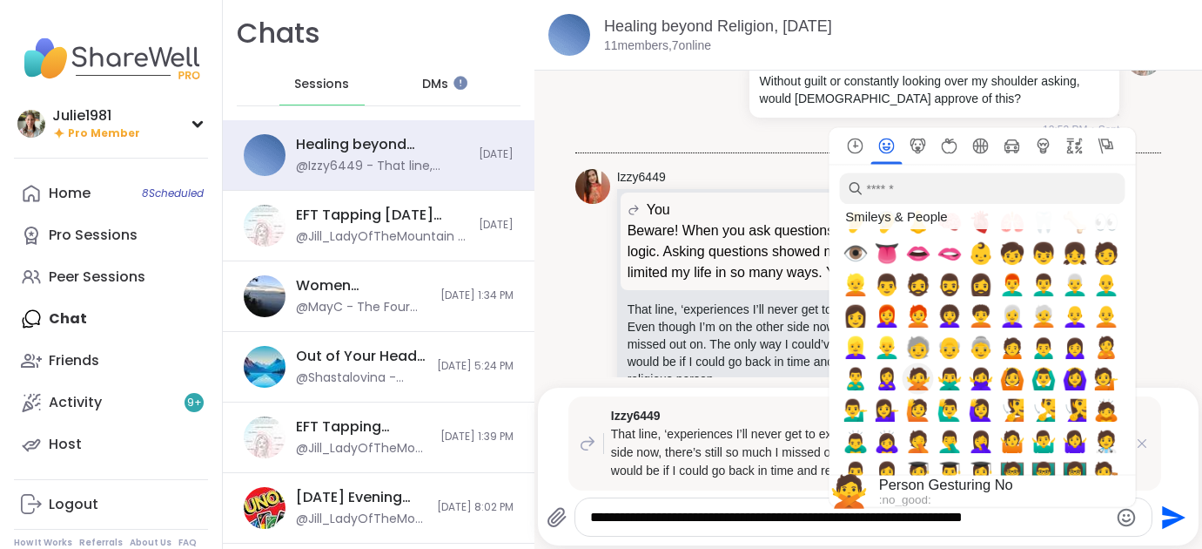
scroll to position [0, 0]
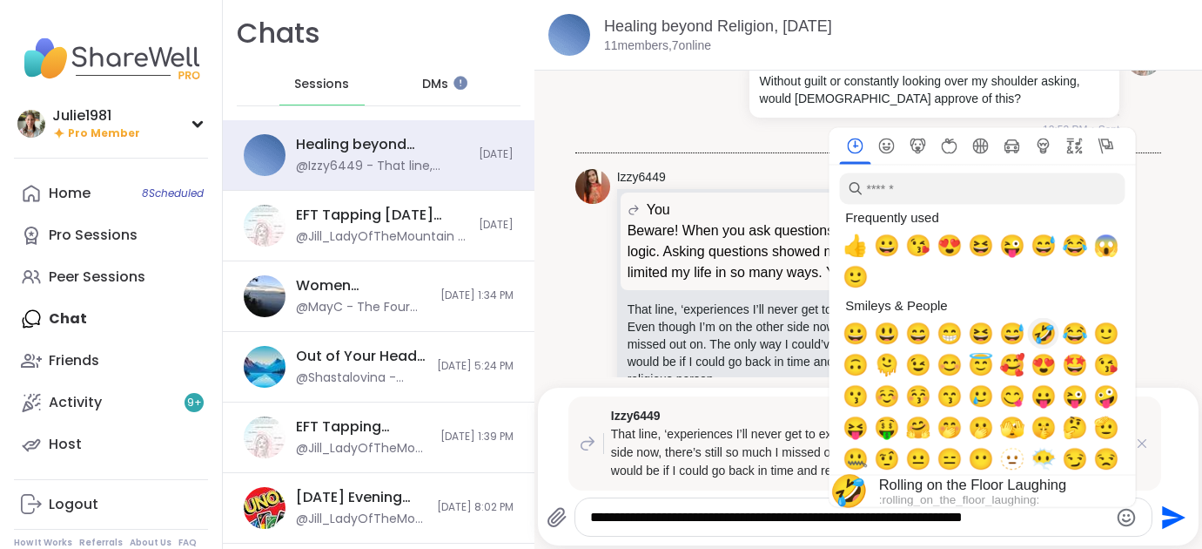
click at [1044, 333] on span "🤣" at bounding box center [1044, 333] width 26 height 24
click at [785, 522] on textarea "**********" at bounding box center [849, 516] width 518 height 17
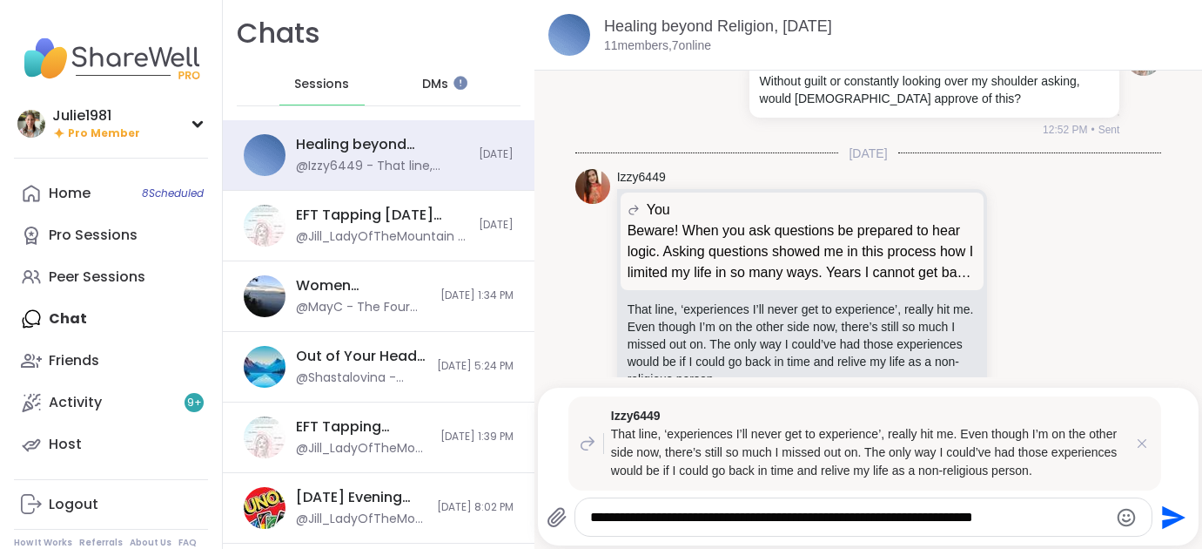
click at [1080, 516] on textarea "**********" at bounding box center [849, 516] width 518 height 17
click at [1040, 519] on textarea "**********" at bounding box center [849, 516] width 518 height 17
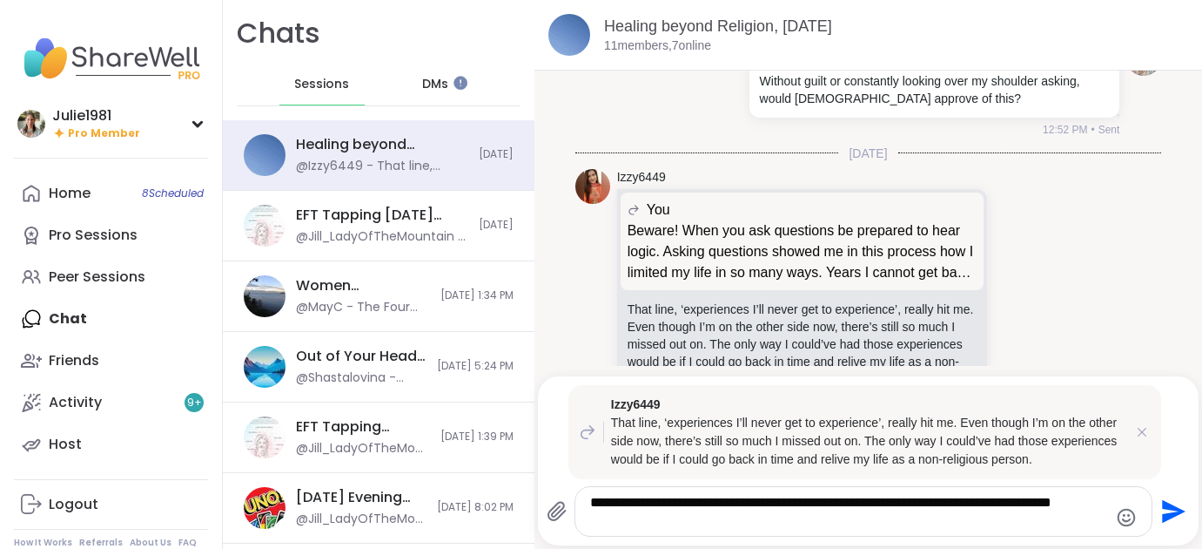
click at [822, 506] on textarea "**********" at bounding box center [849, 511] width 518 height 35
click at [772, 508] on textarea "**********" at bounding box center [849, 511] width 518 height 35
type textarea "**********"
click at [1161, 506] on icon "Send" at bounding box center [1172, 511] width 28 height 28
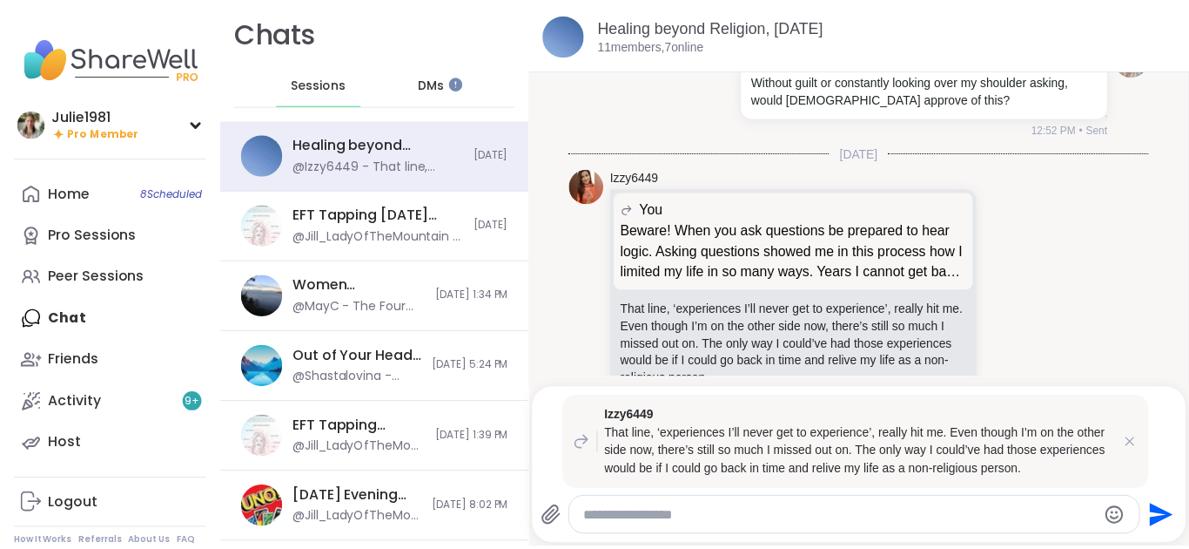
scroll to position [1442, 0]
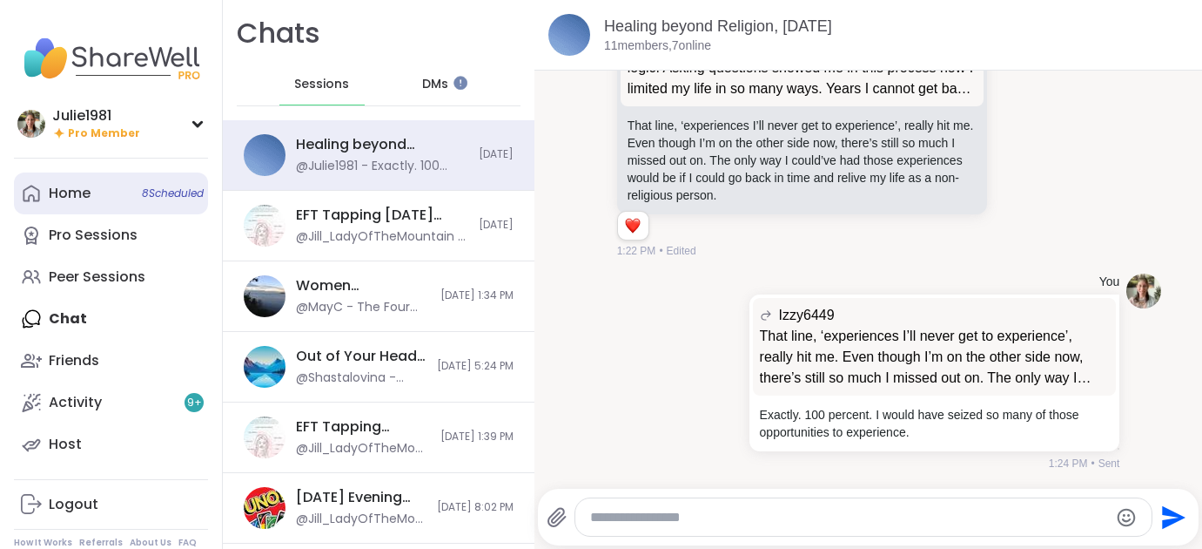
click at [87, 185] on div "Home 8 Scheduled" at bounding box center [70, 193] width 42 height 19
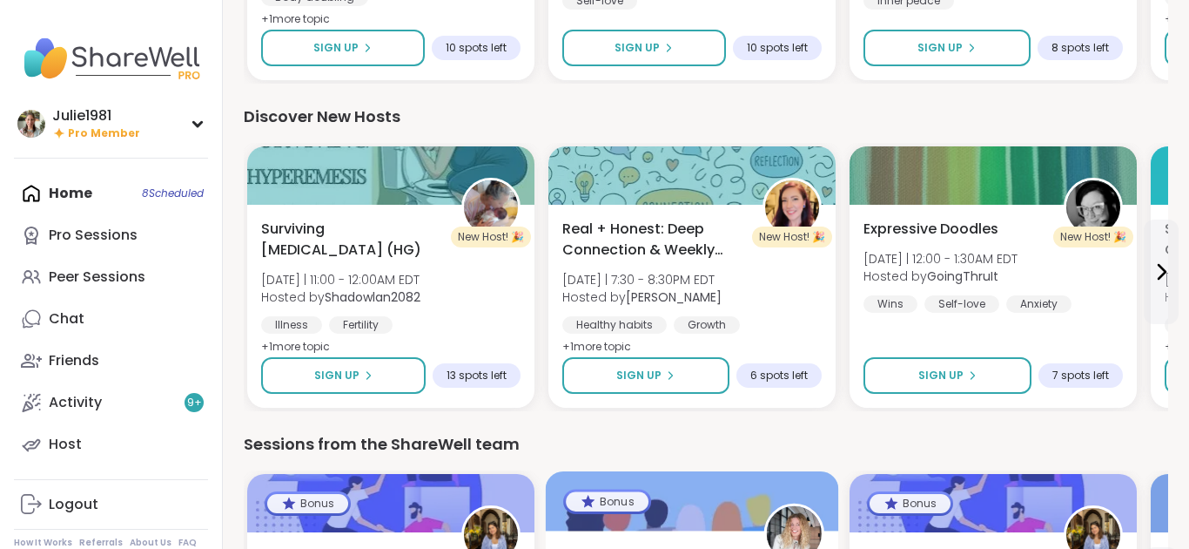
scroll to position [2289, 0]
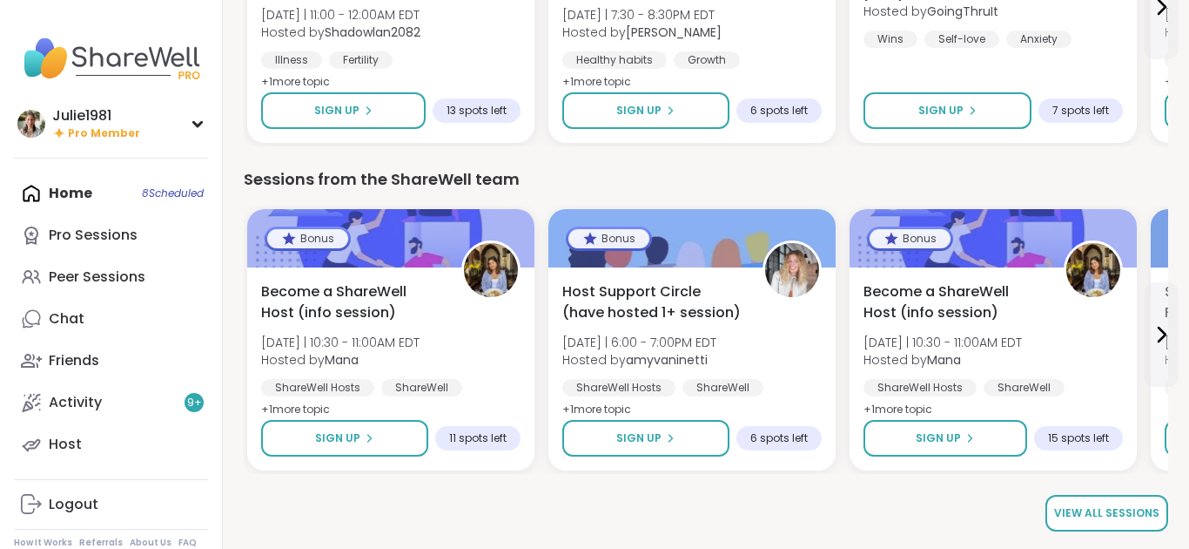
click at [1120, 519] on span "View all sessions" at bounding box center [1106, 513] width 105 height 16
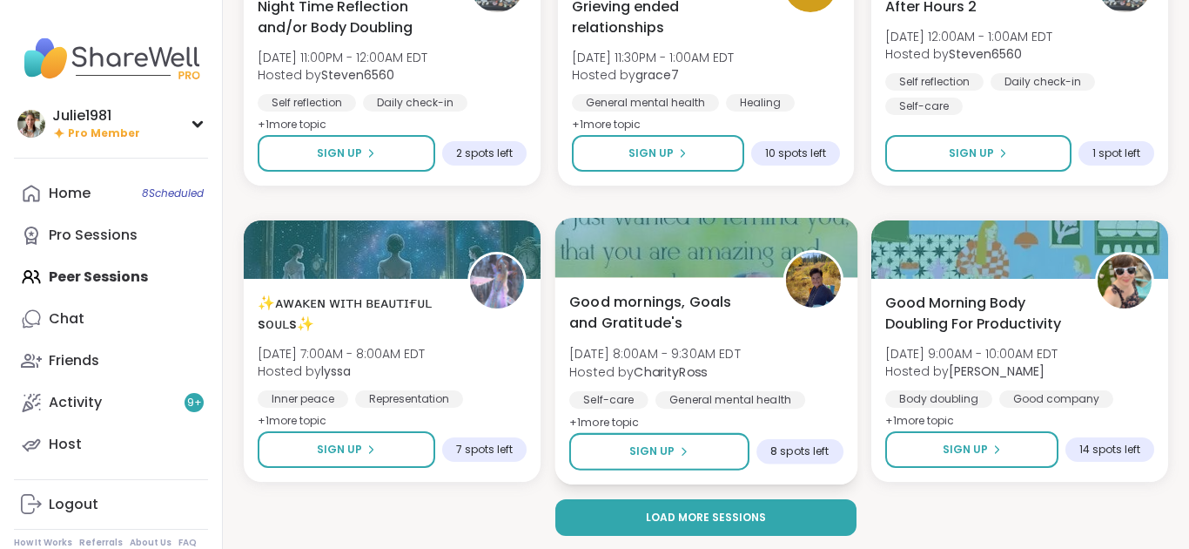
scroll to position [3286, 0]
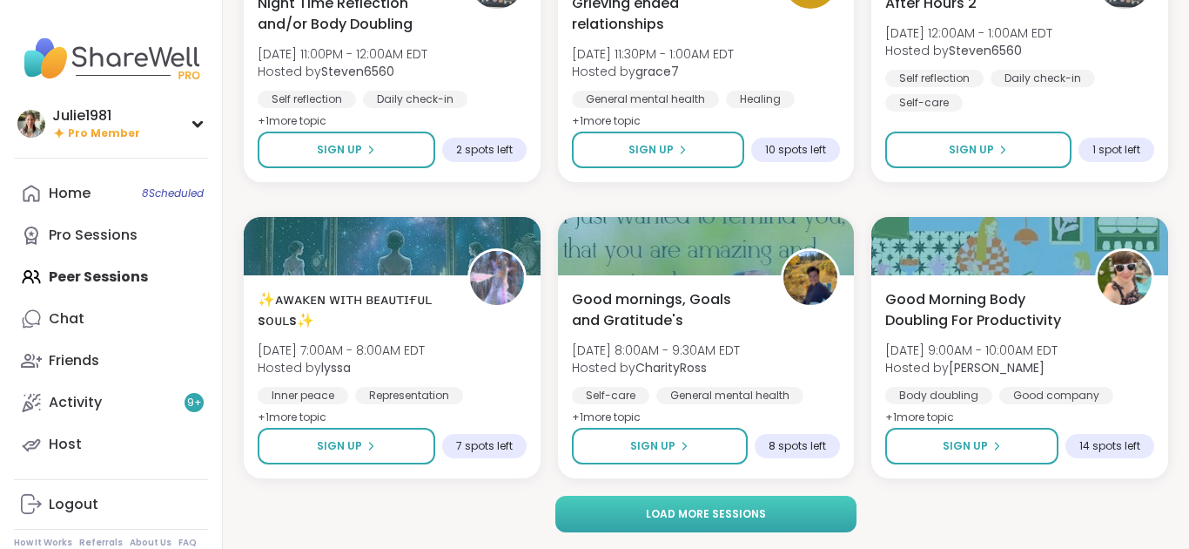
click at [700, 508] on span "Load more sessions" at bounding box center [706, 514] width 120 height 16
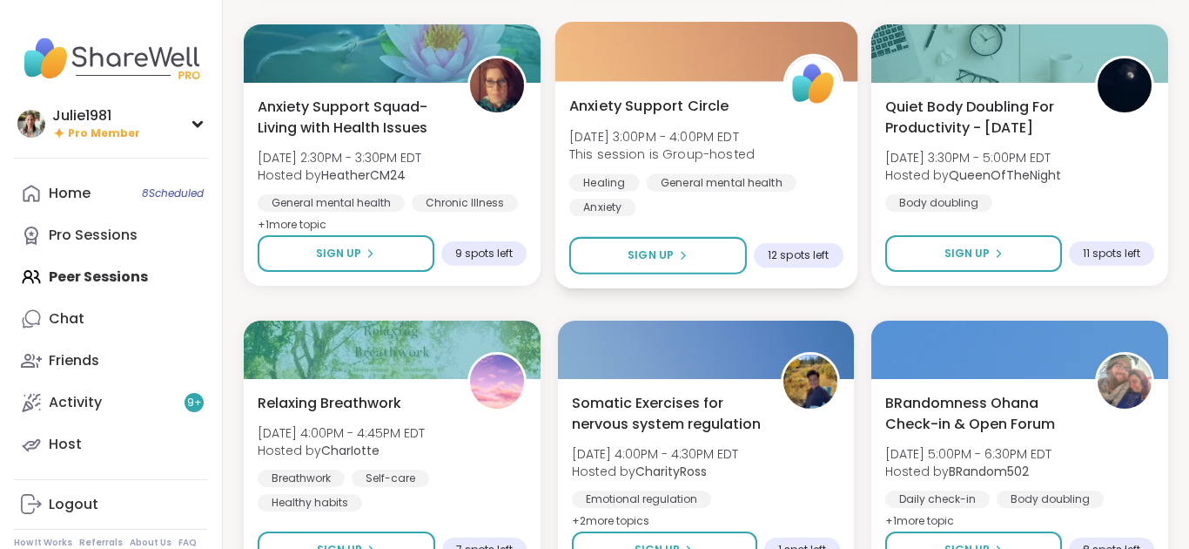
scroll to position [5462, 0]
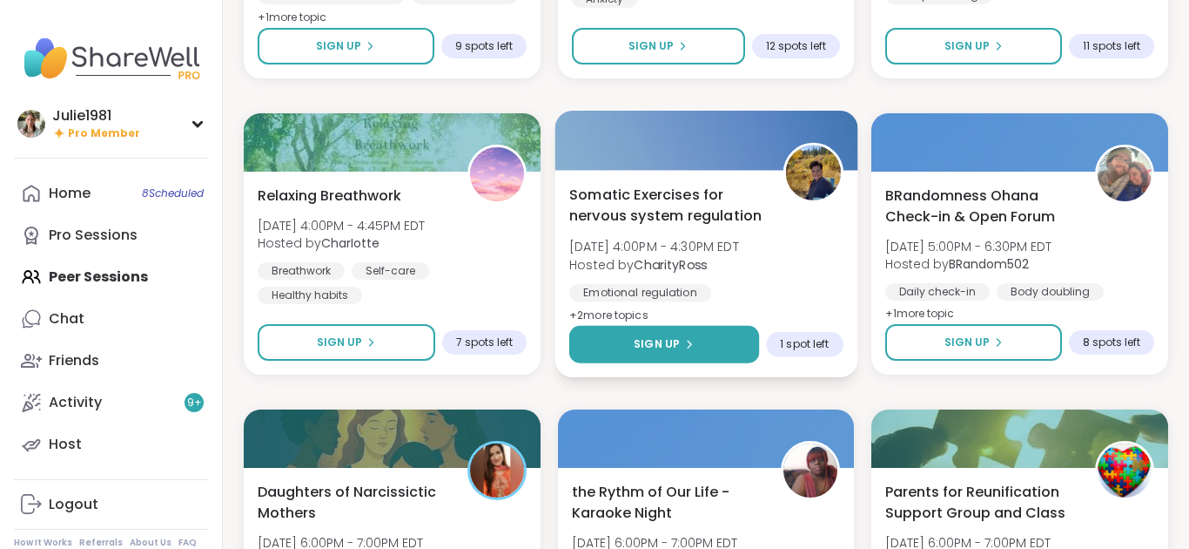
click at [698, 336] on button "Sign Up" at bounding box center [664, 344] width 190 height 37
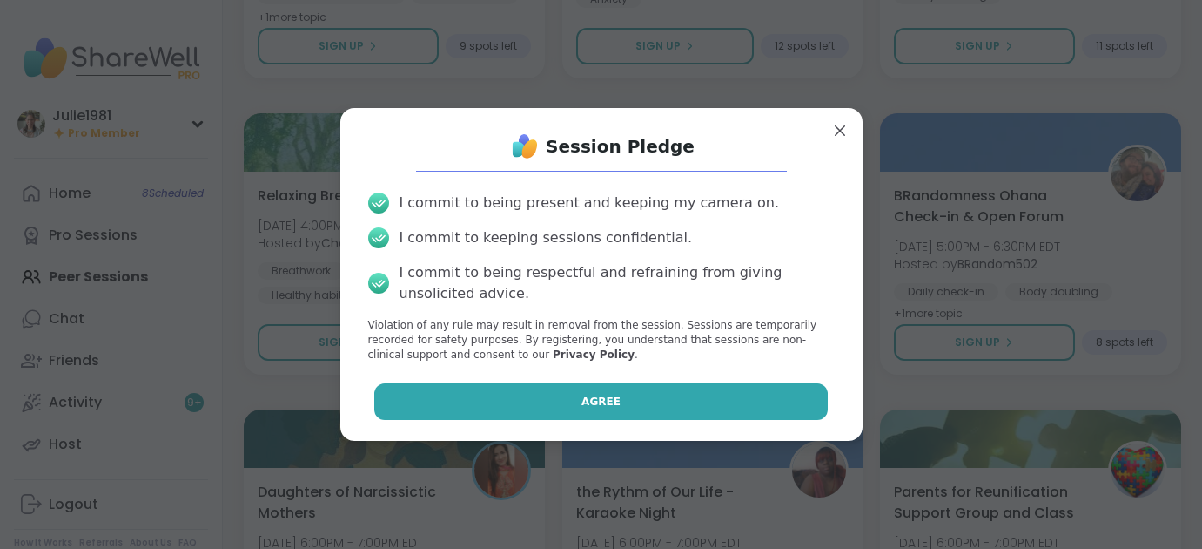
click at [573, 409] on button "Agree" at bounding box center [601, 401] width 454 height 37
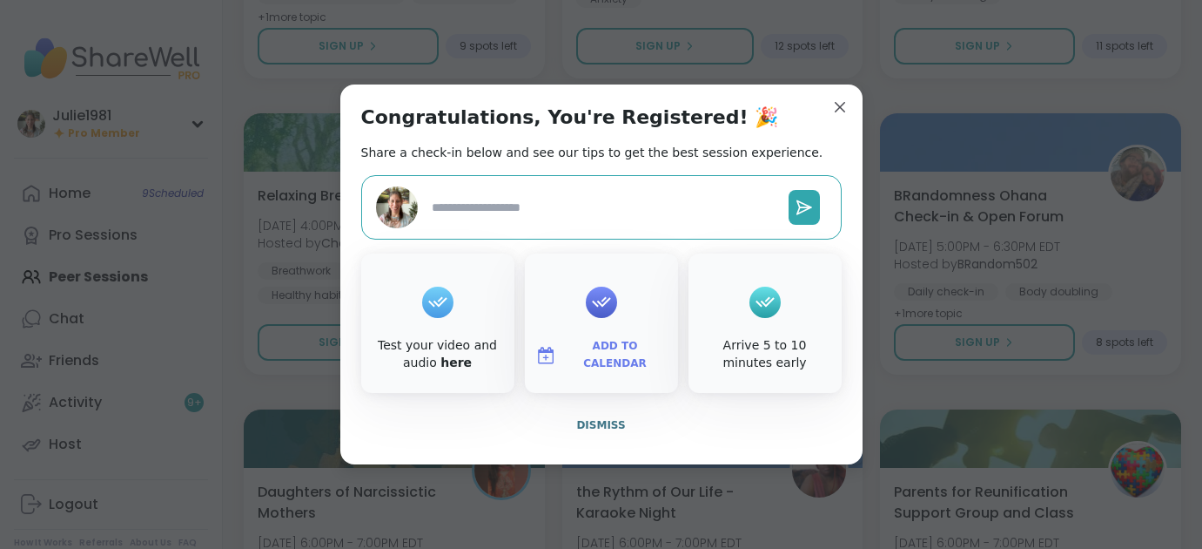
type textarea "*"
click at [603, 357] on span "Add to Calendar" at bounding box center [615, 355] width 104 height 34
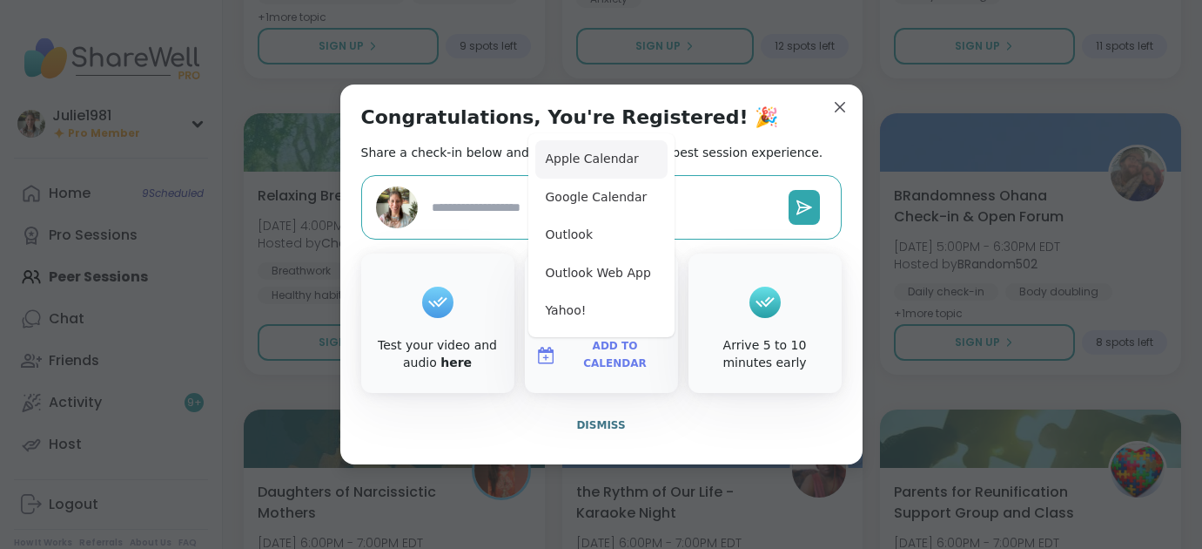
click at [605, 165] on button "Apple Calendar" at bounding box center [601, 159] width 132 height 38
click at [619, 428] on span "Dismiss" at bounding box center [600, 425] width 49 height 12
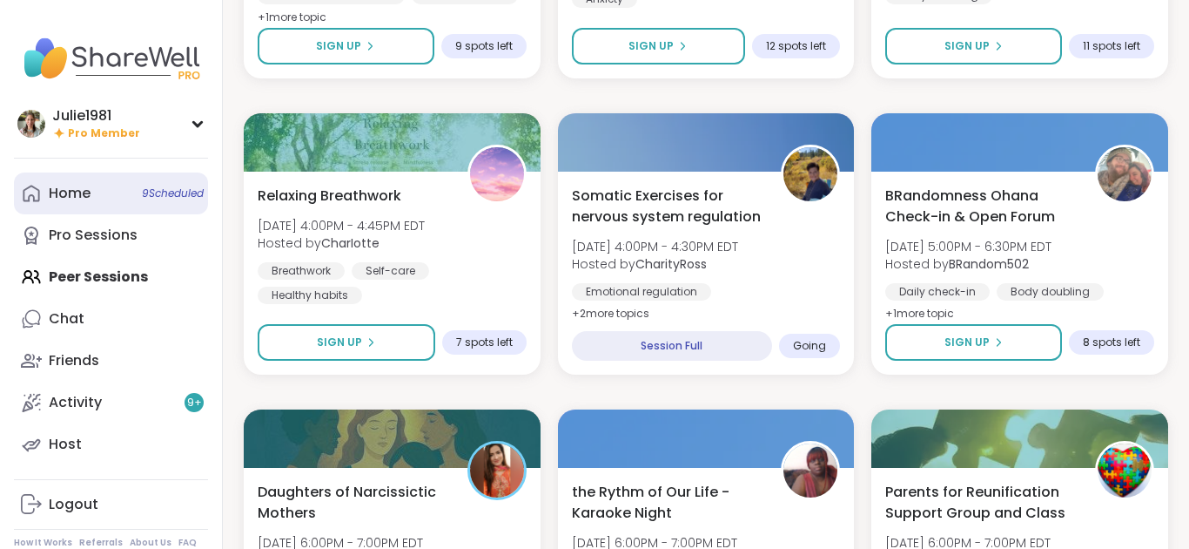
click at [83, 195] on div "Home 9 Scheduled" at bounding box center [70, 193] width 42 height 19
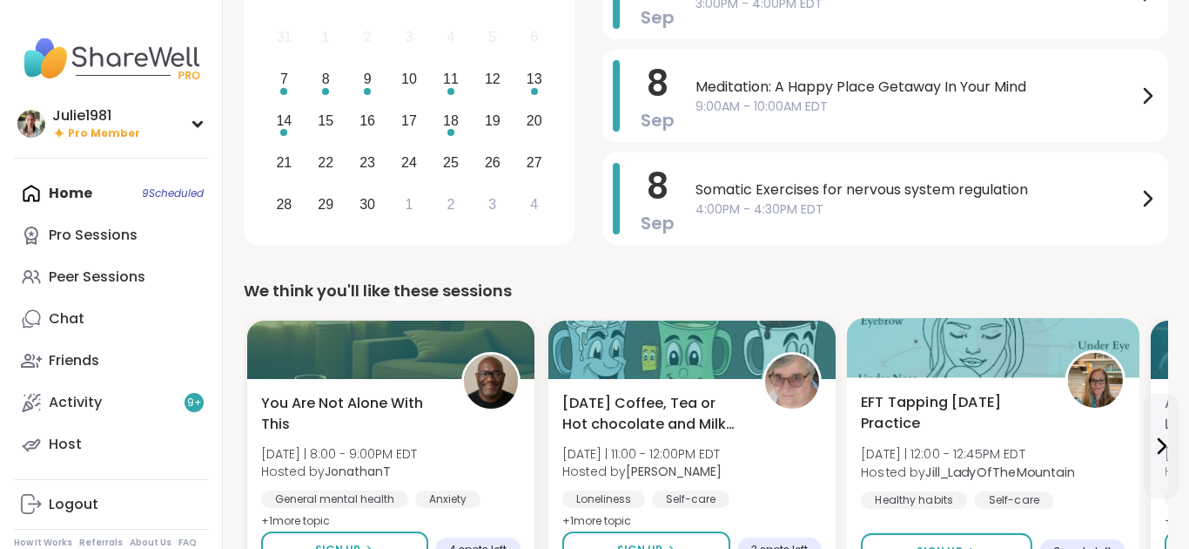
scroll to position [343, 0]
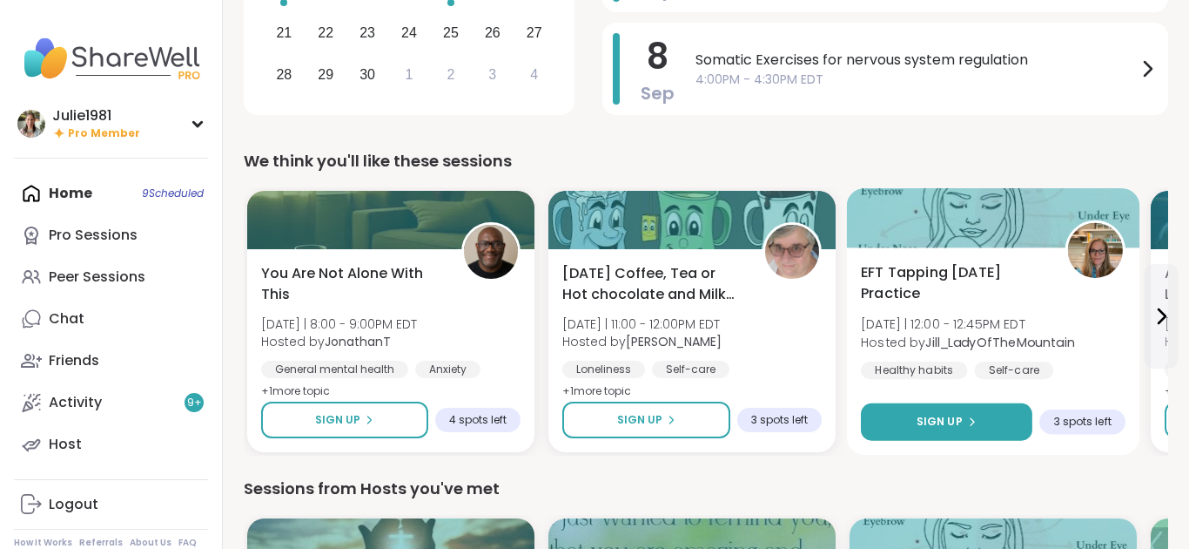
click at [933, 418] on span "Sign Up" at bounding box center [940, 422] width 46 height 16
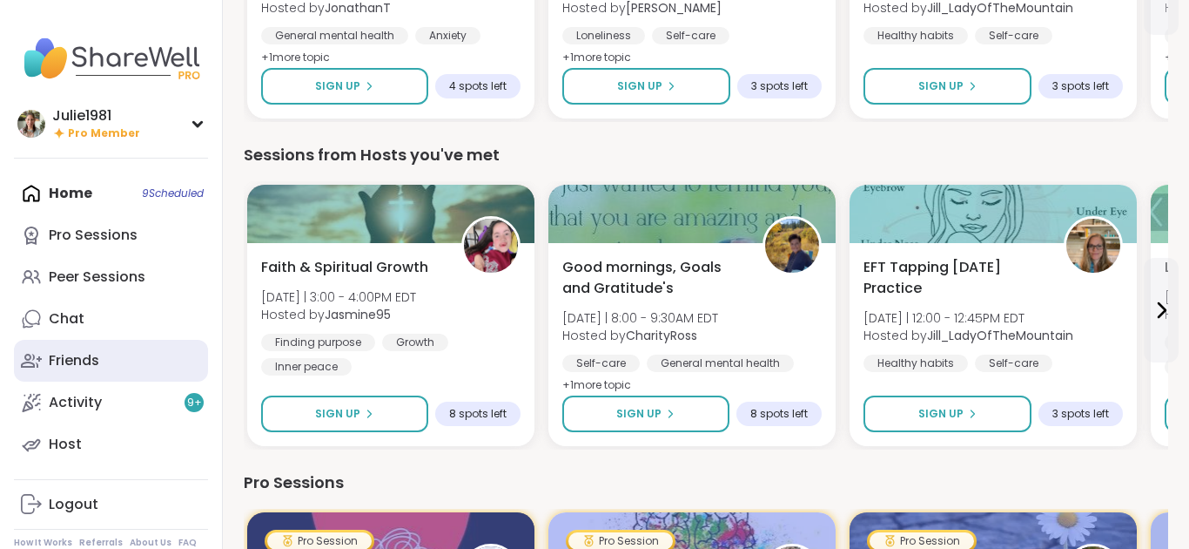
click at [79, 354] on div "Friends" at bounding box center [74, 360] width 50 height 19
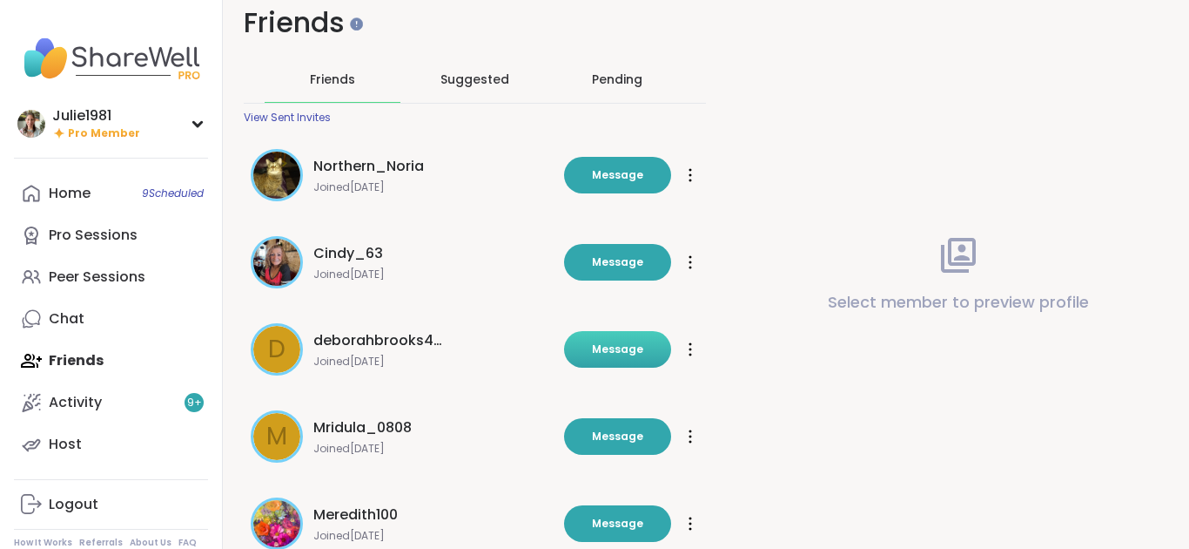
scroll to position [59, 0]
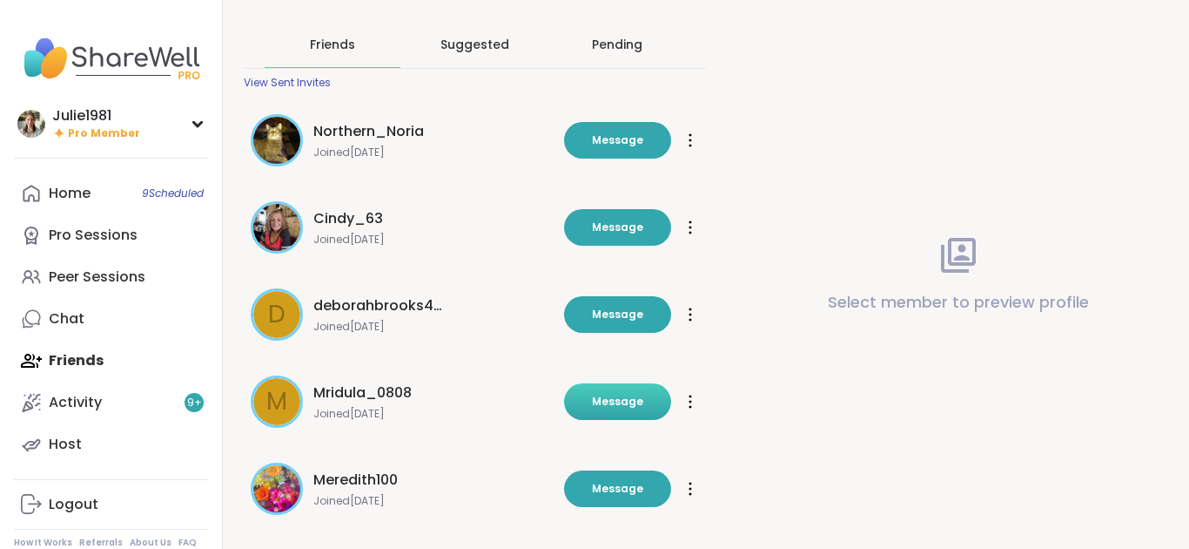
click at [604, 399] on span "Message" at bounding box center [617, 402] width 51 height 16
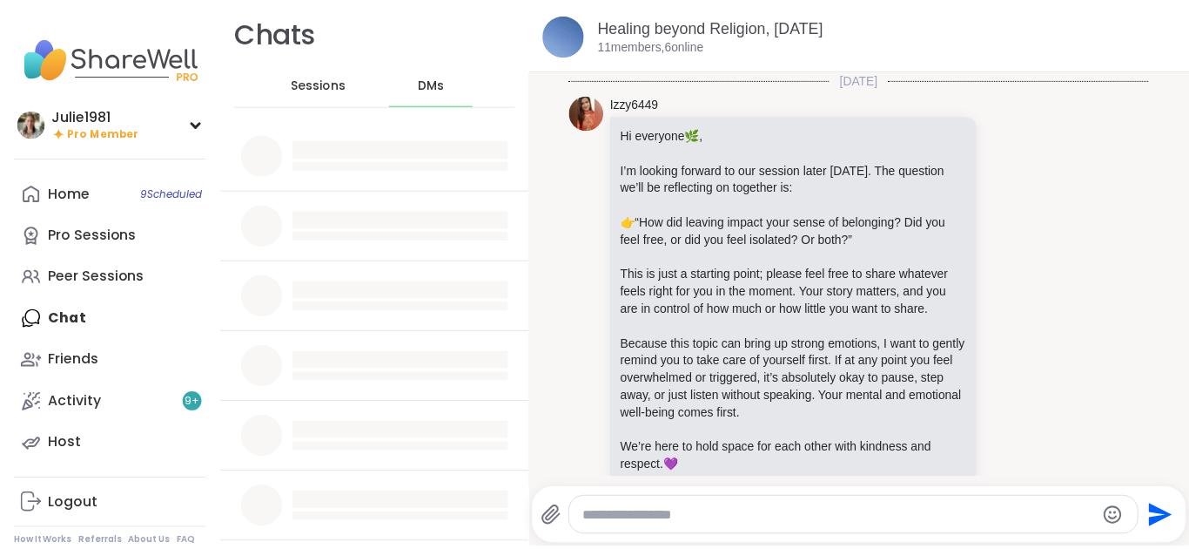
scroll to position [1424, 0]
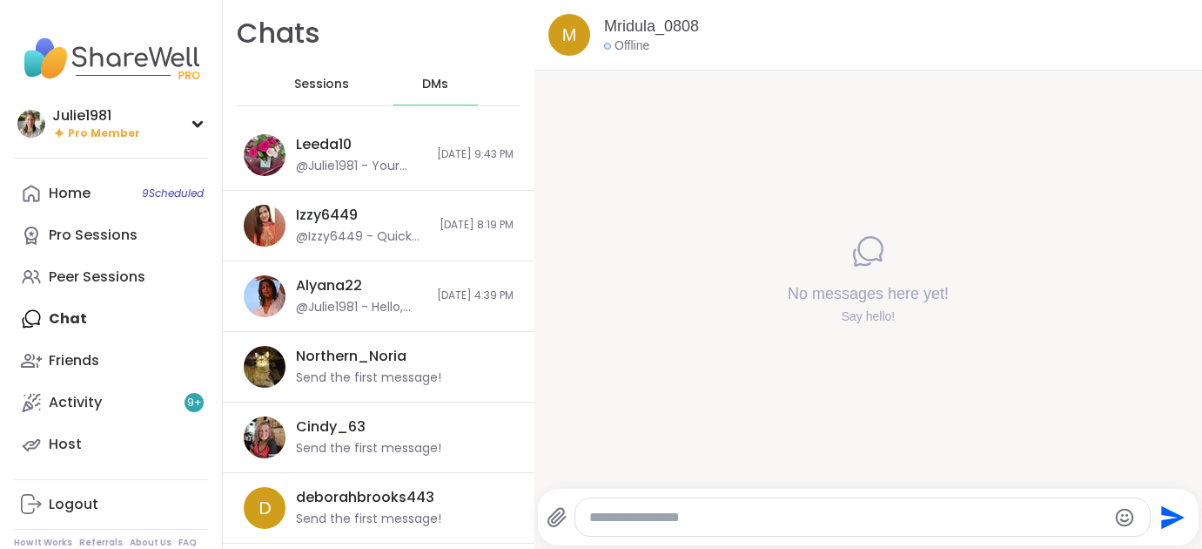
click at [627, 515] on textarea "Type your message" at bounding box center [848, 516] width 518 height 17
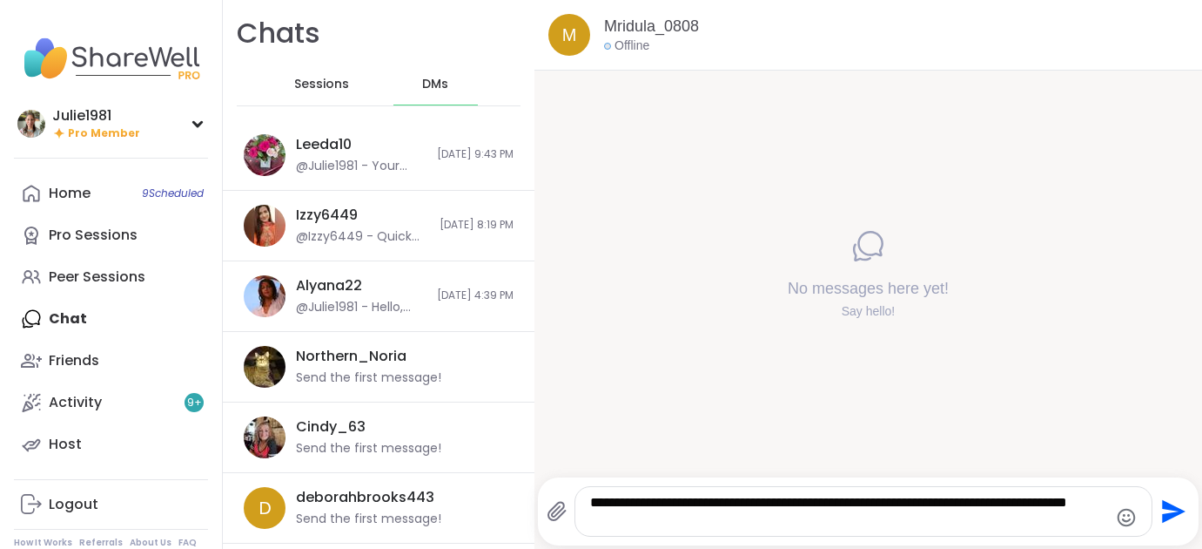
type textarea "**********"
click at [1173, 509] on icon "Send" at bounding box center [1174, 512] width 24 height 24
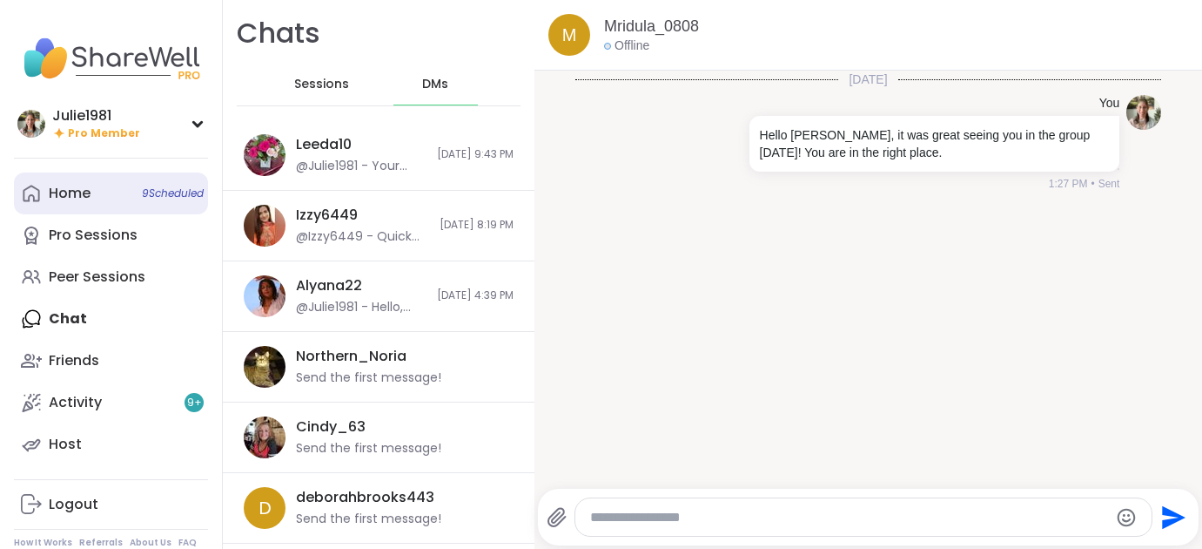
click at [40, 196] on icon at bounding box center [31, 193] width 21 height 21
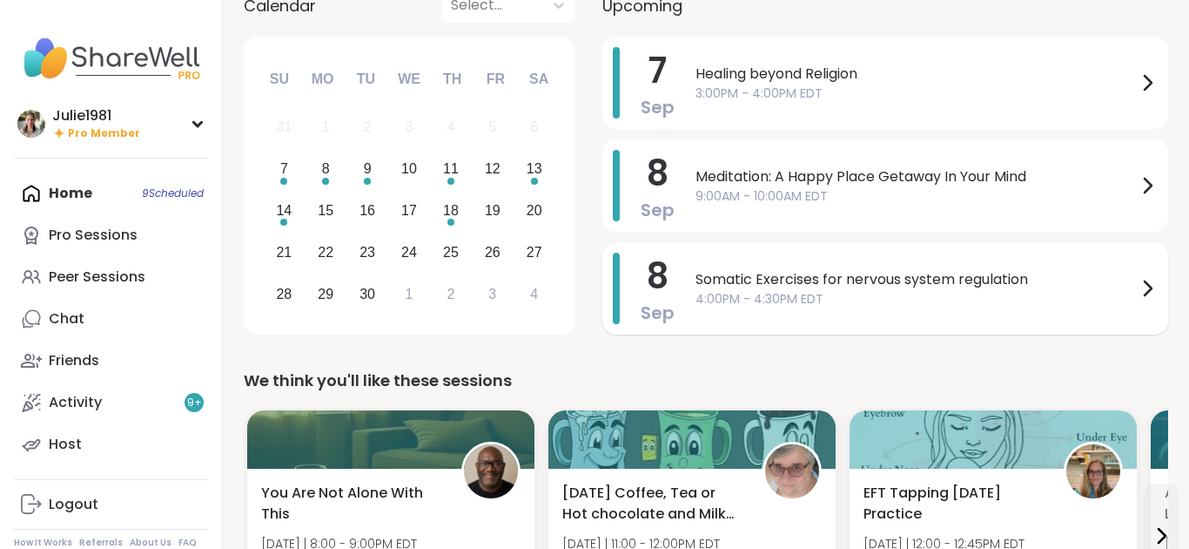
scroll to position [158, 0]
